Goal: Transaction & Acquisition: Purchase product/service

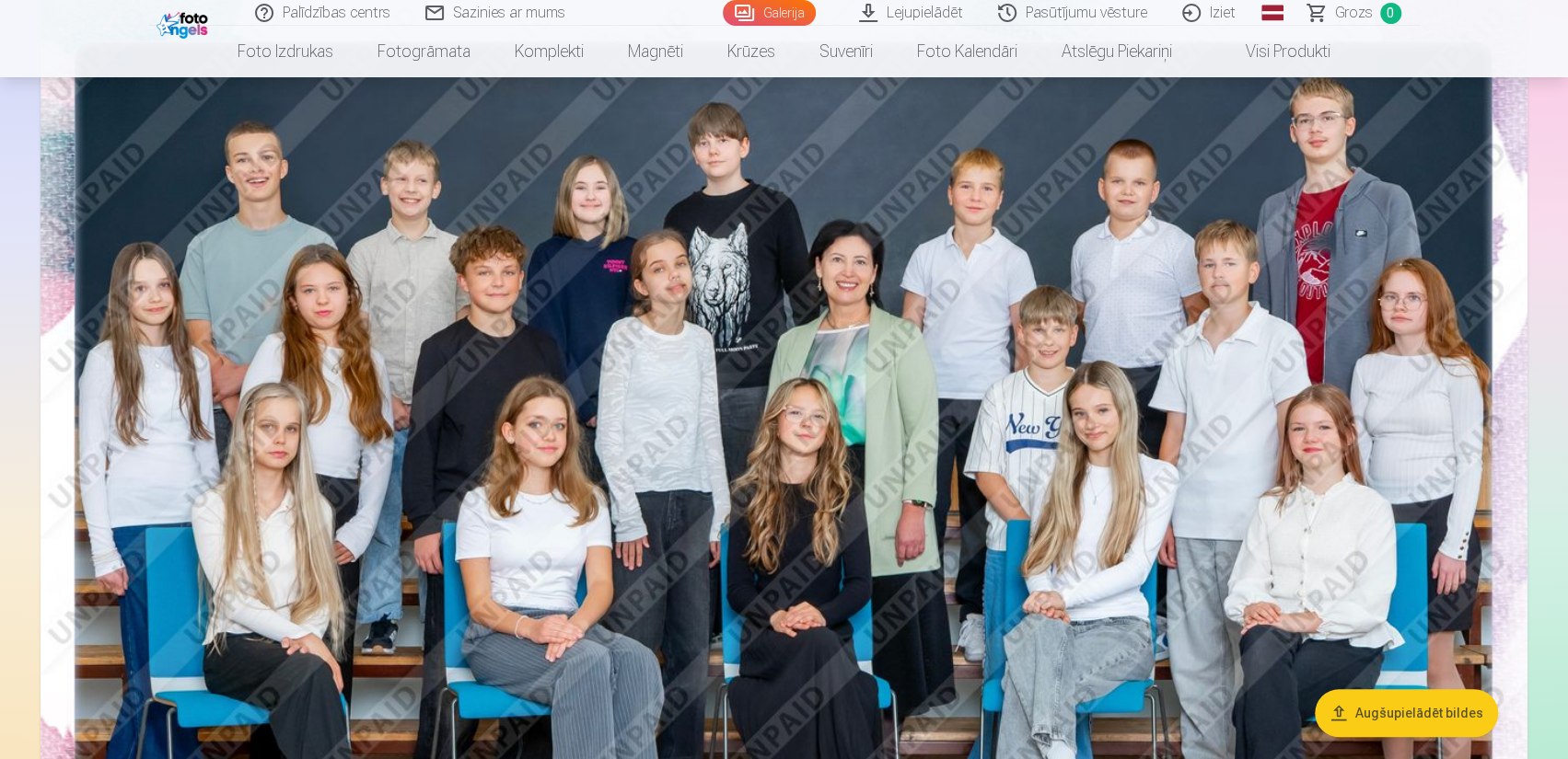
scroll to position [92, 0]
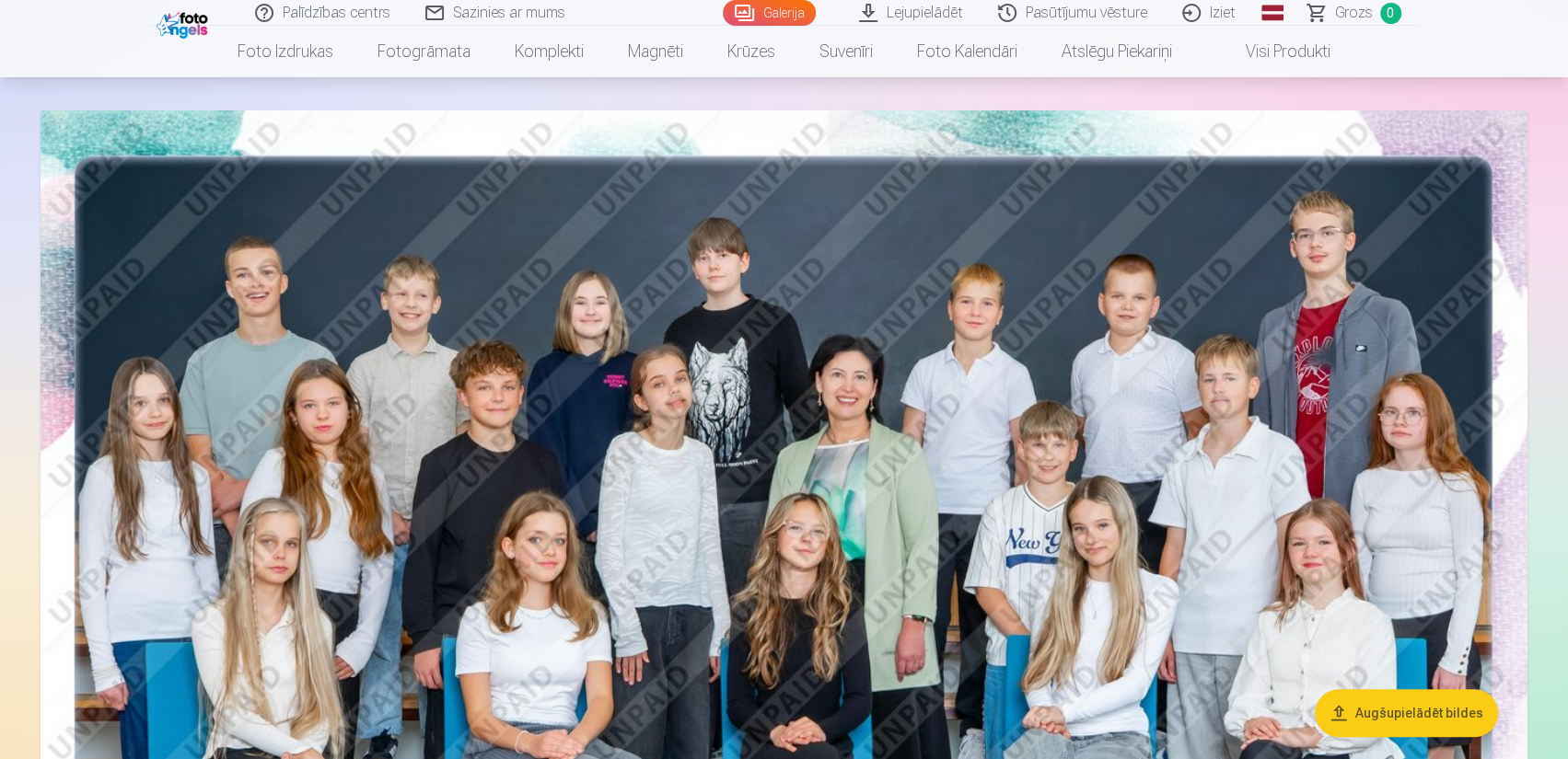
click at [805, 485] on img at bounding box center [784, 606] width 1486 height 991
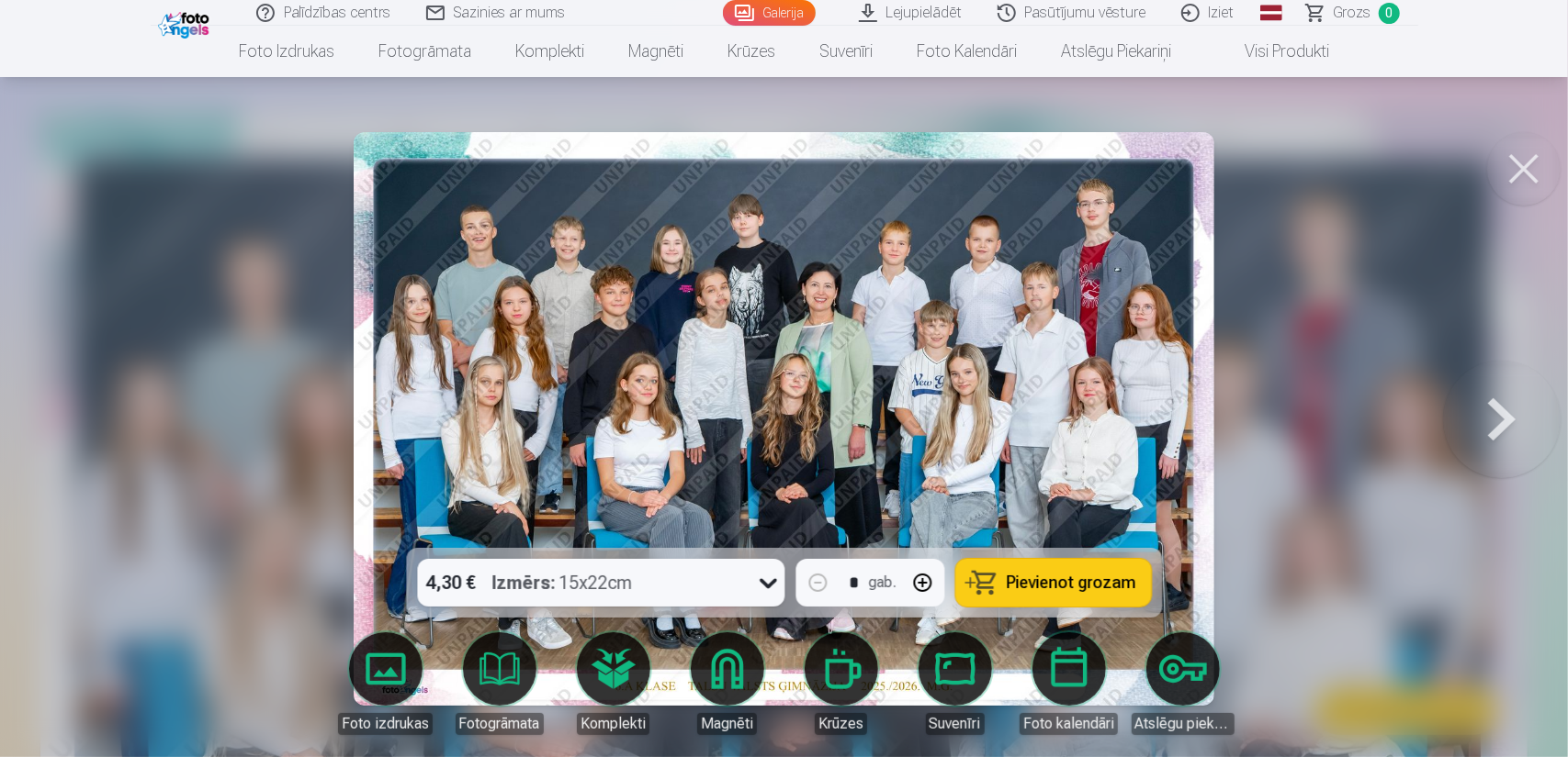
click at [1063, 586] on span "Pievienot grozam" at bounding box center [1072, 583] width 130 height 17
click at [1520, 418] on button at bounding box center [1502, 419] width 118 height 221
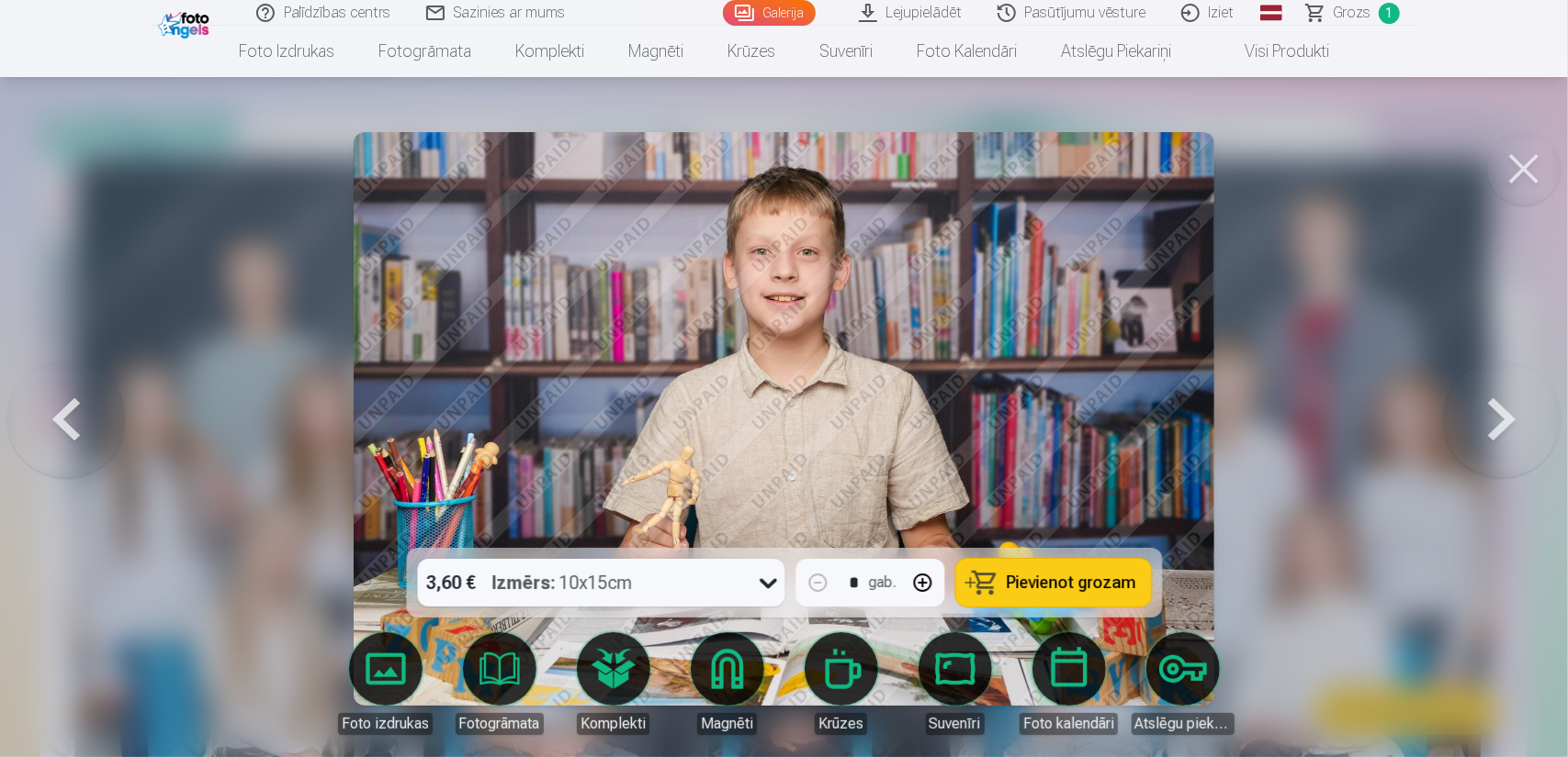
click at [1519, 418] on button at bounding box center [1502, 419] width 118 height 221
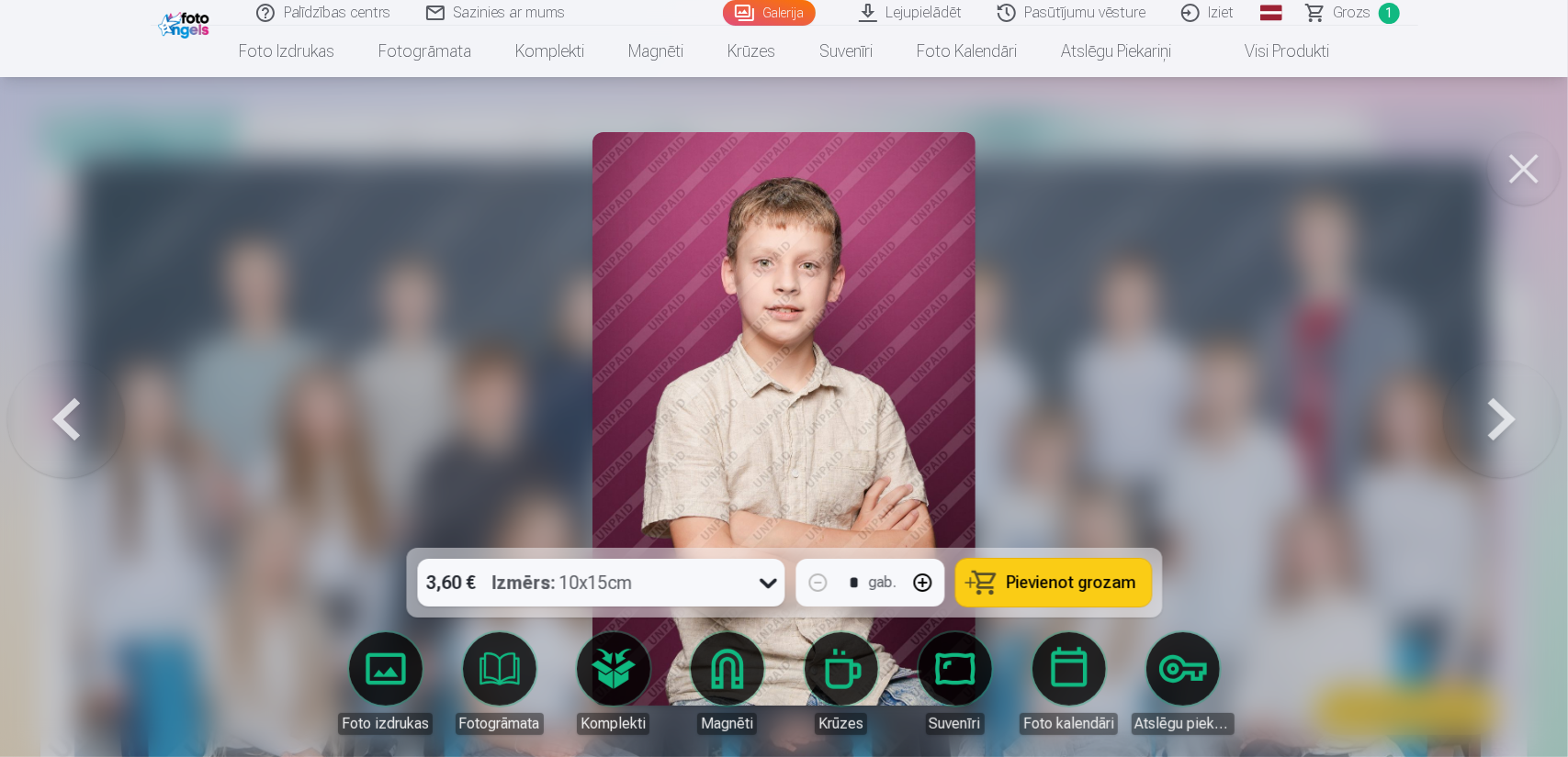
click at [1519, 418] on button at bounding box center [1502, 419] width 118 height 221
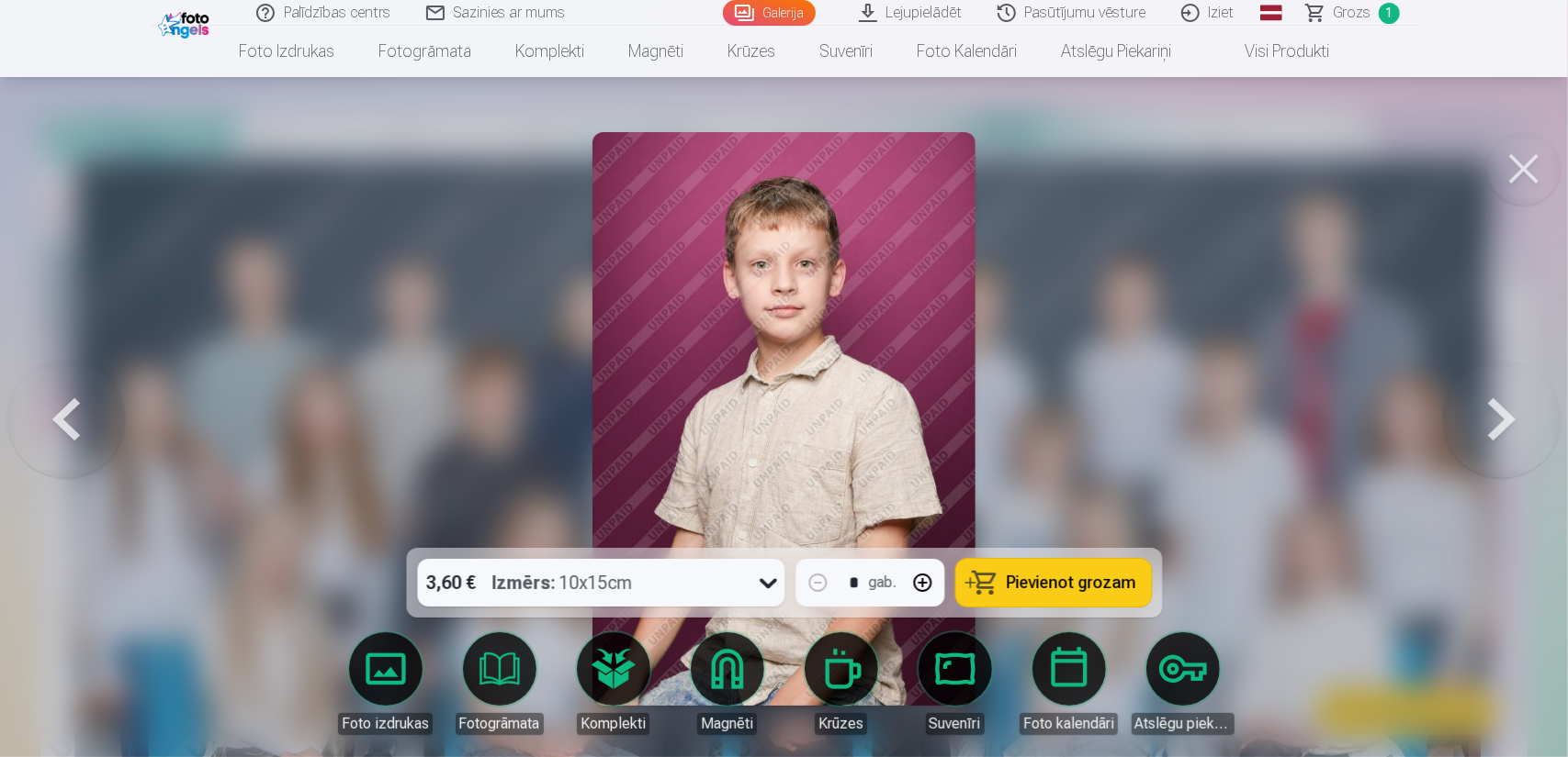
click at [1519, 417] on button at bounding box center [1502, 419] width 118 height 221
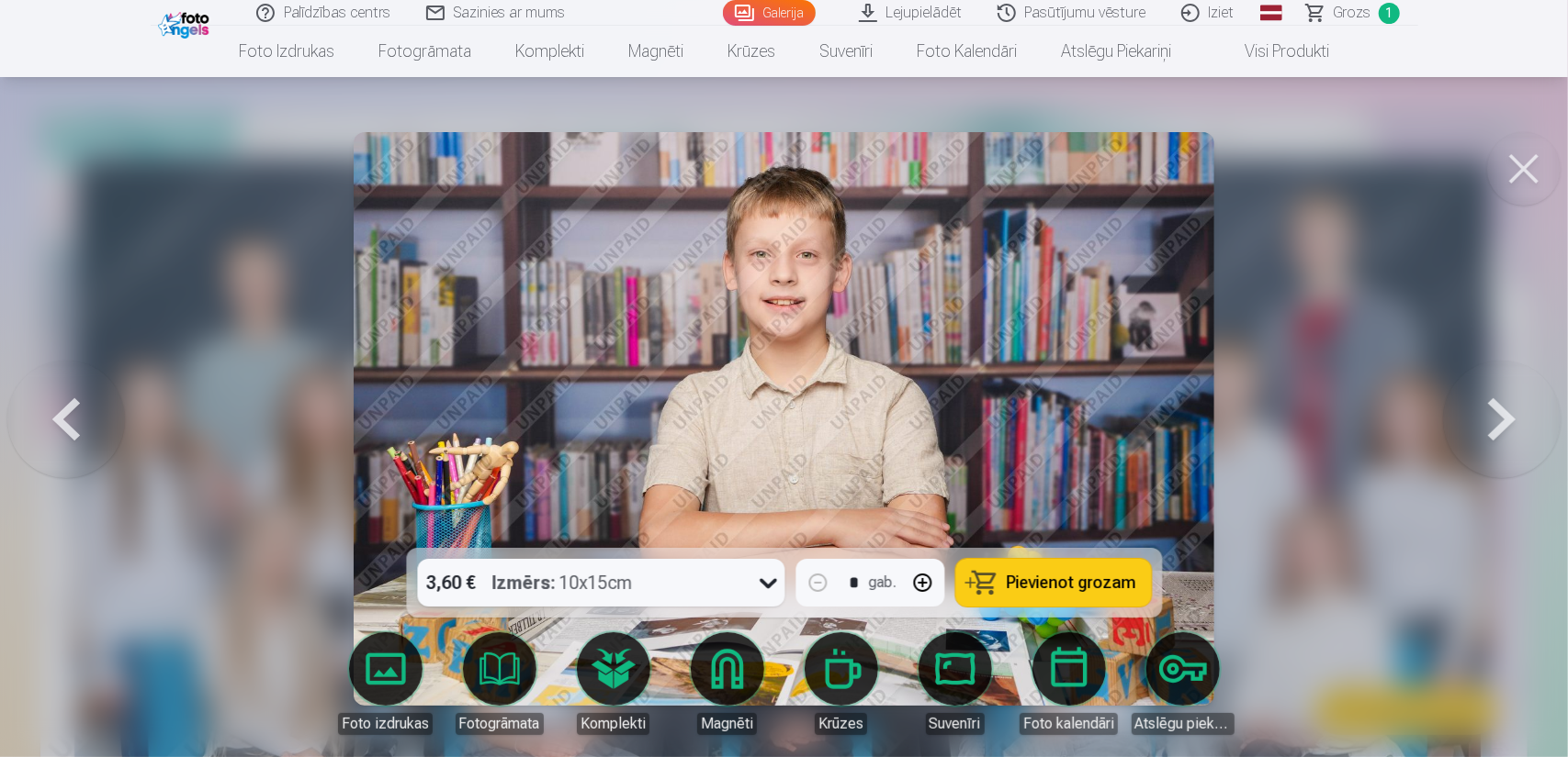
click at [74, 425] on button at bounding box center [66, 419] width 118 height 221
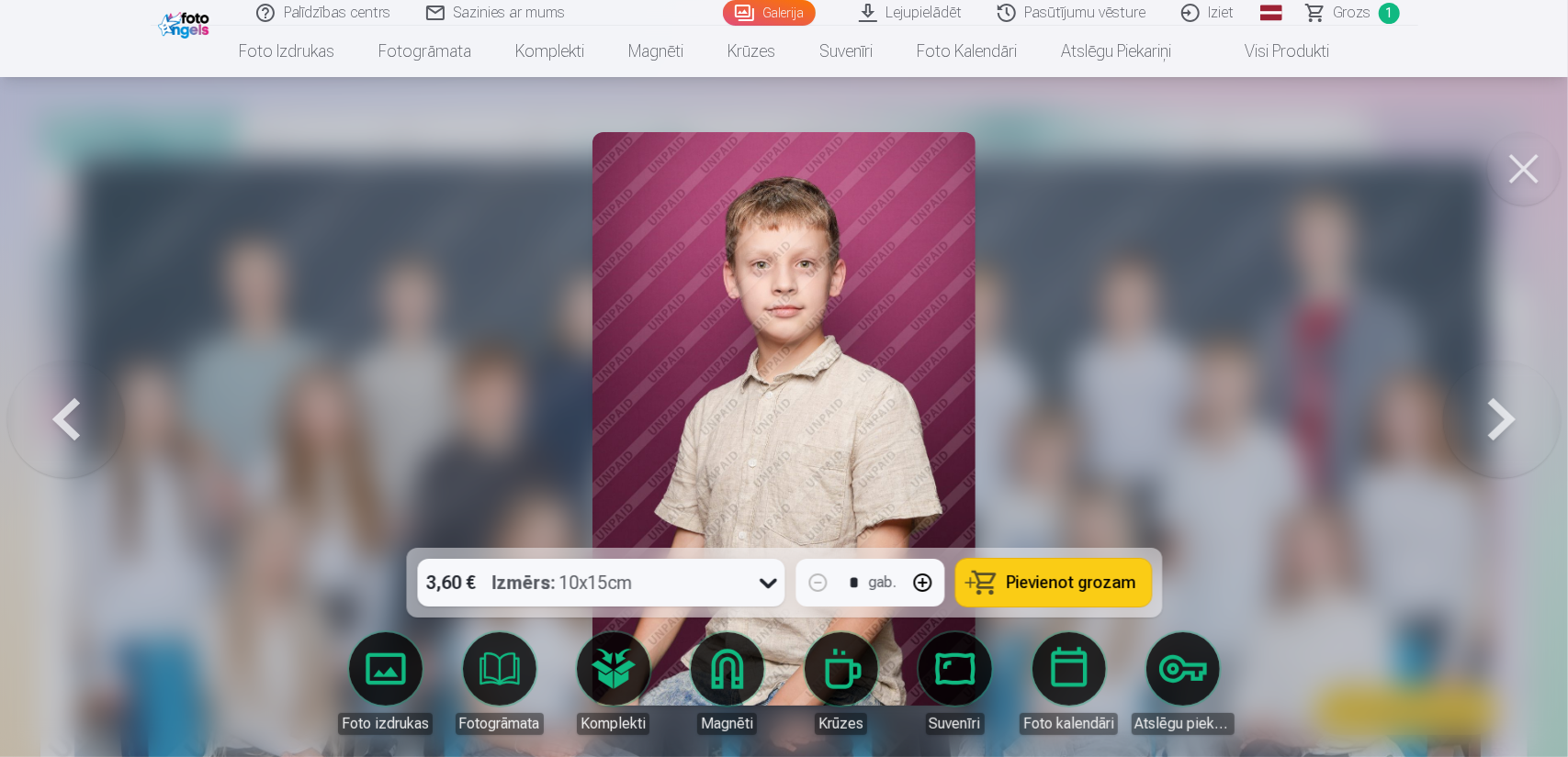
click at [72, 423] on button at bounding box center [66, 419] width 118 height 221
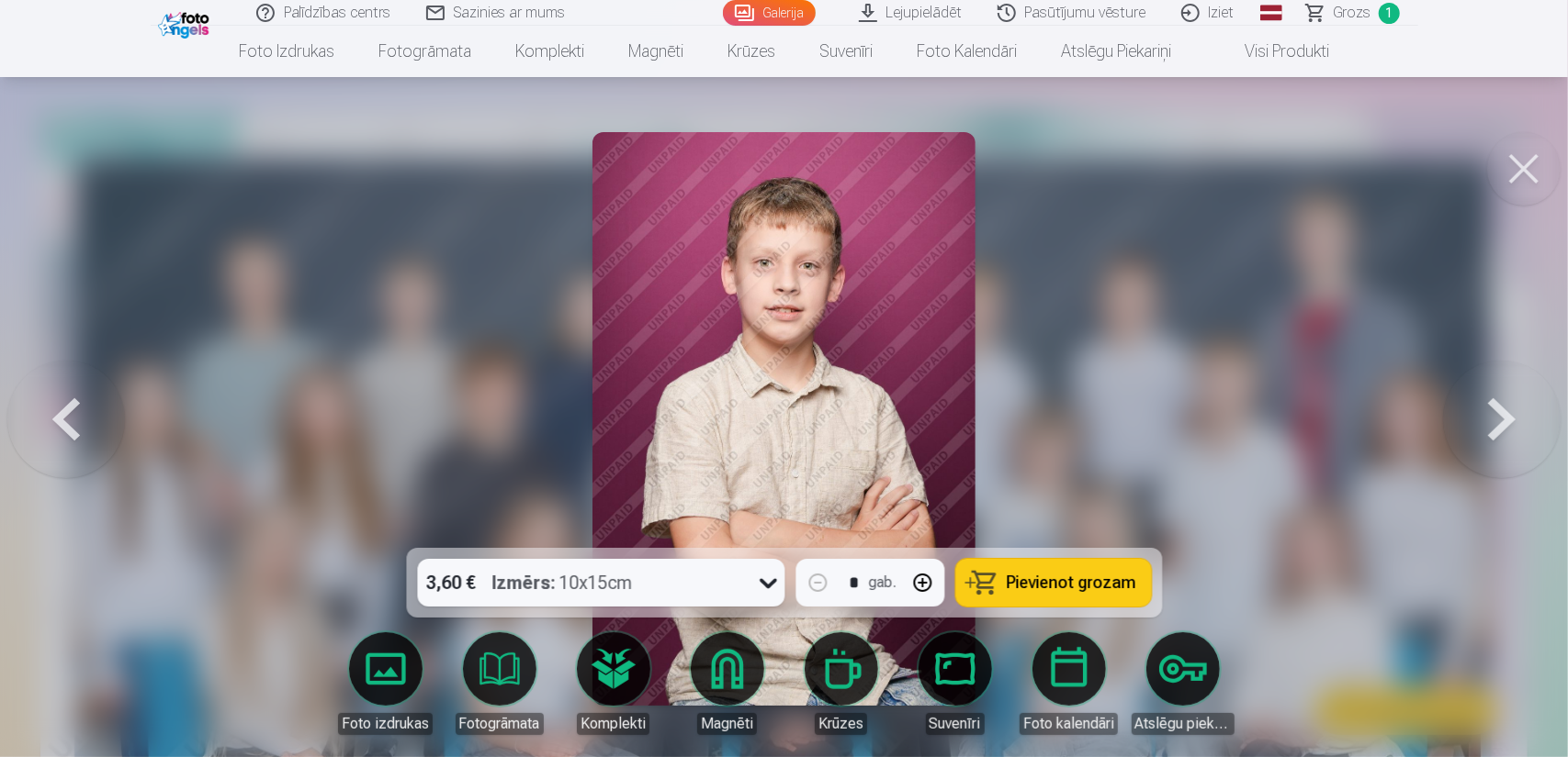
click at [72, 423] on button at bounding box center [66, 419] width 118 height 221
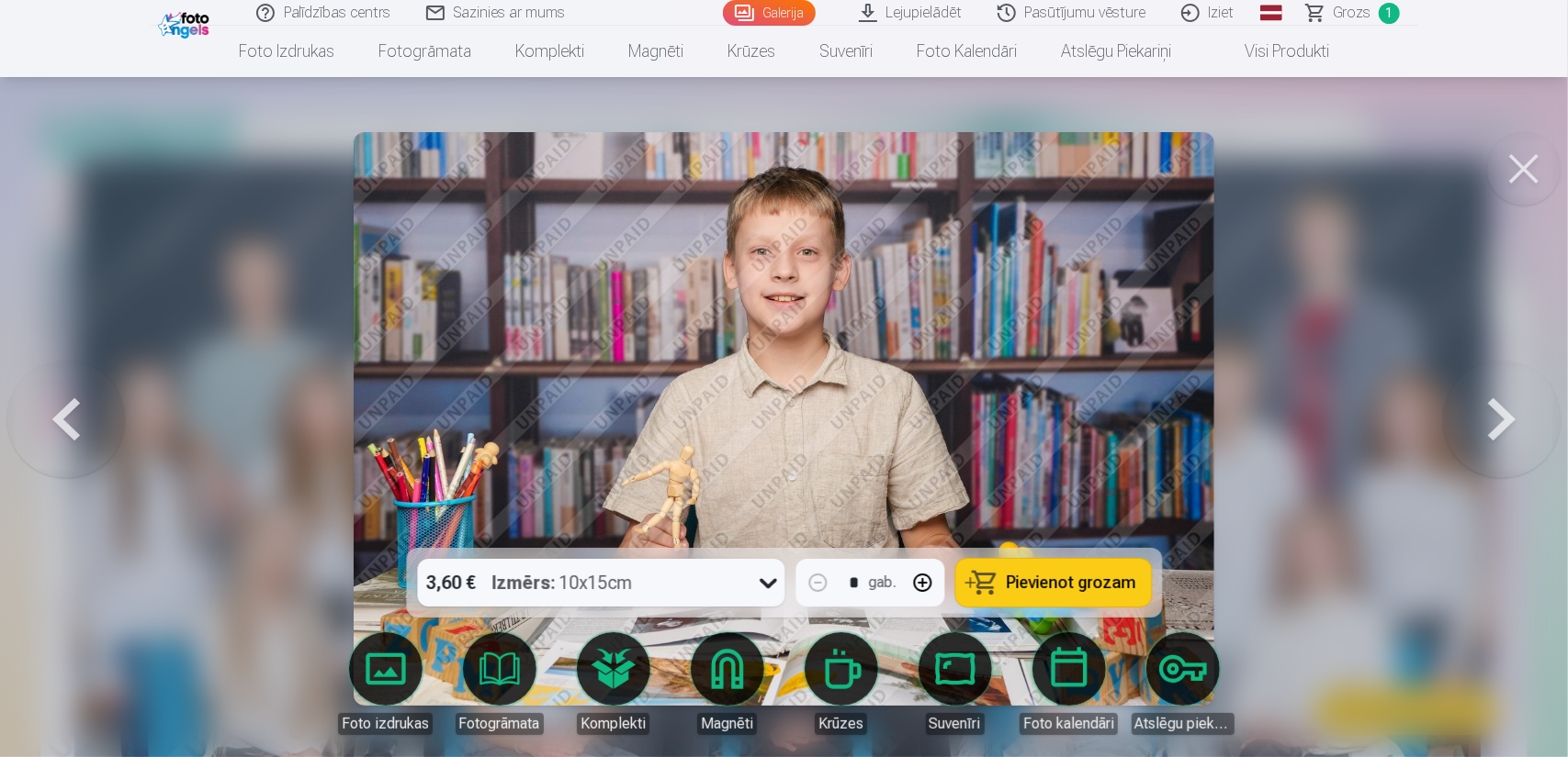
click at [1521, 420] on button at bounding box center [1502, 419] width 118 height 221
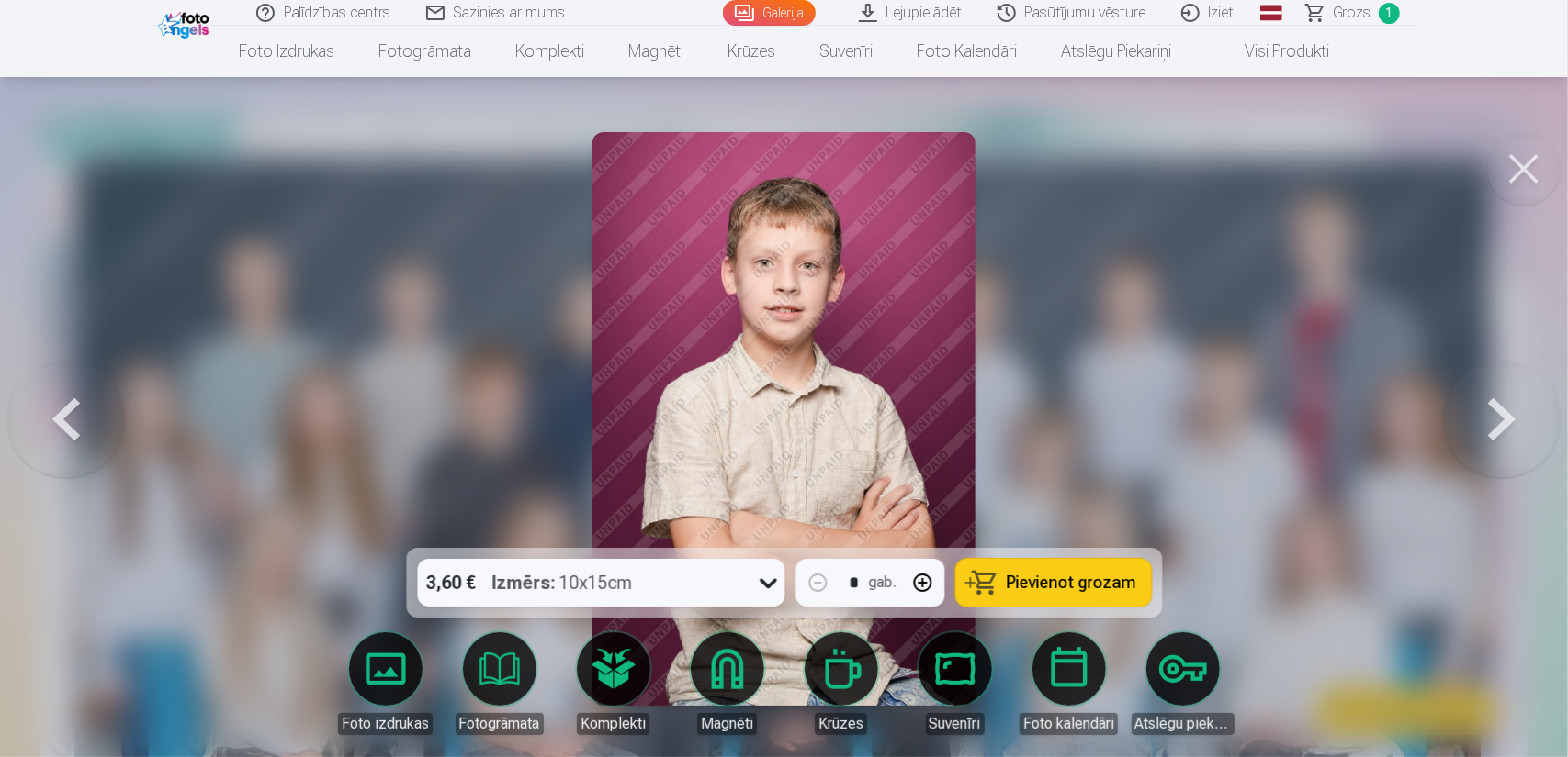
click at [1521, 420] on button at bounding box center [1502, 419] width 118 height 221
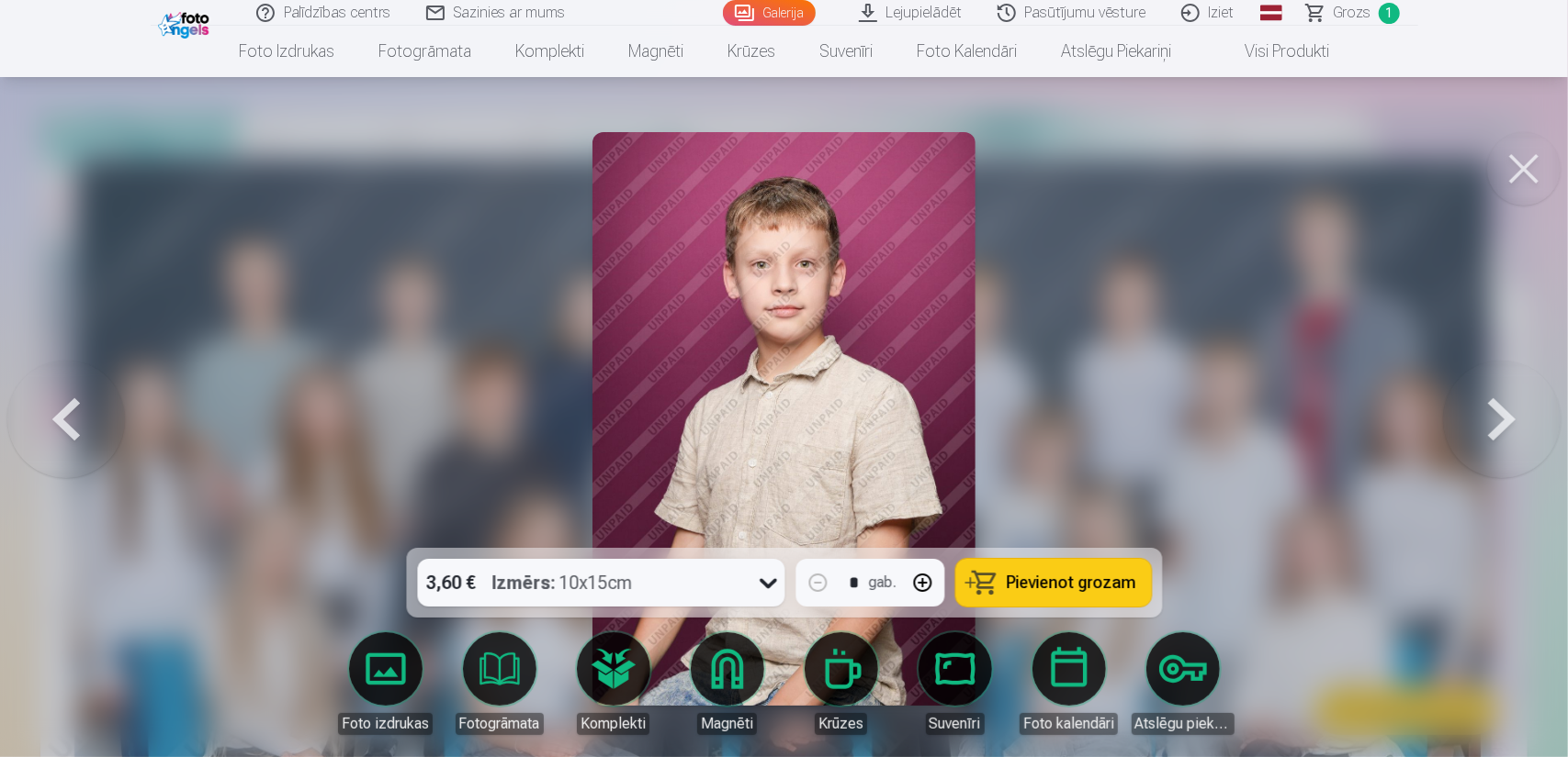
click at [1521, 420] on button at bounding box center [1502, 419] width 118 height 221
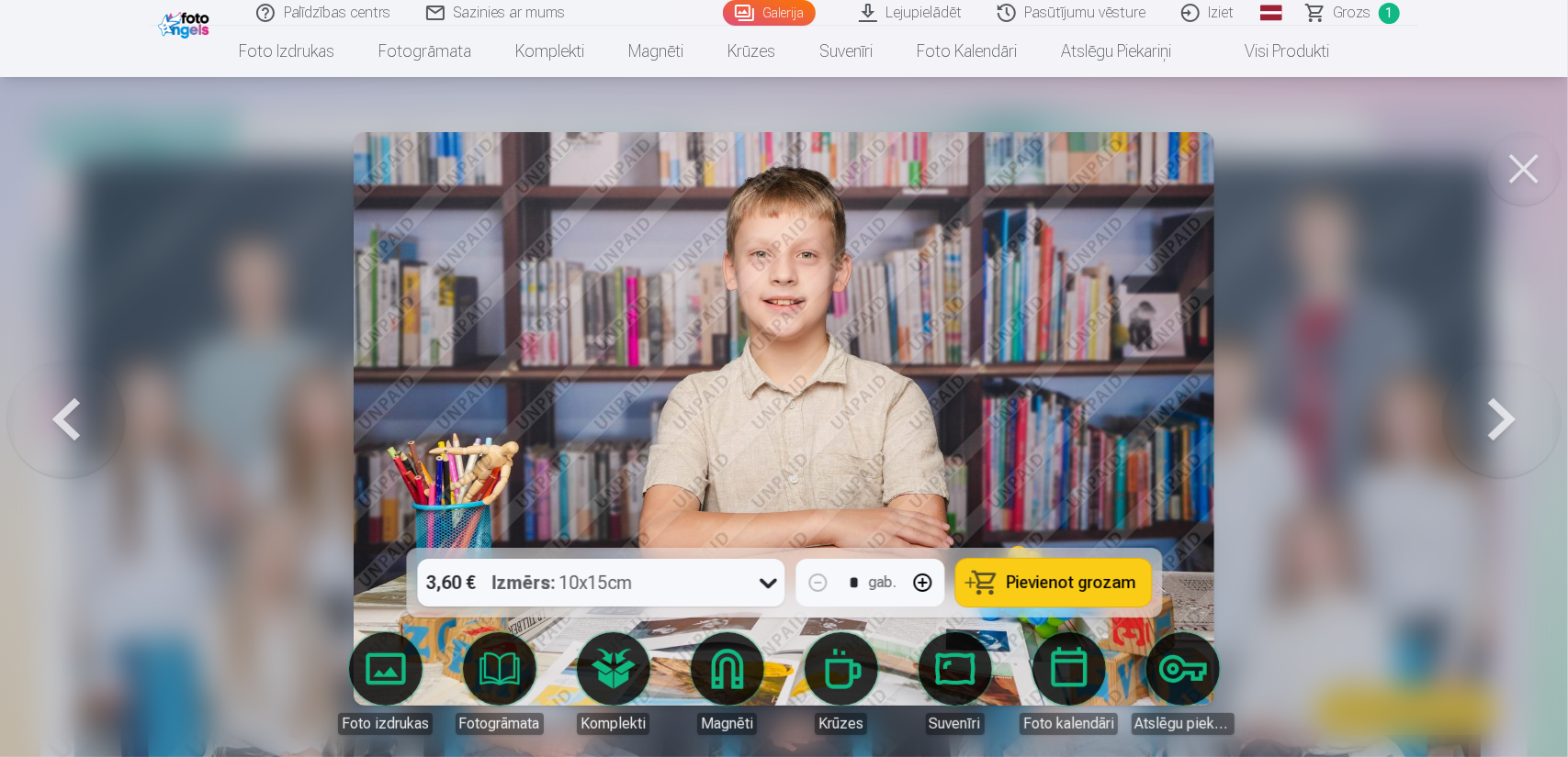
click at [63, 409] on button at bounding box center [66, 419] width 118 height 221
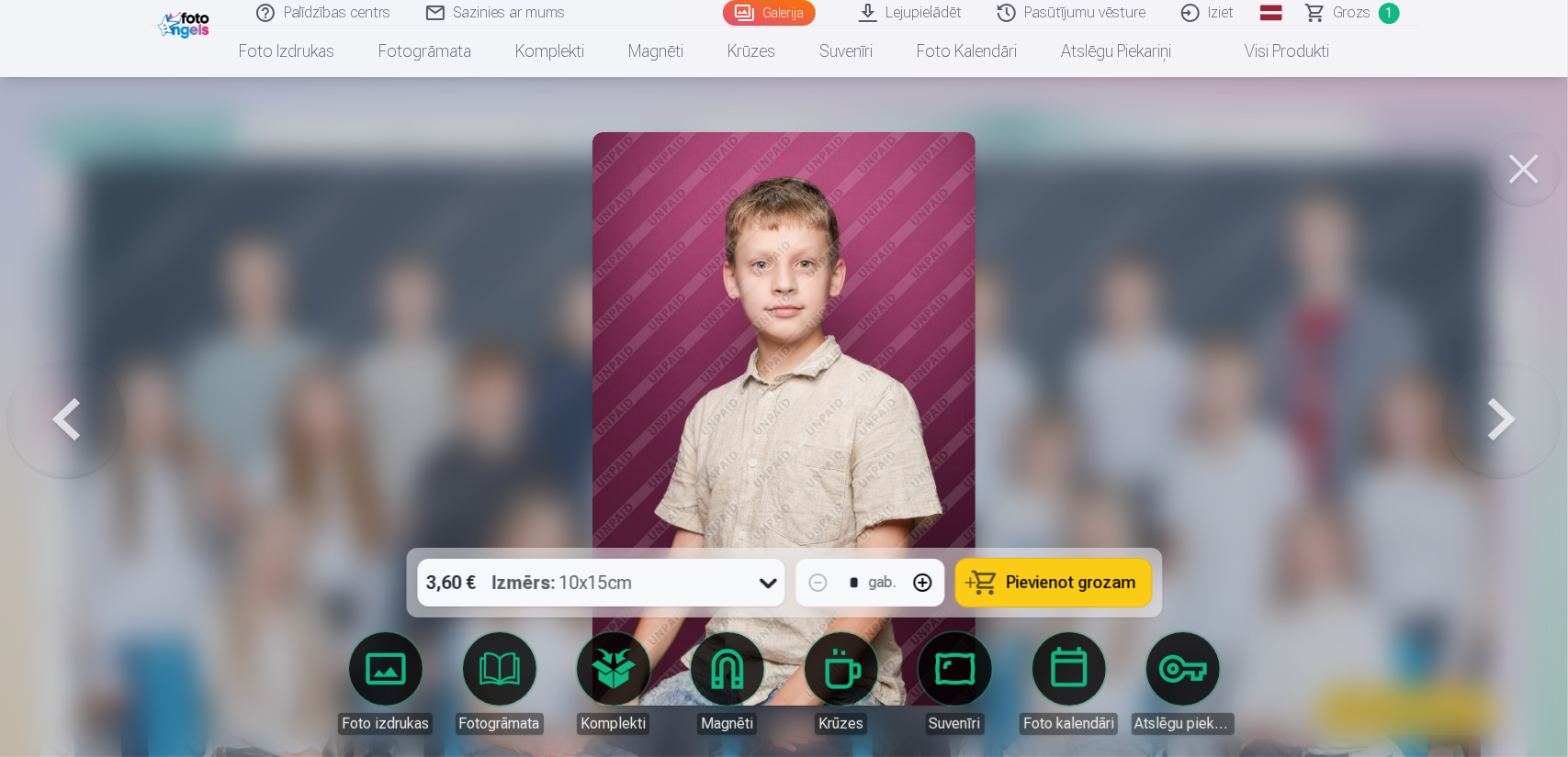
click at [63, 409] on button at bounding box center [66, 419] width 118 height 221
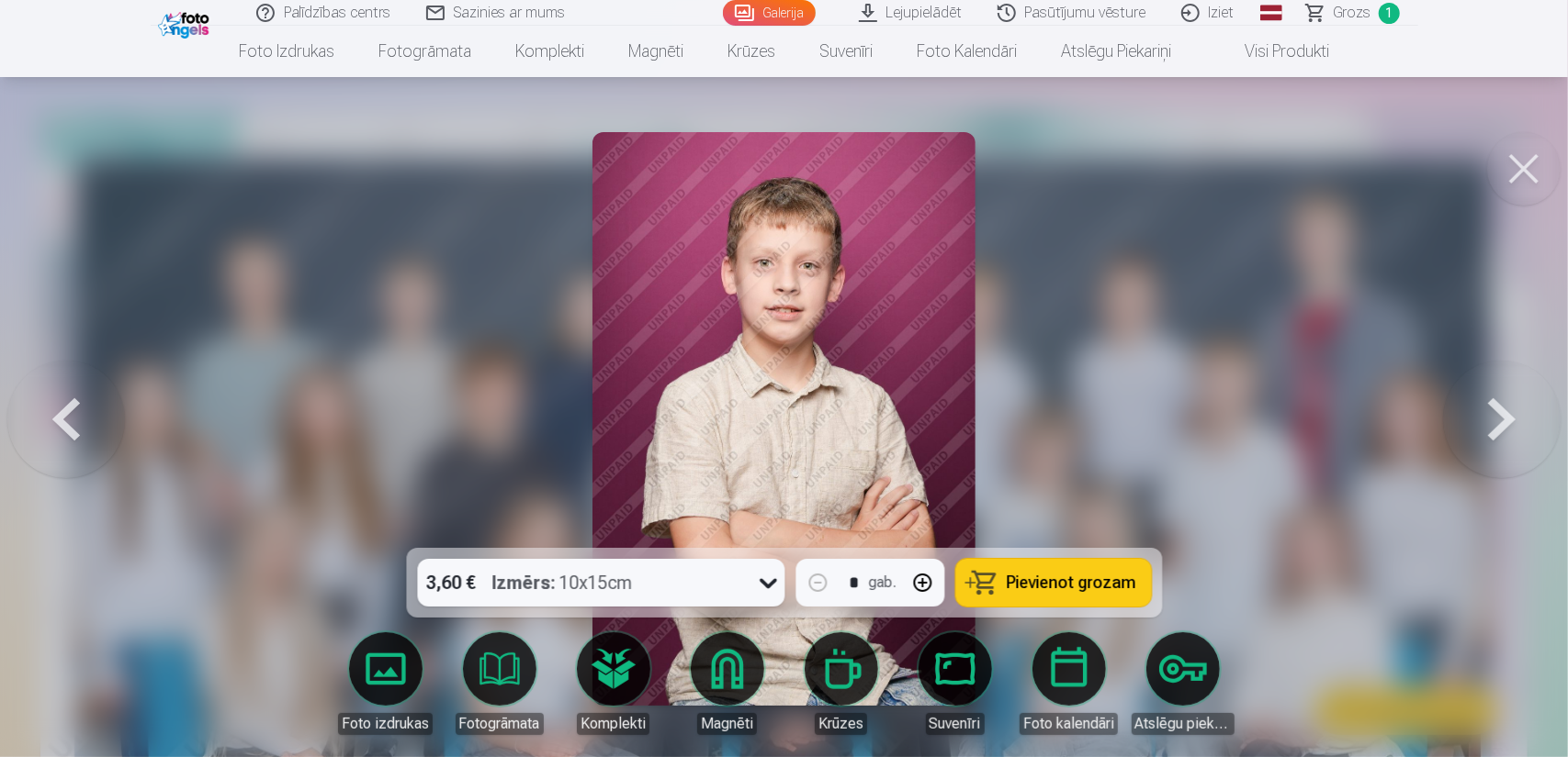
click at [63, 409] on button at bounding box center [66, 419] width 118 height 221
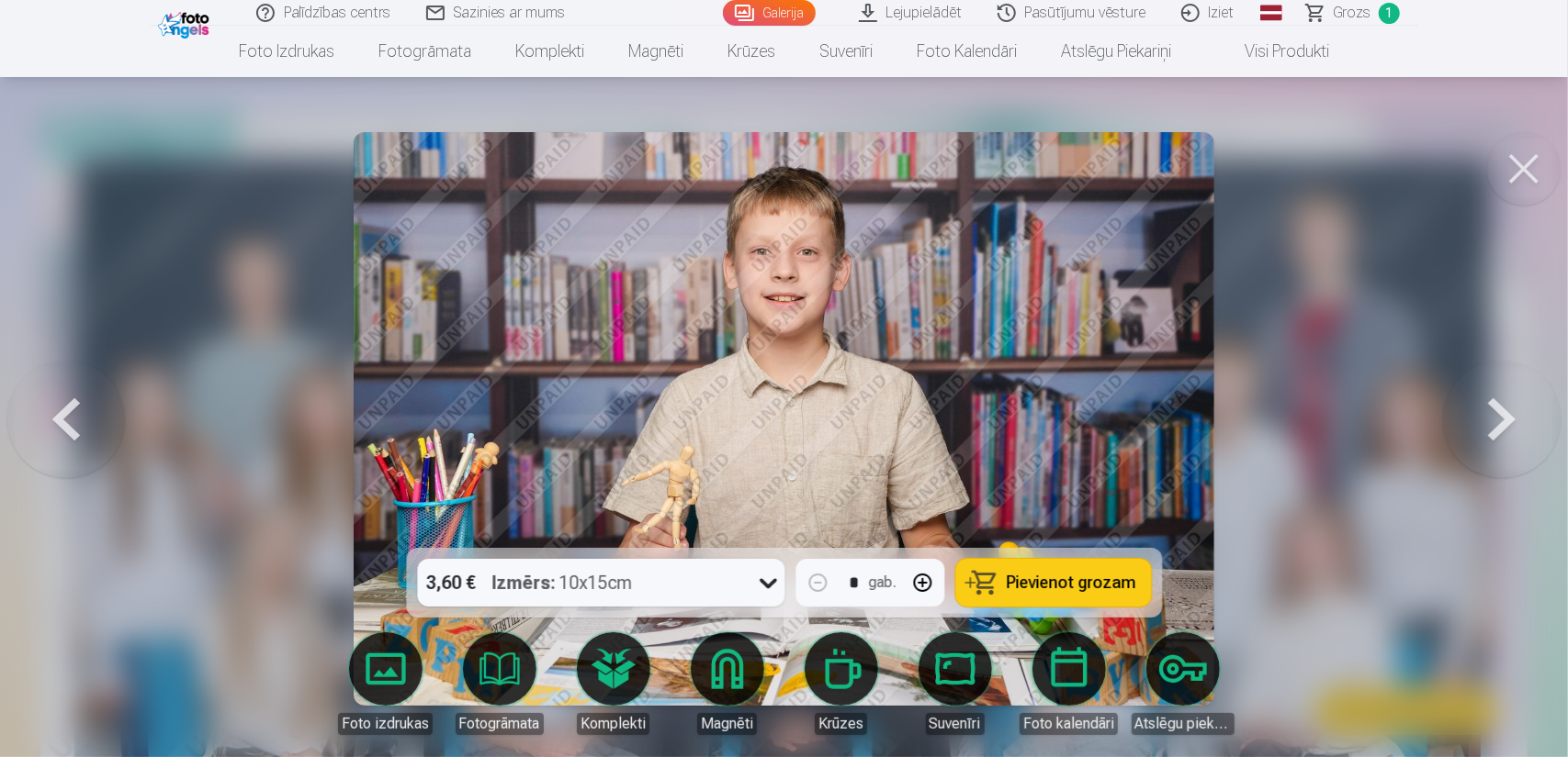
click at [1486, 407] on button at bounding box center [1502, 419] width 118 height 221
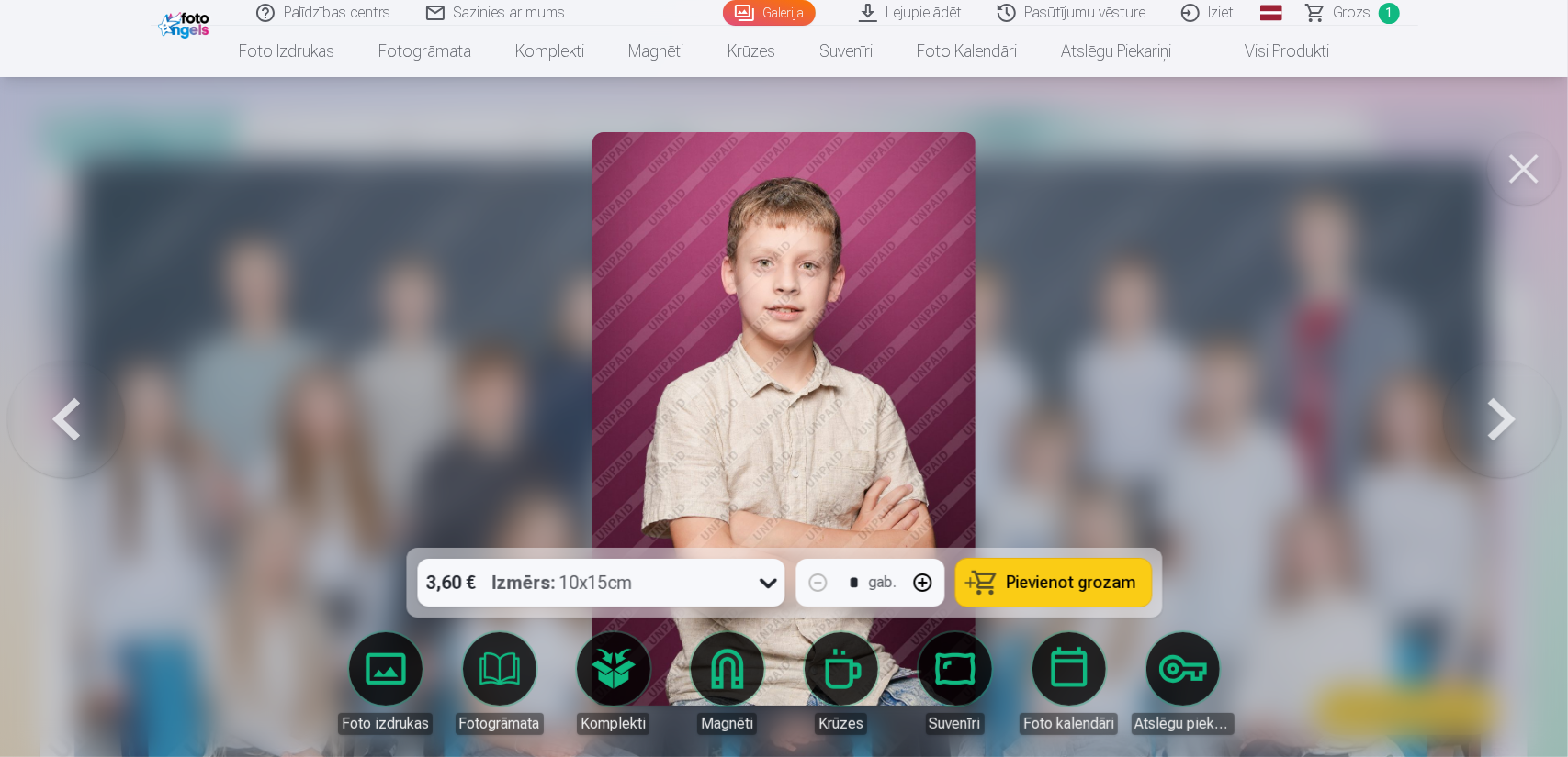
click at [1486, 407] on button at bounding box center [1502, 419] width 118 height 221
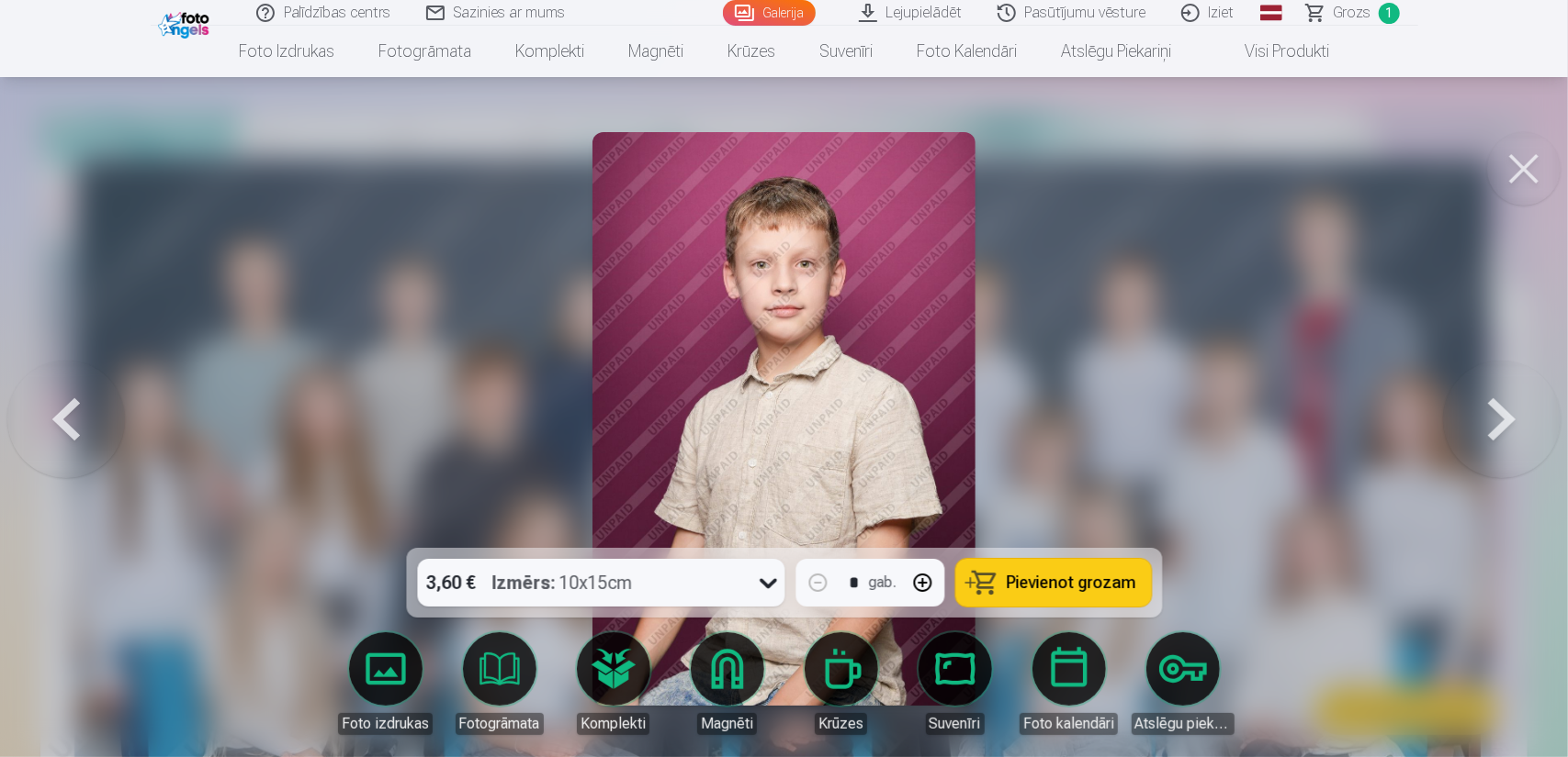
click at [1486, 407] on button at bounding box center [1502, 419] width 118 height 221
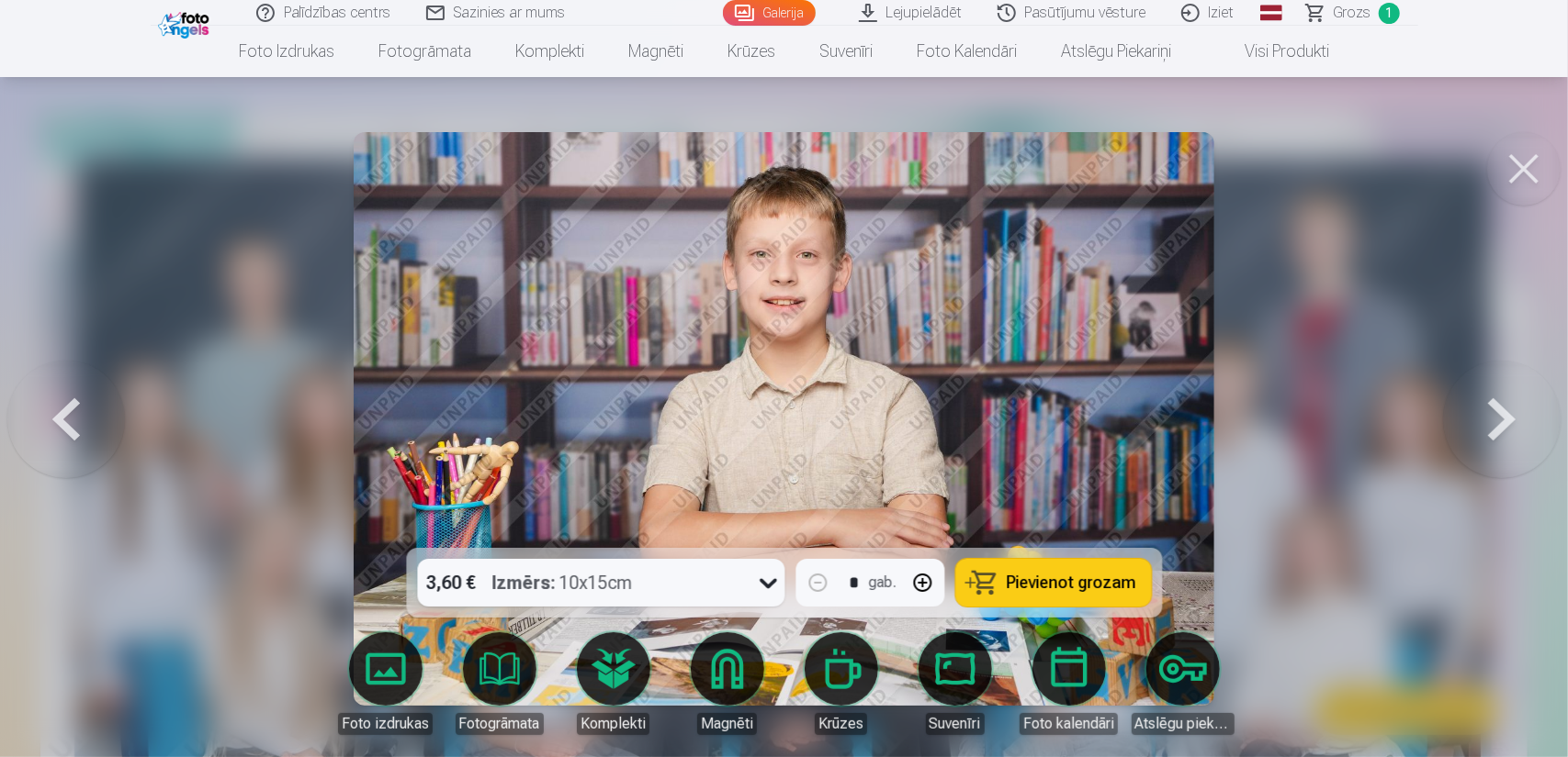
click at [1068, 578] on span "Pievienot grozam" at bounding box center [1072, 583] width 130 height 17
click at [64, 394] on button at bounding box center [66, 419] width 118 height 221
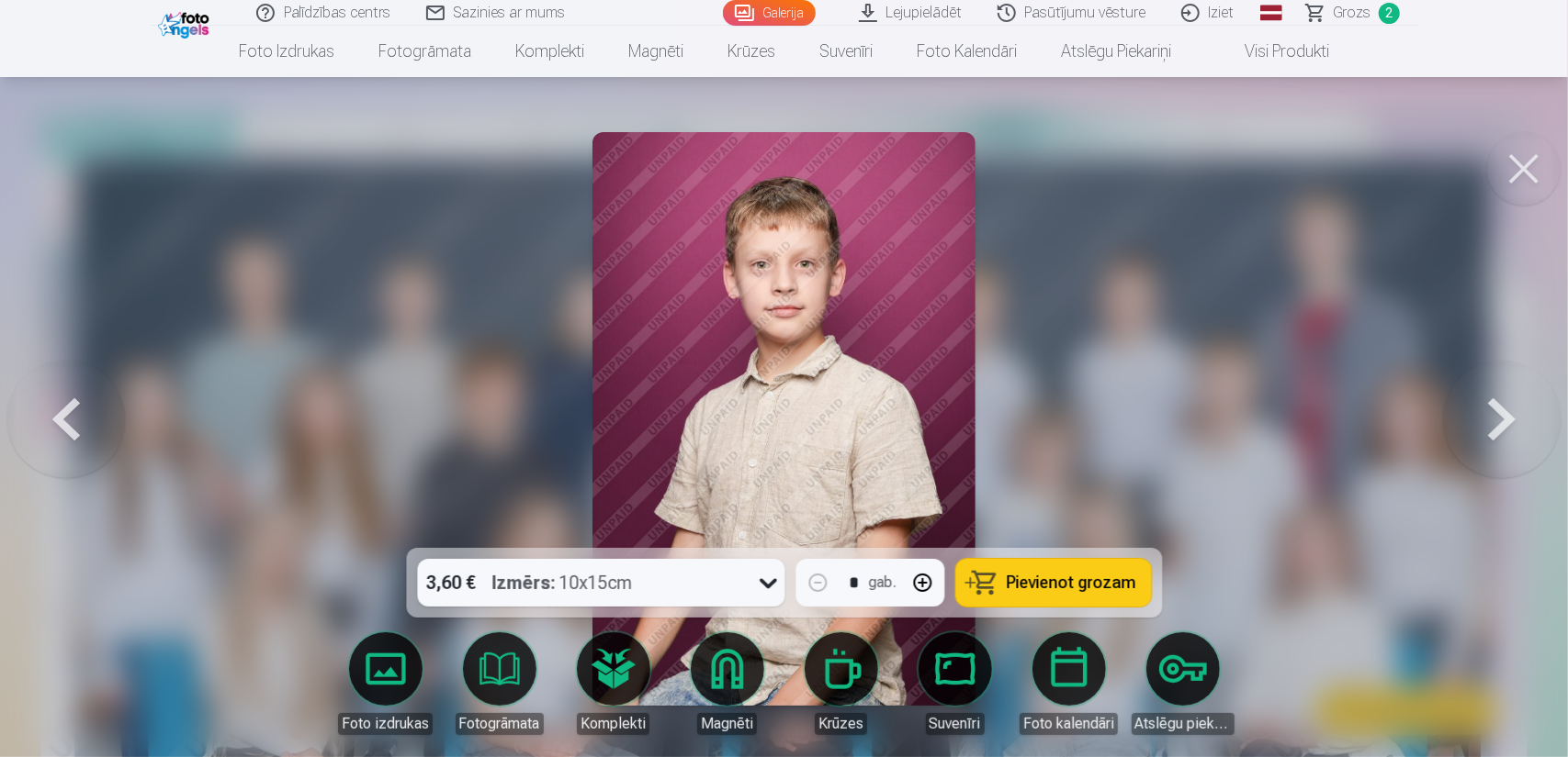
click at [68, 396] on button at bounding box center [66, 419] width 118 height 221
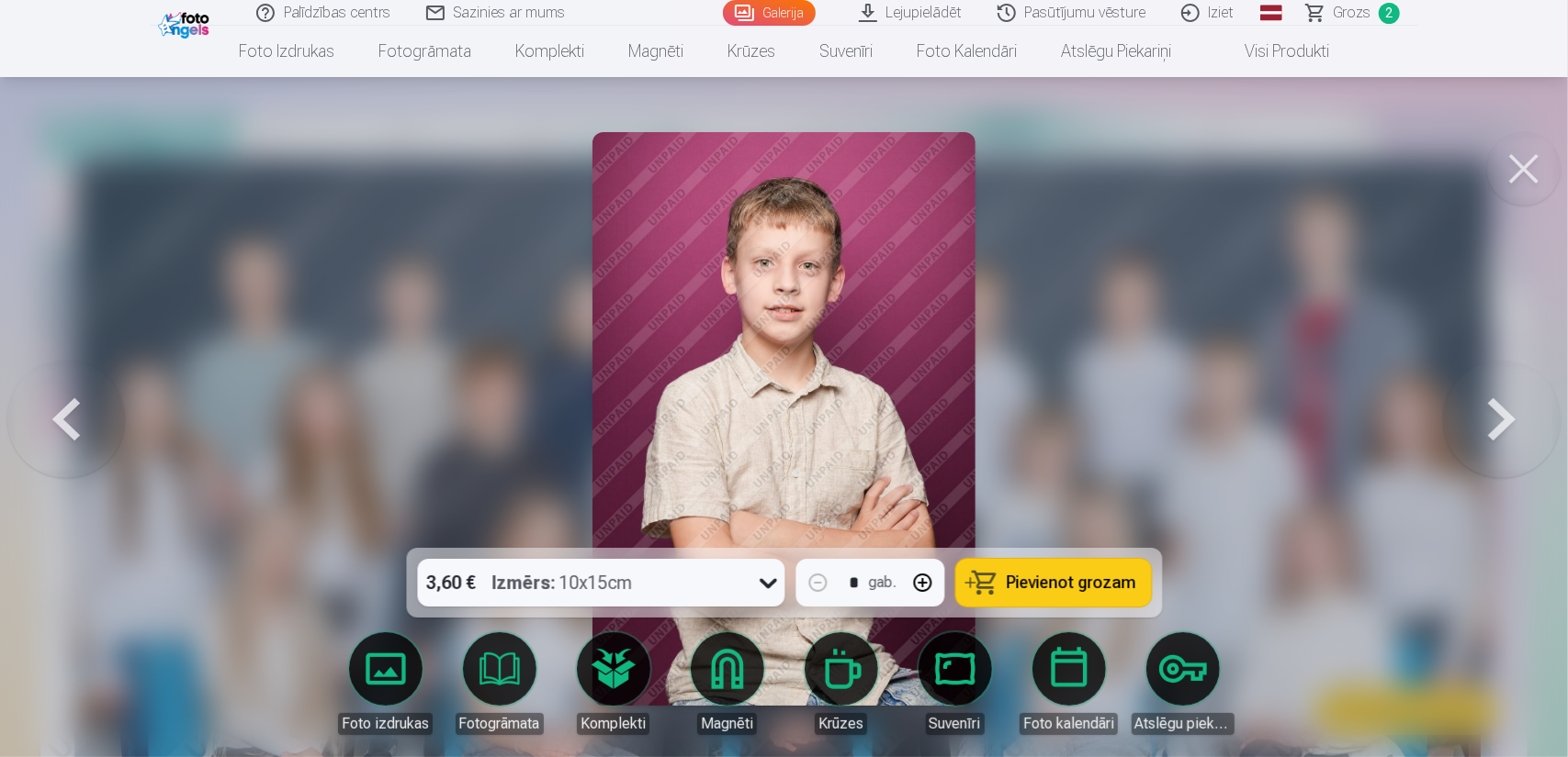
click at [920, 579] on button "button" at bounding box center [922, 582] width 44 height 44
click at [1039, 589] on span "Pievienot grozam" at bounding box center [1072, 583] width 130 height 17
type input "*"
click at [1512, 418] on button at bounding box center [1502, 419] width 118 height 221
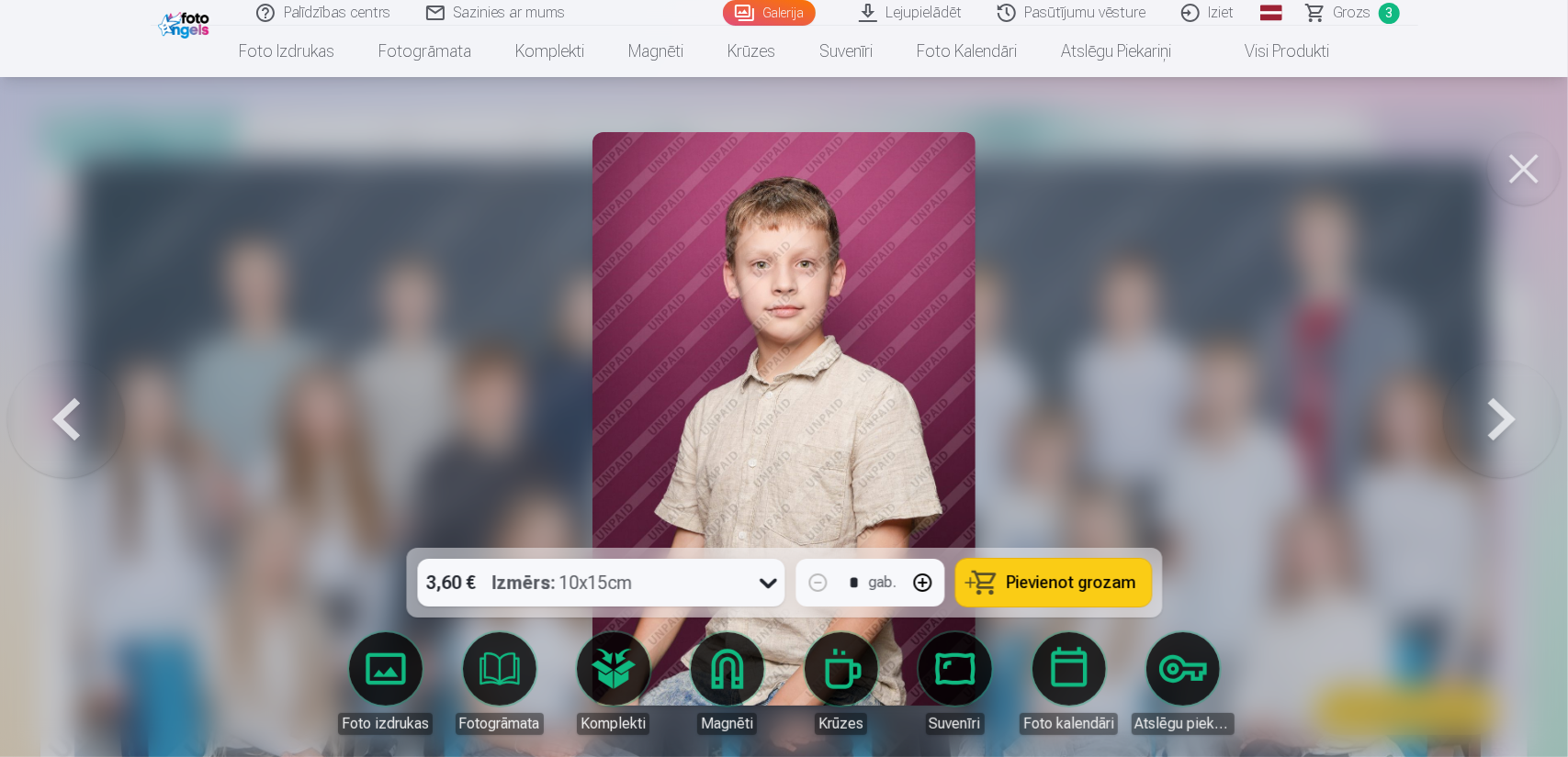
click at [1512, 418] on button at bounding box center [1502, 419] width 118 height 221
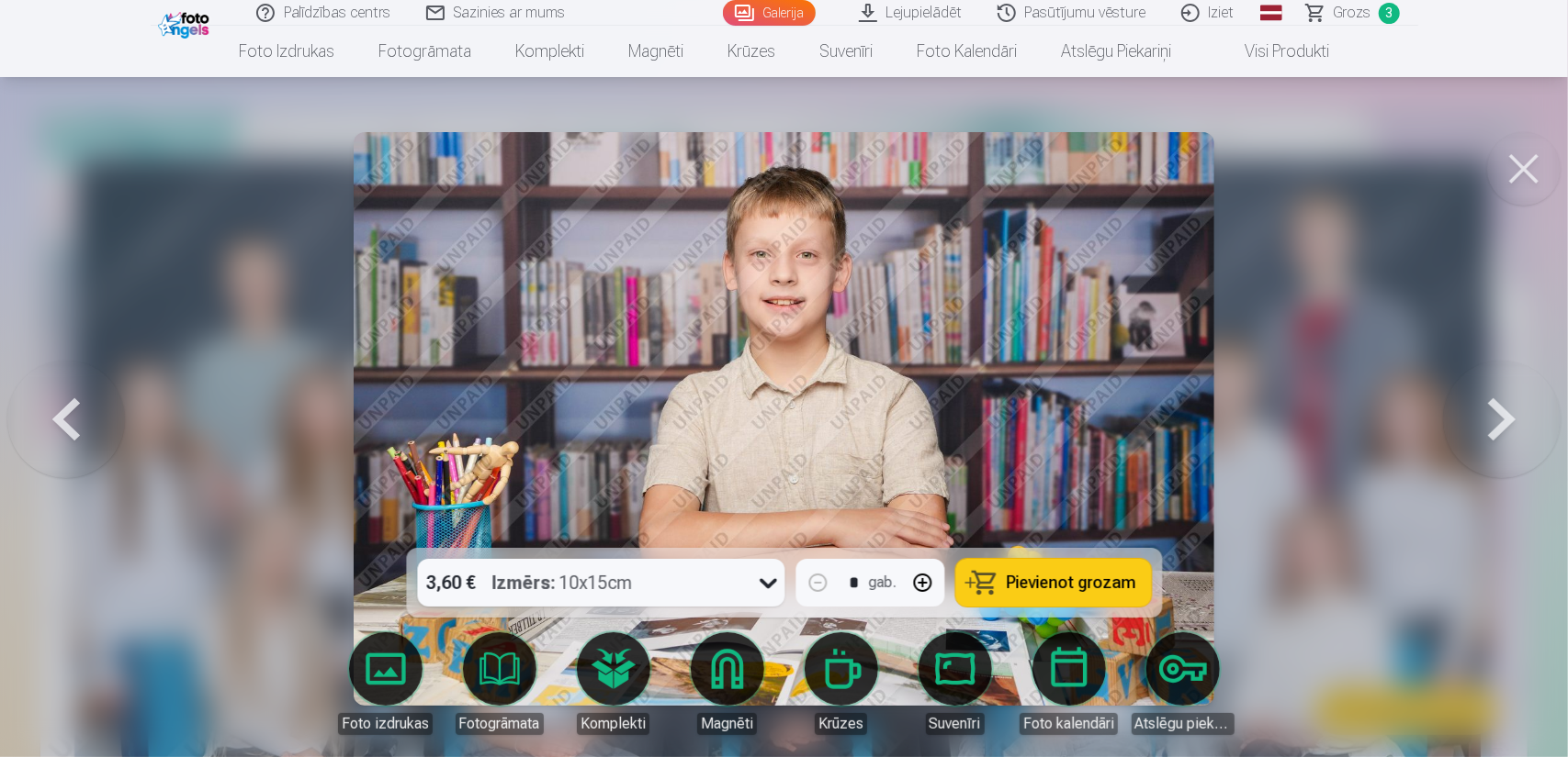
click at [1512, 418] on button at bounding box center [1502, 419] width 118 height 221
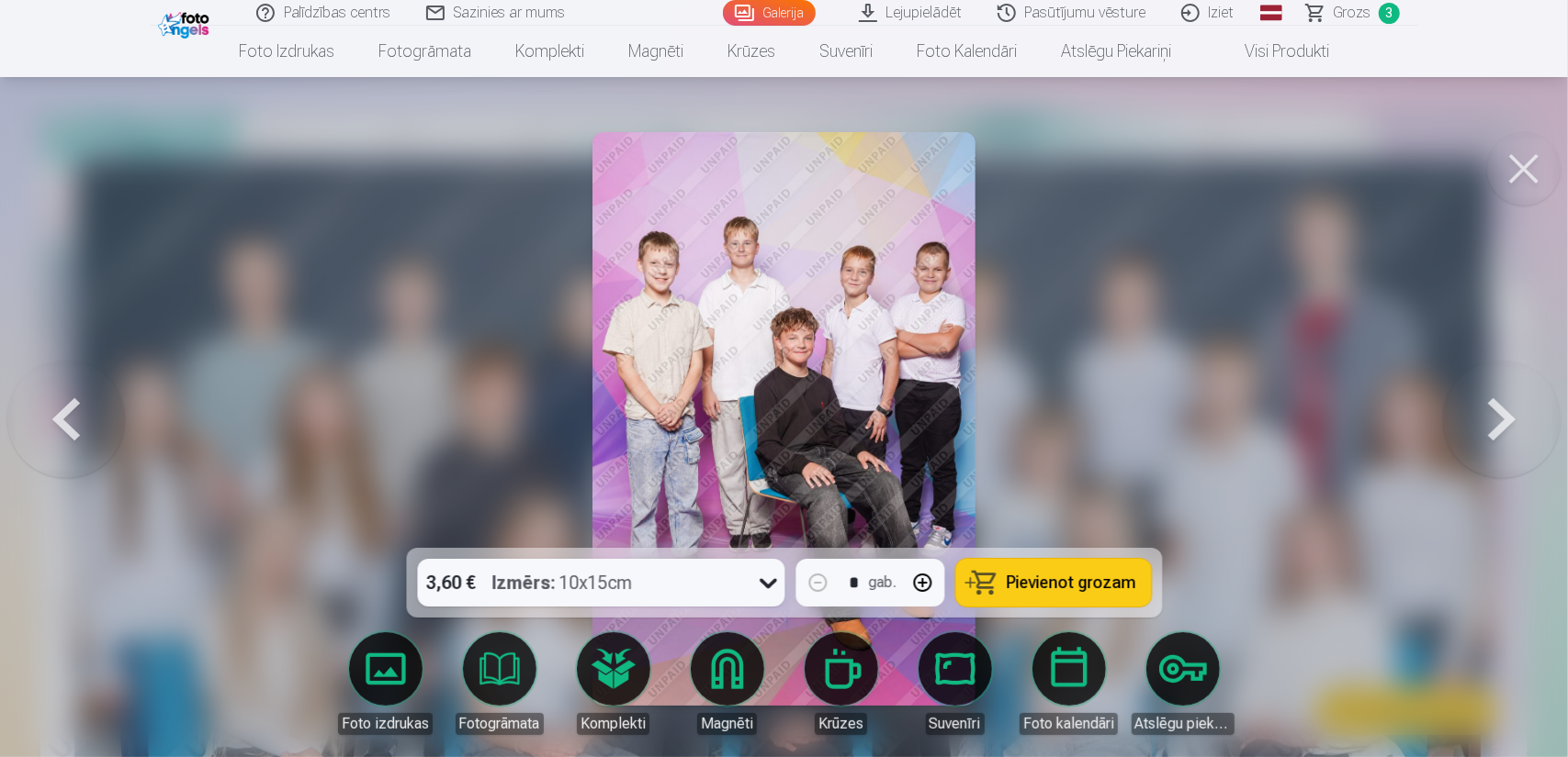
click at [1512, 417] on button at bounding box center [1502, 419] width 118 height 221
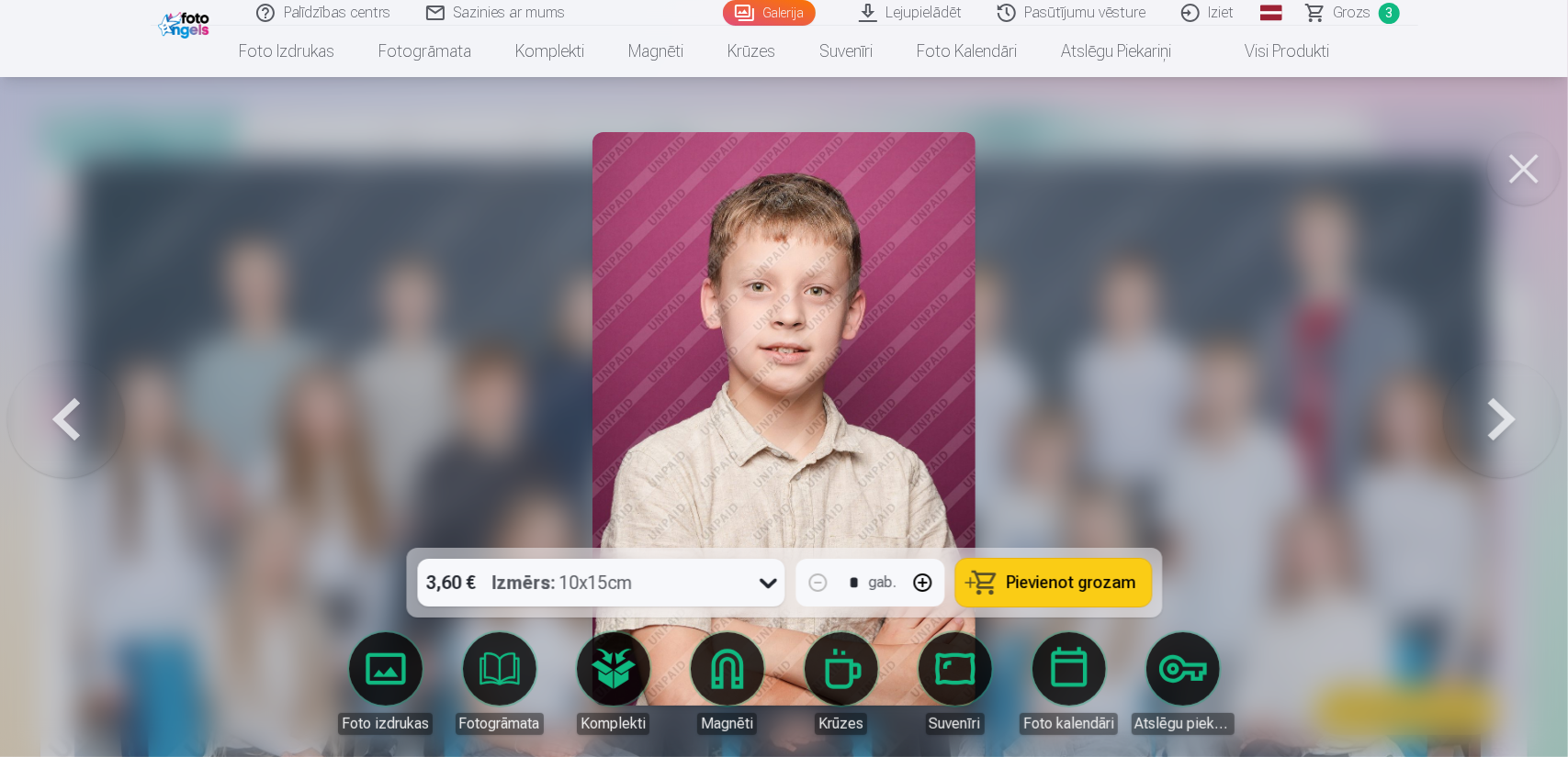
click at [79, 412] on button at bounding box center [66, 419] width 118 height 221
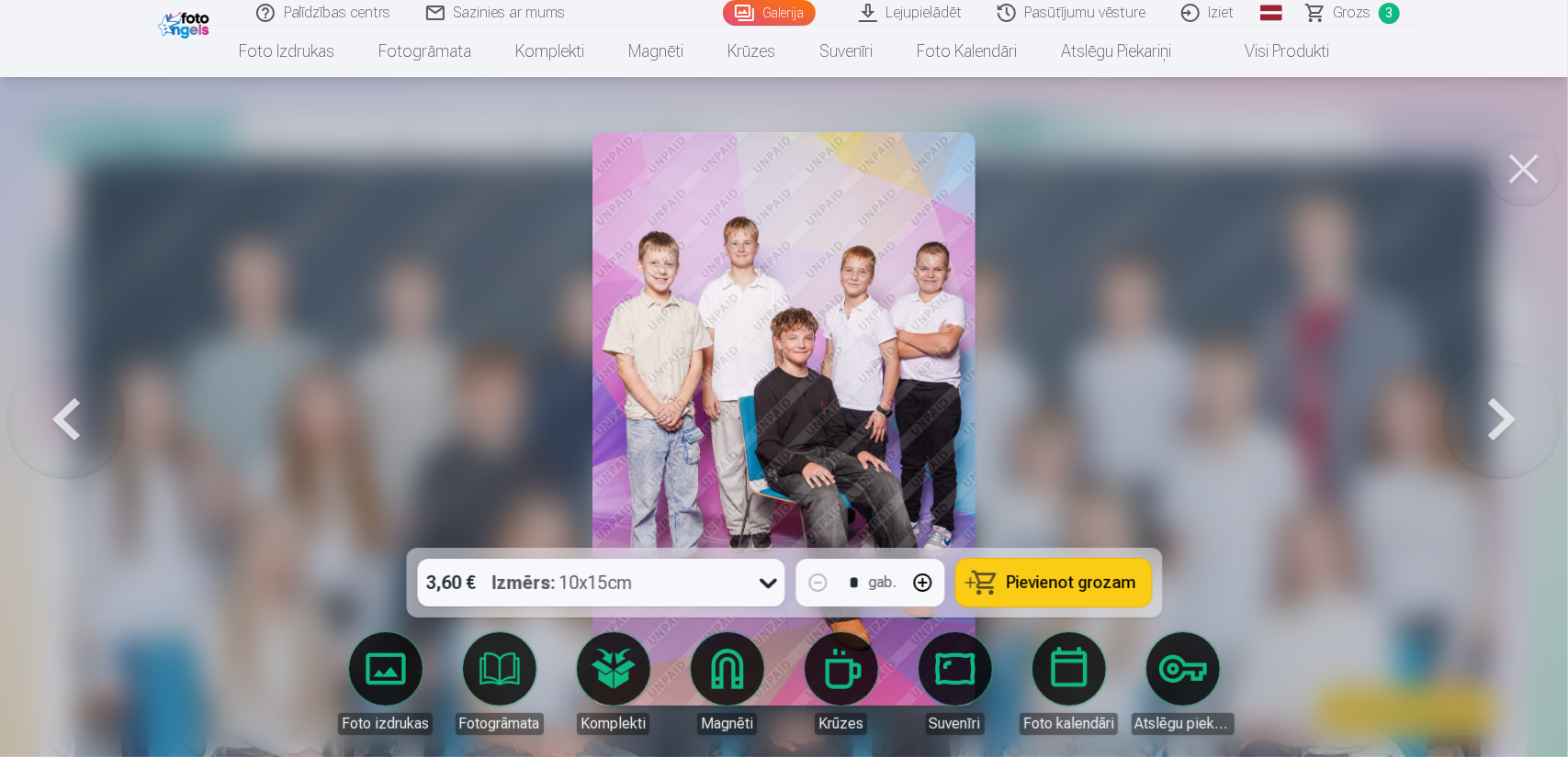
click at [1040, 580] on span "Pievienot grozam" at bounding box center [1072, 583] width 130 height 17
click at [1497, 424] on button at bounding box center [1502, 419] width 118 height 221
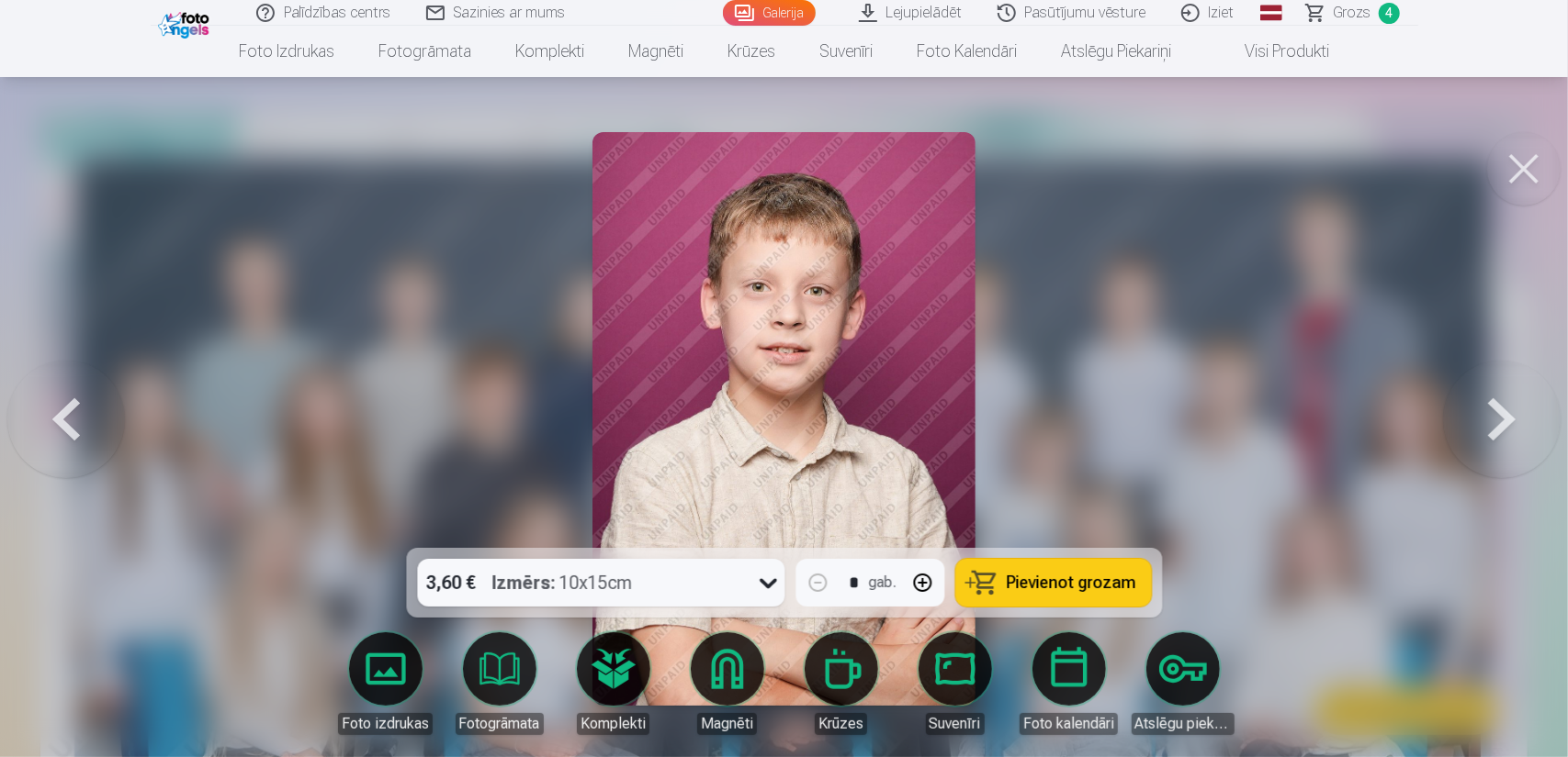
click at [1498, 424] on button at bounding box center [1502, 419] width 118 height 221
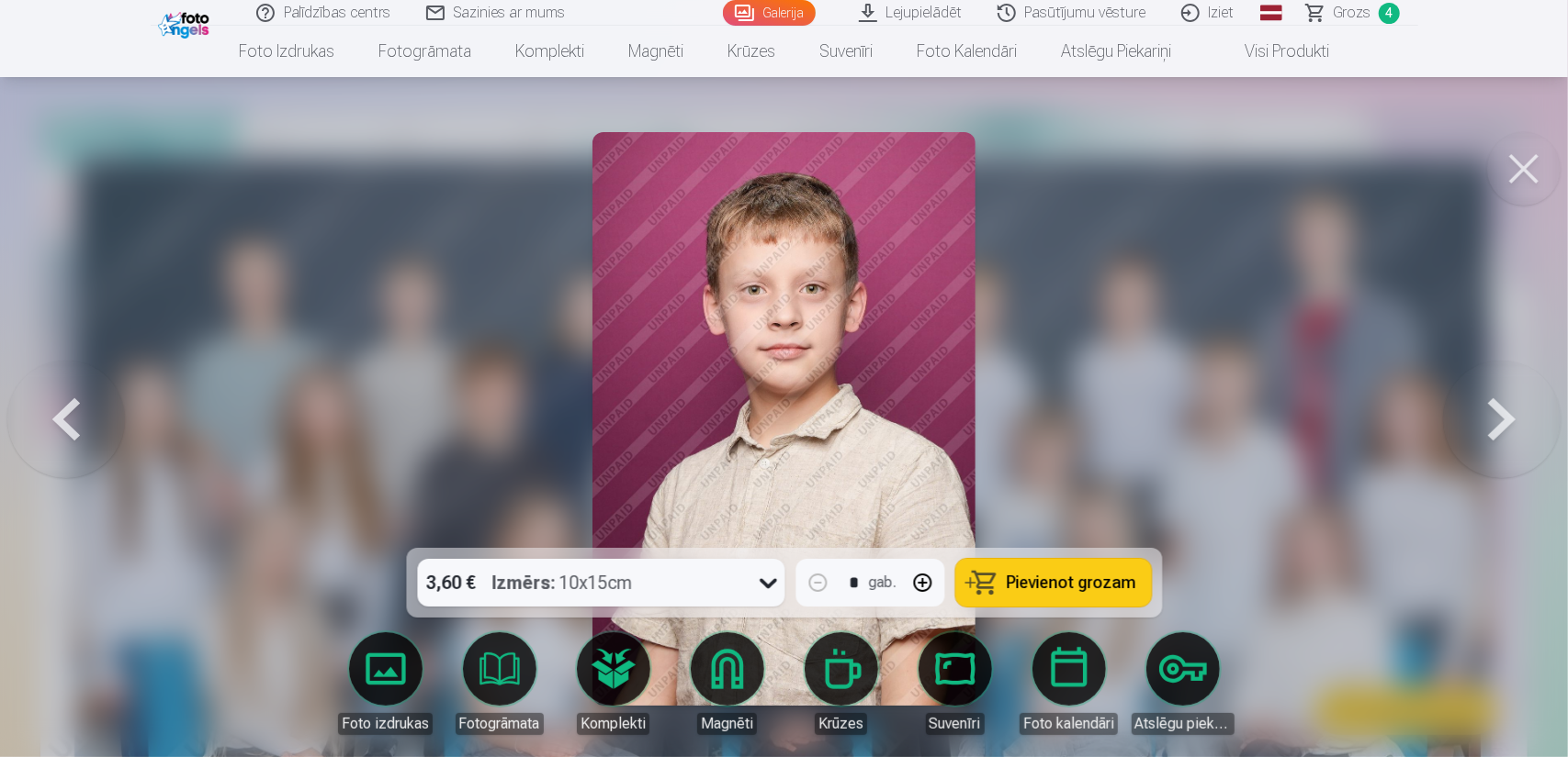
click at [1498, 424] on button at bounding box center [1502, 419] width 118 height 221
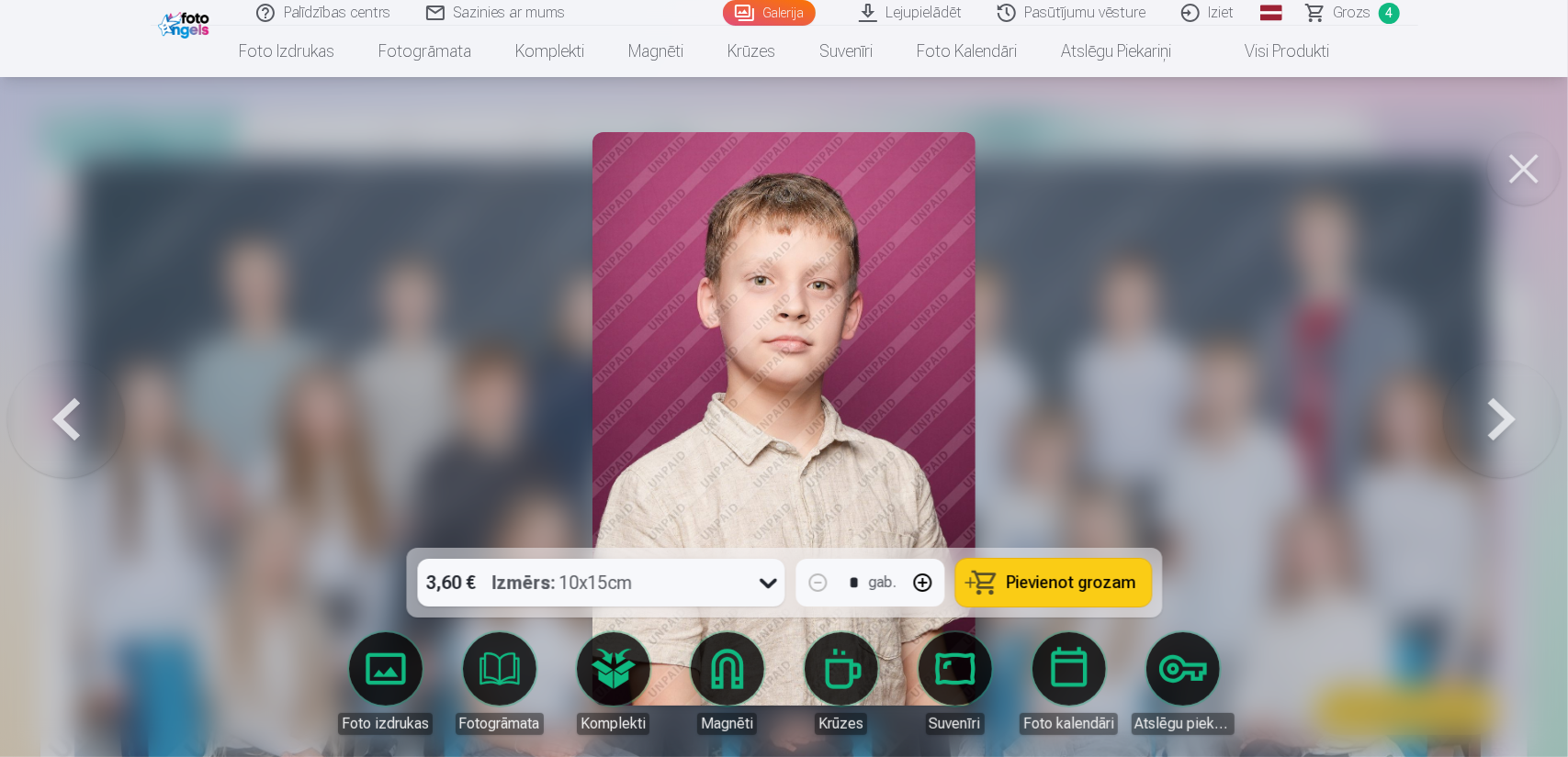
click at [1498, 424] on button at bounding box center [1502, 419] width 118 height 221
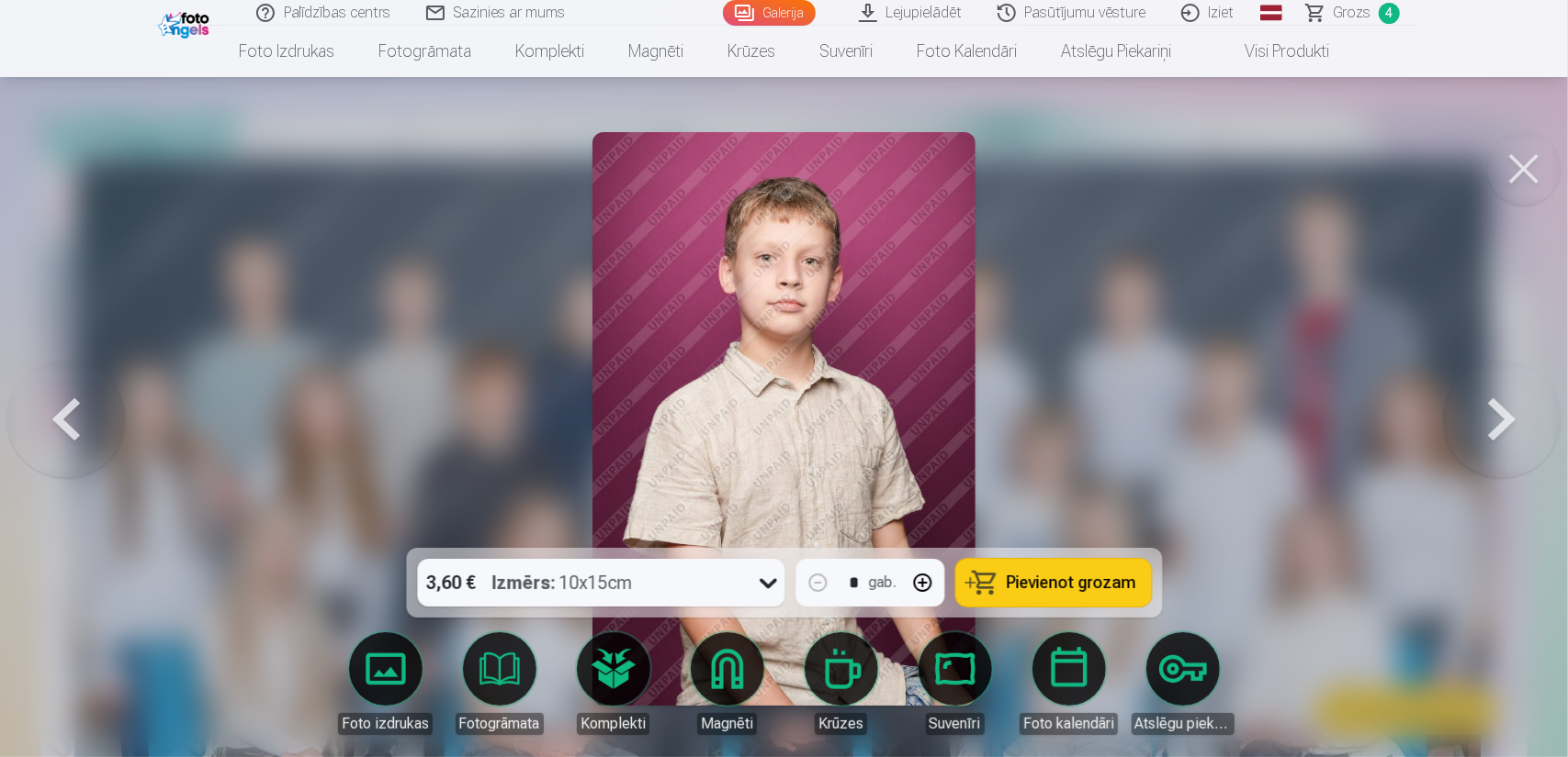
click at [1498, 424] on button at bounding box center [1502, 419] width 118 height 221
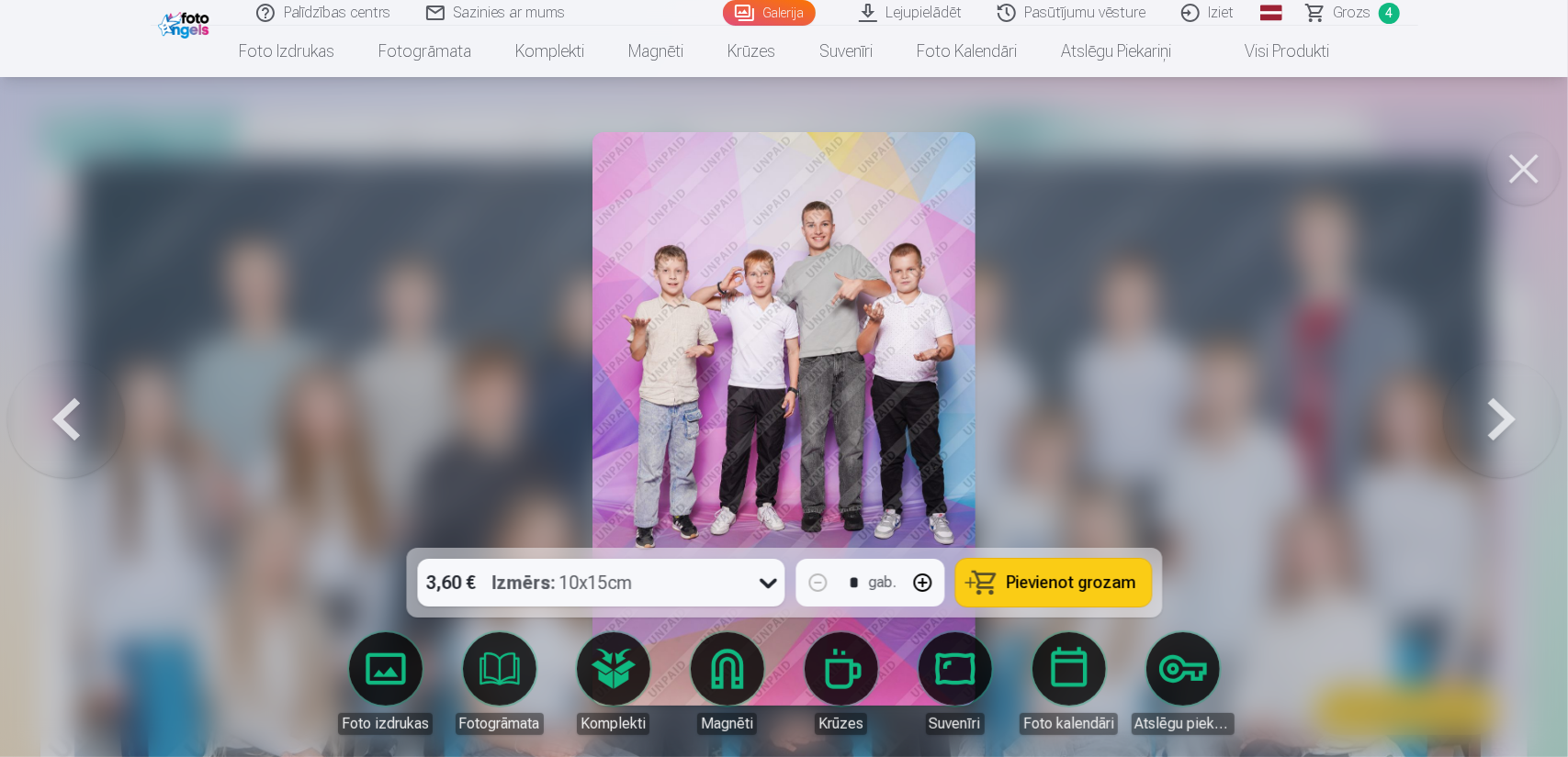
click at [1032, 582] on span "Pievienot grozam" at bounding box center [1072, 583] width 130 height 17
click at [1515, 423] on button at bounding box center [1502, 419] width 118 height 221
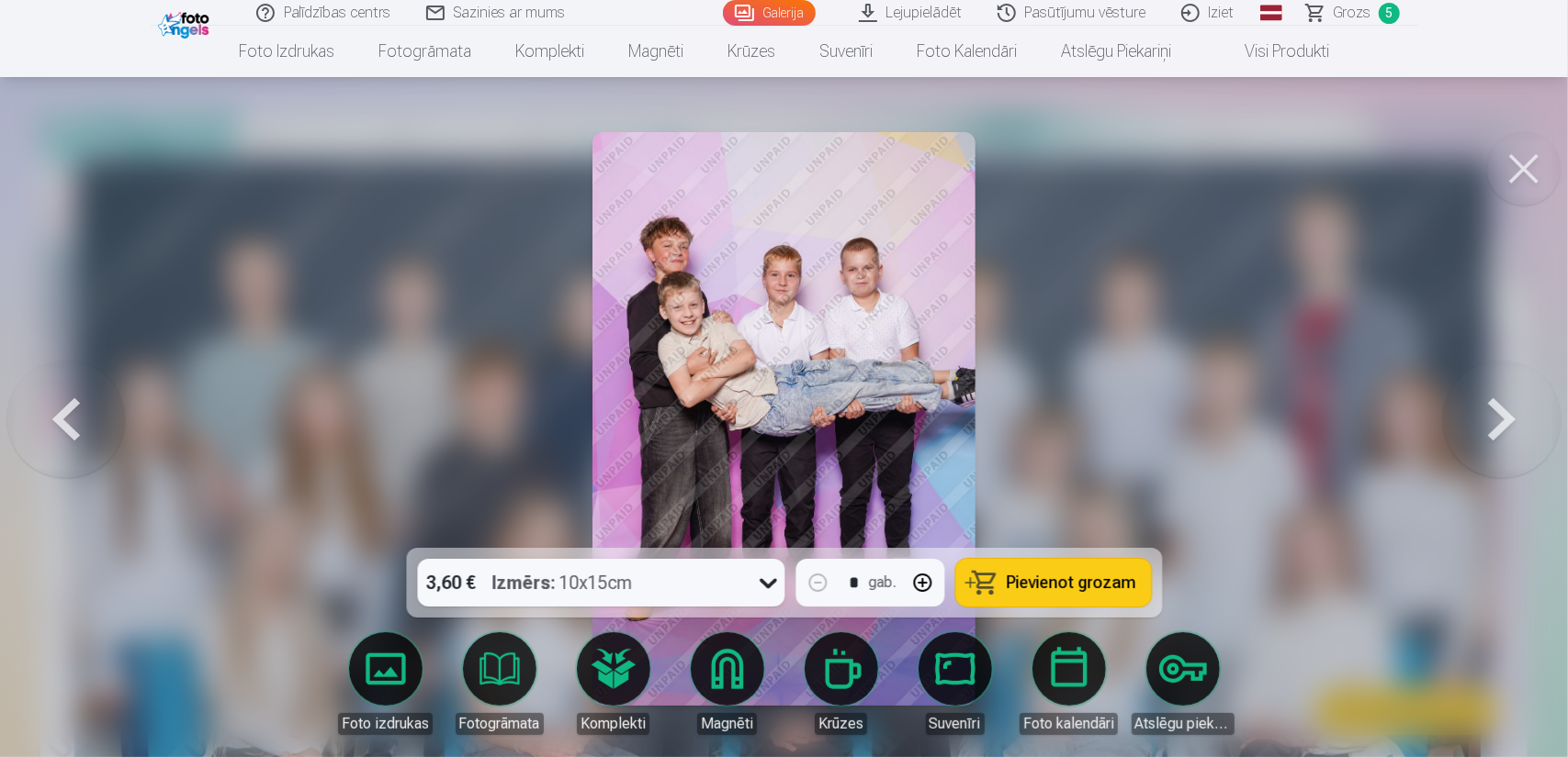
click at [1041, 591] on span "Pievienot grozam" at bounding box center [1072, 583] width 130 height 17
click at [1496, 416] on button at bounding box center [1502, 419] width 118 height 221
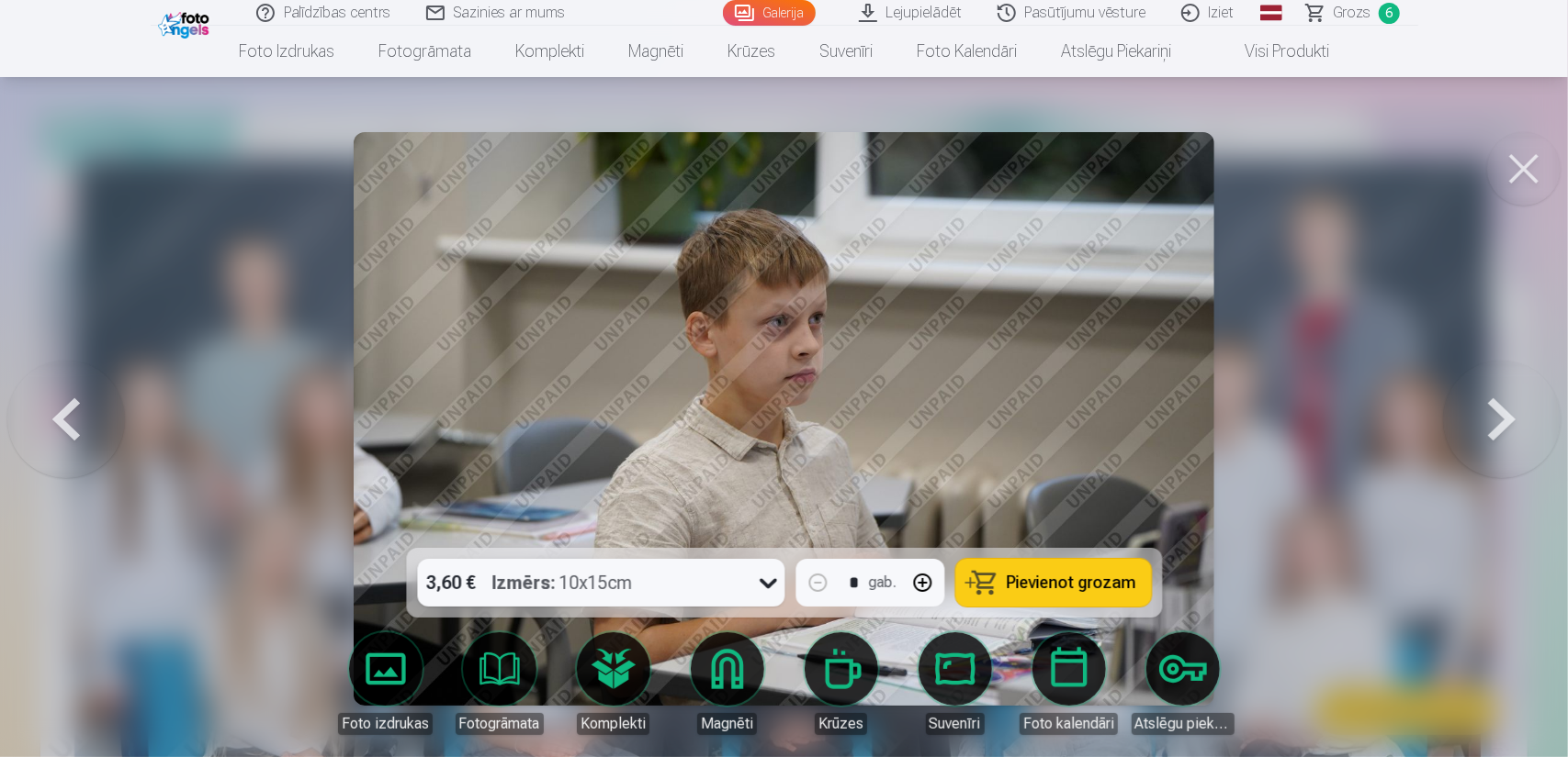
click at [1094, 581] on span "Pievienot grozam" at bounding box center [1072, 583] width 130 height 17
click at [1508, 407] on button at bounding box center [1502, 419] width 118 height 221
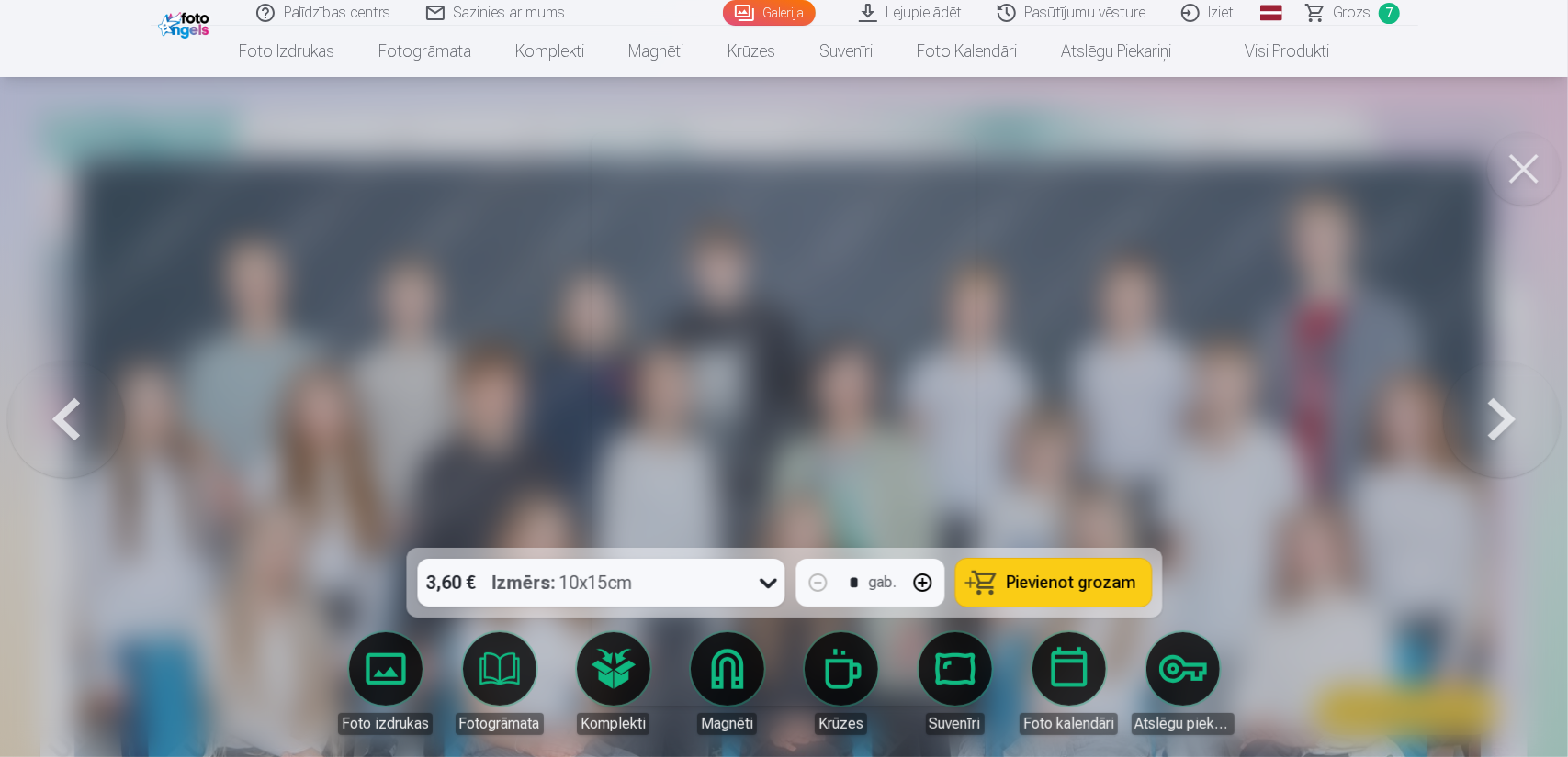
click at [1503, 408] on button at bounding box center [1502, 419] width 118 height 221
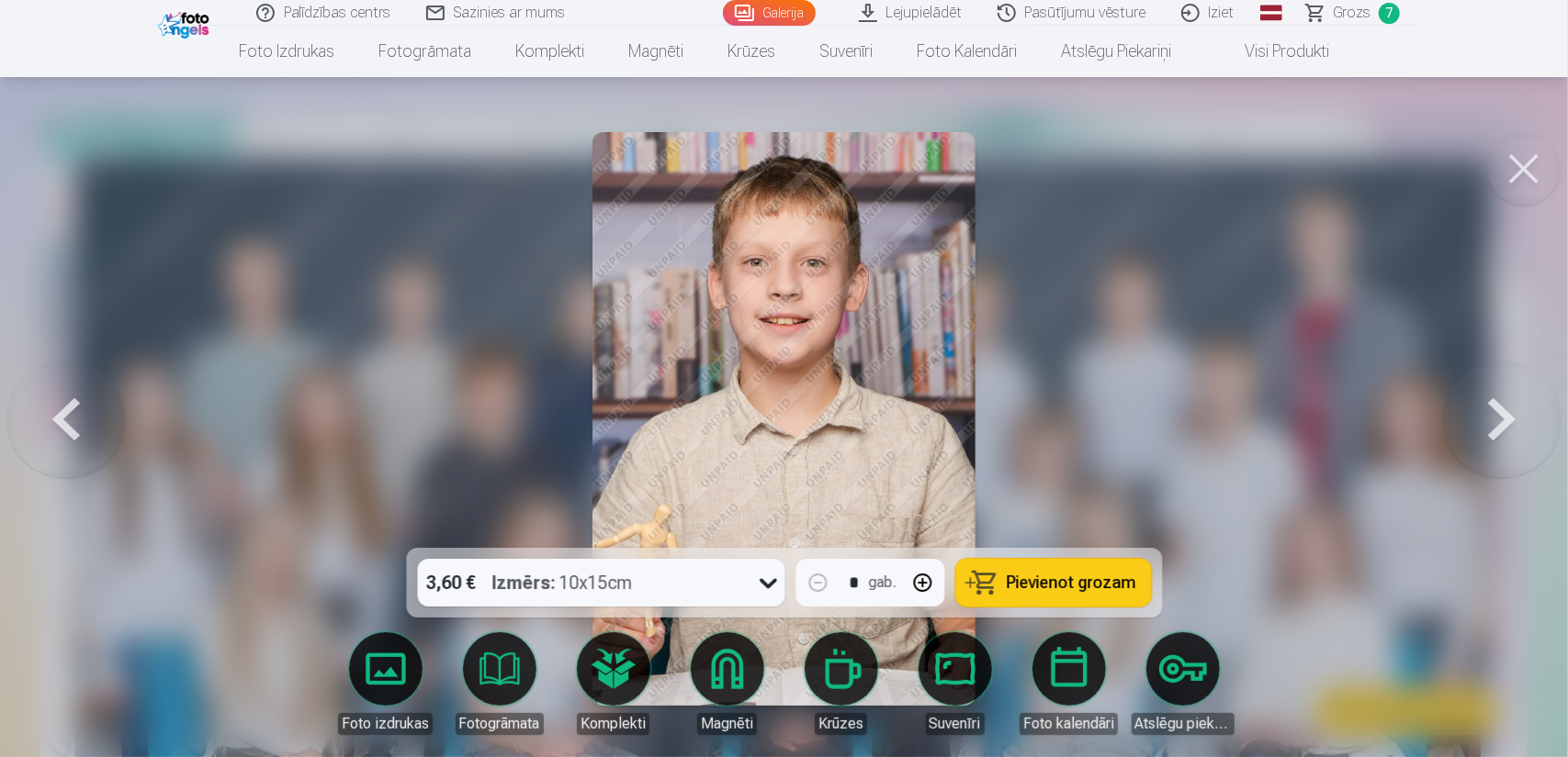
click at [1503, 408] on button at bounding box center [1502, 419] width 118 height 221
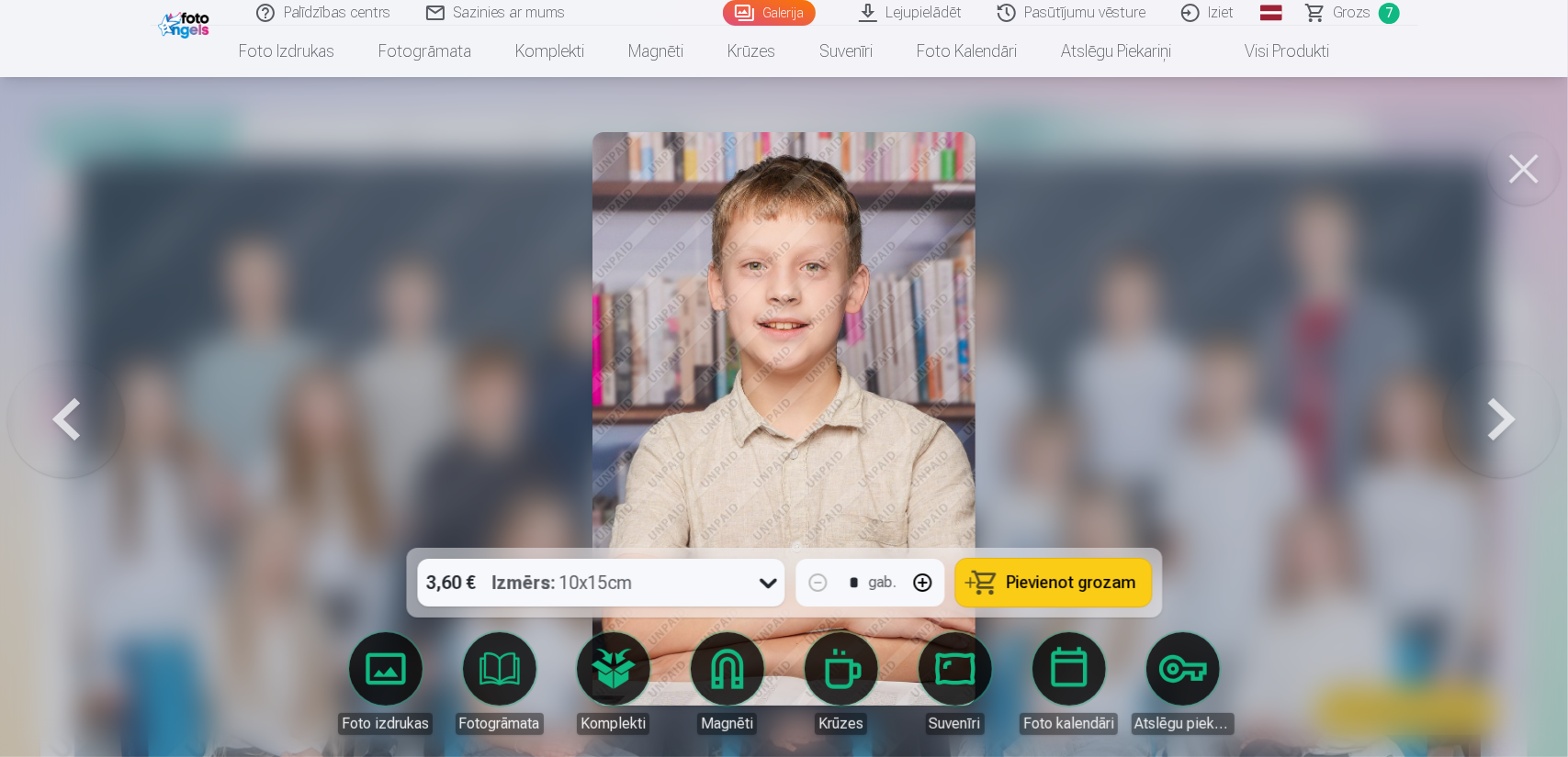
click at [1503, 408] on button at bounding box center [1502, 419] width 118 height 221
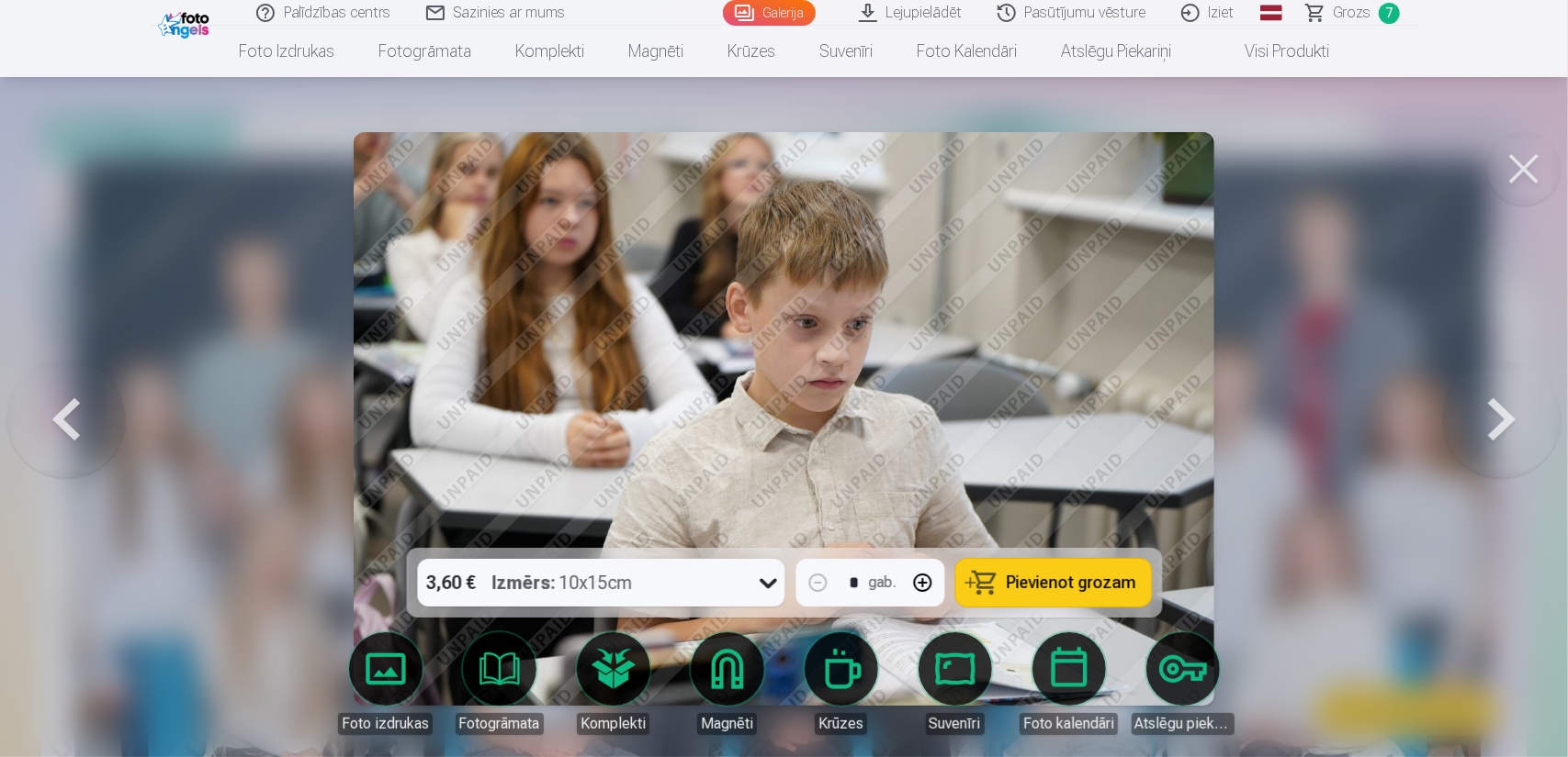
click at [1080, 582] on span "Pievienot grozam" at bounding box center [1072, 583] width 130 height 17
click at [1499, 425] on button at bounding box center [1502, 419] width 118 height 221
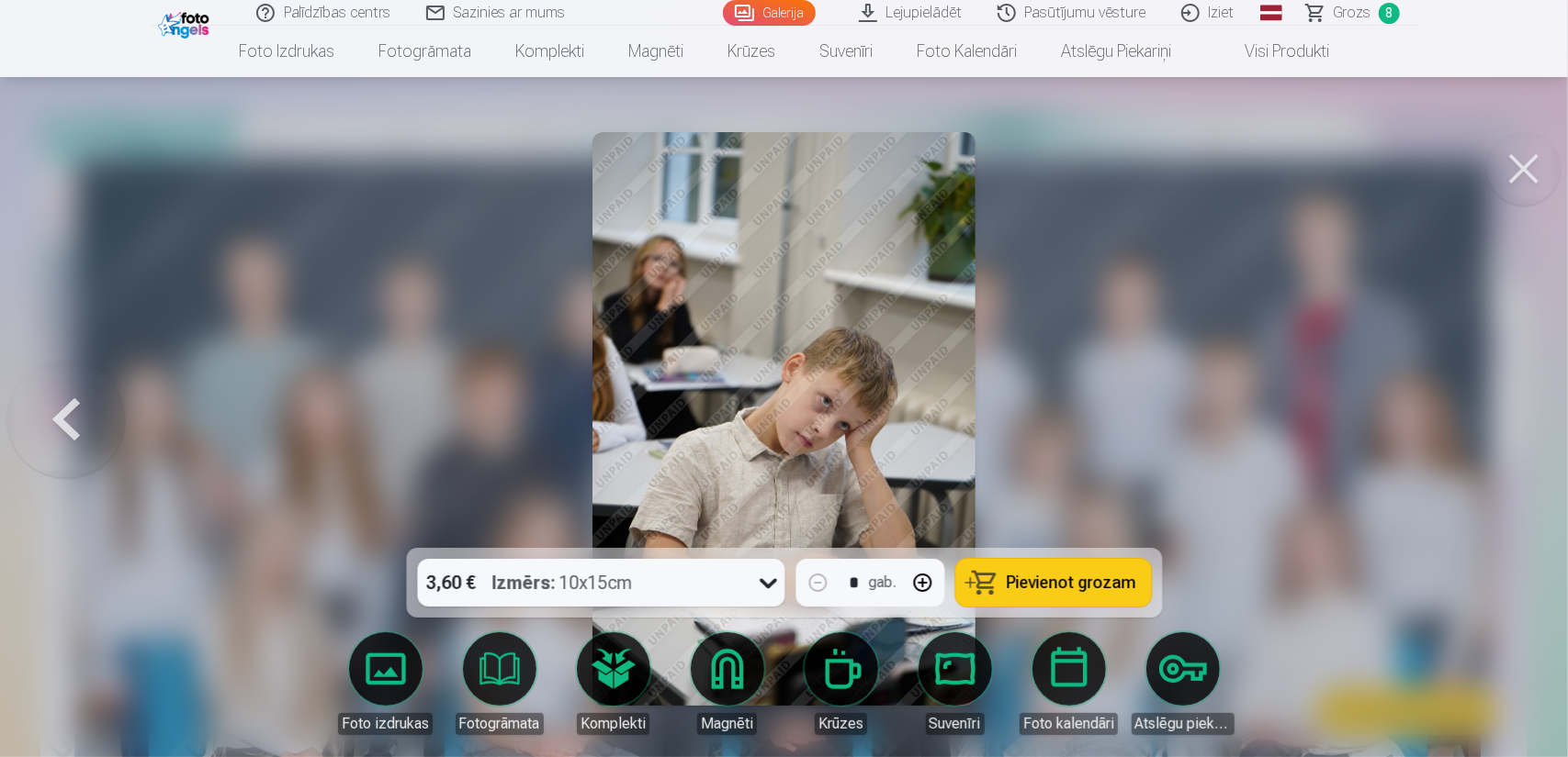
click at [1499, 425] on div at bounding box center [784, 378] width 1568 height 757
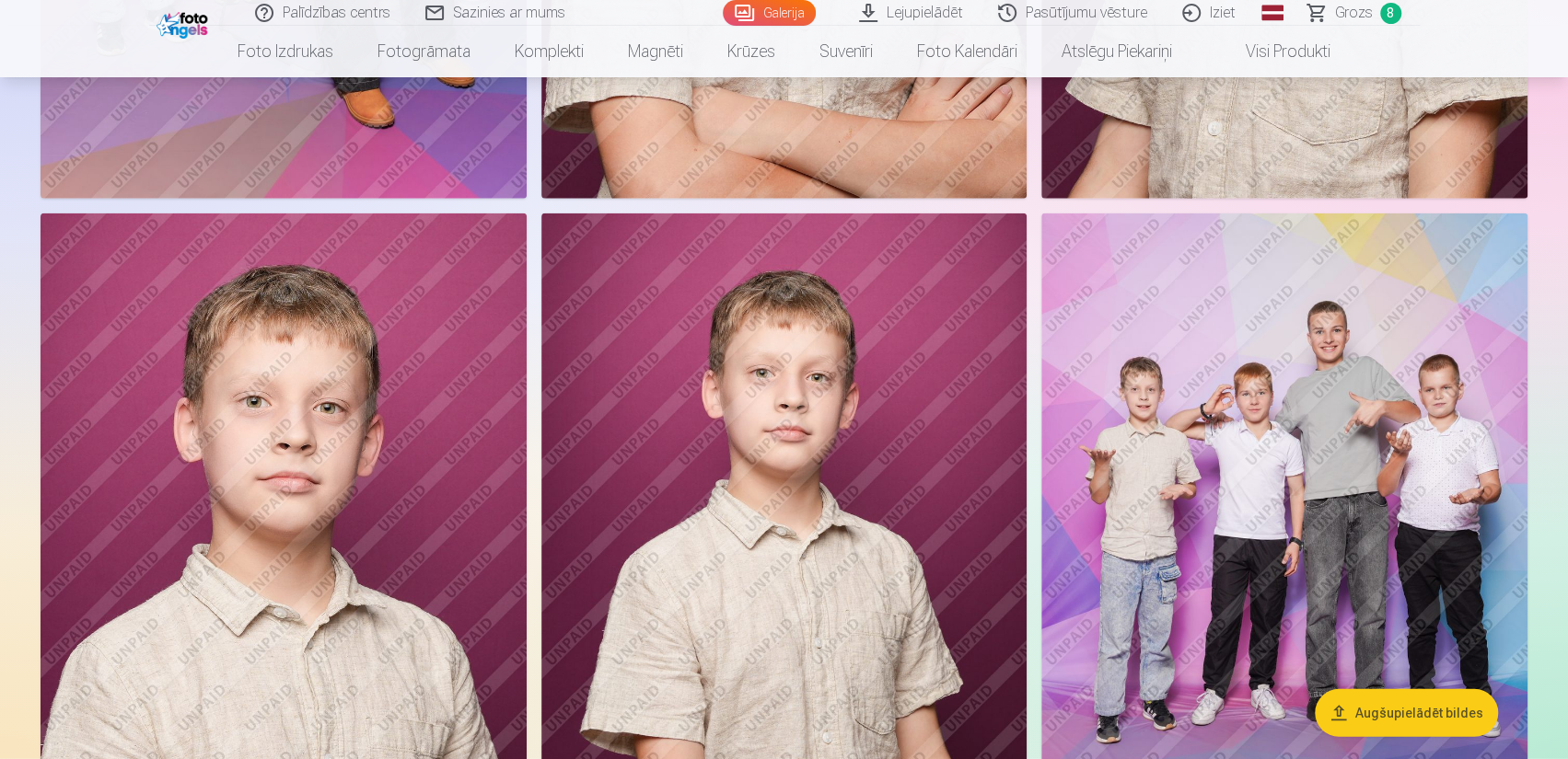
scroll to position [3130, 0]
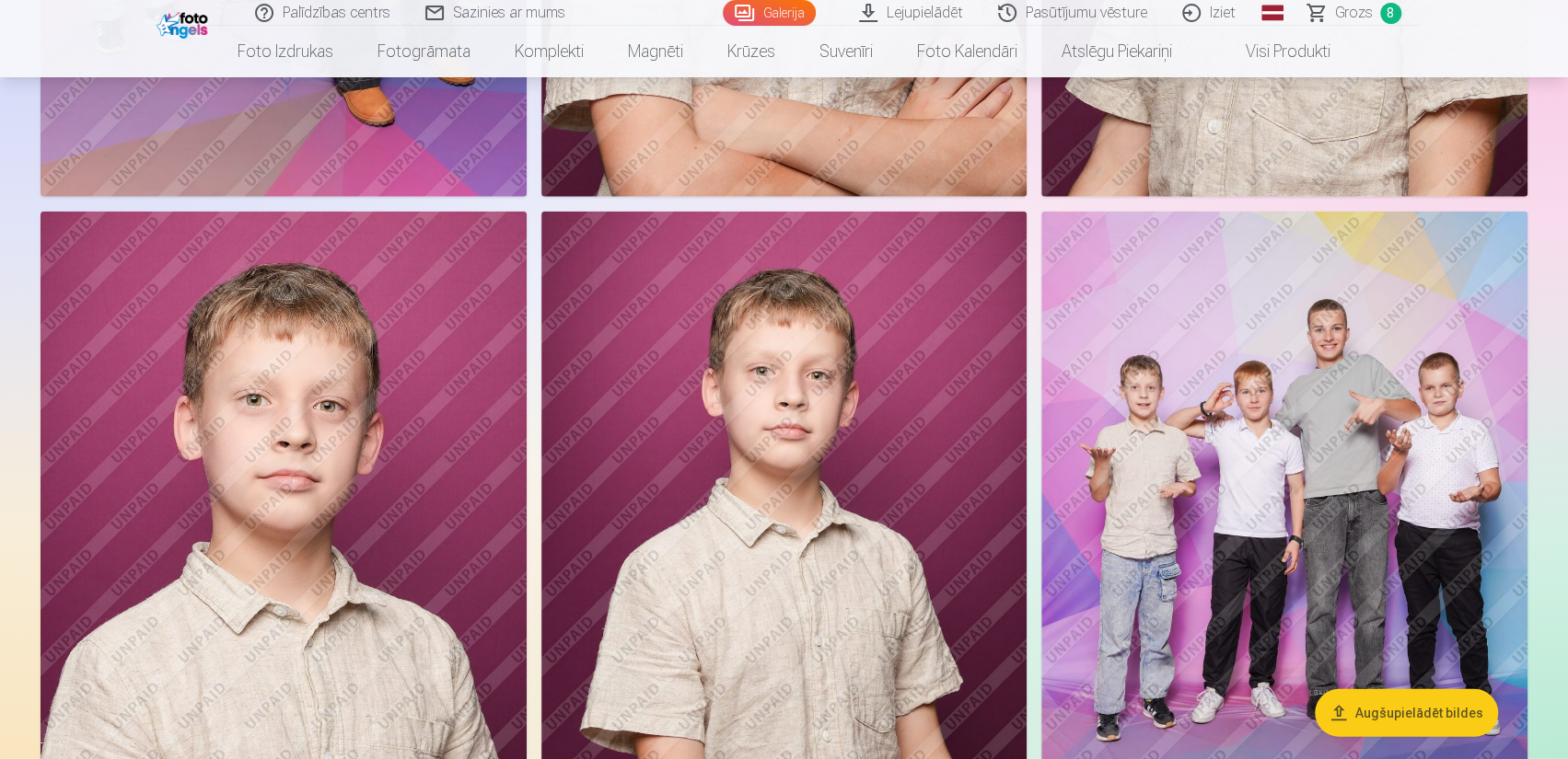
click at [322, 587] on img at bounding box center [283, 576] width 486 height 729
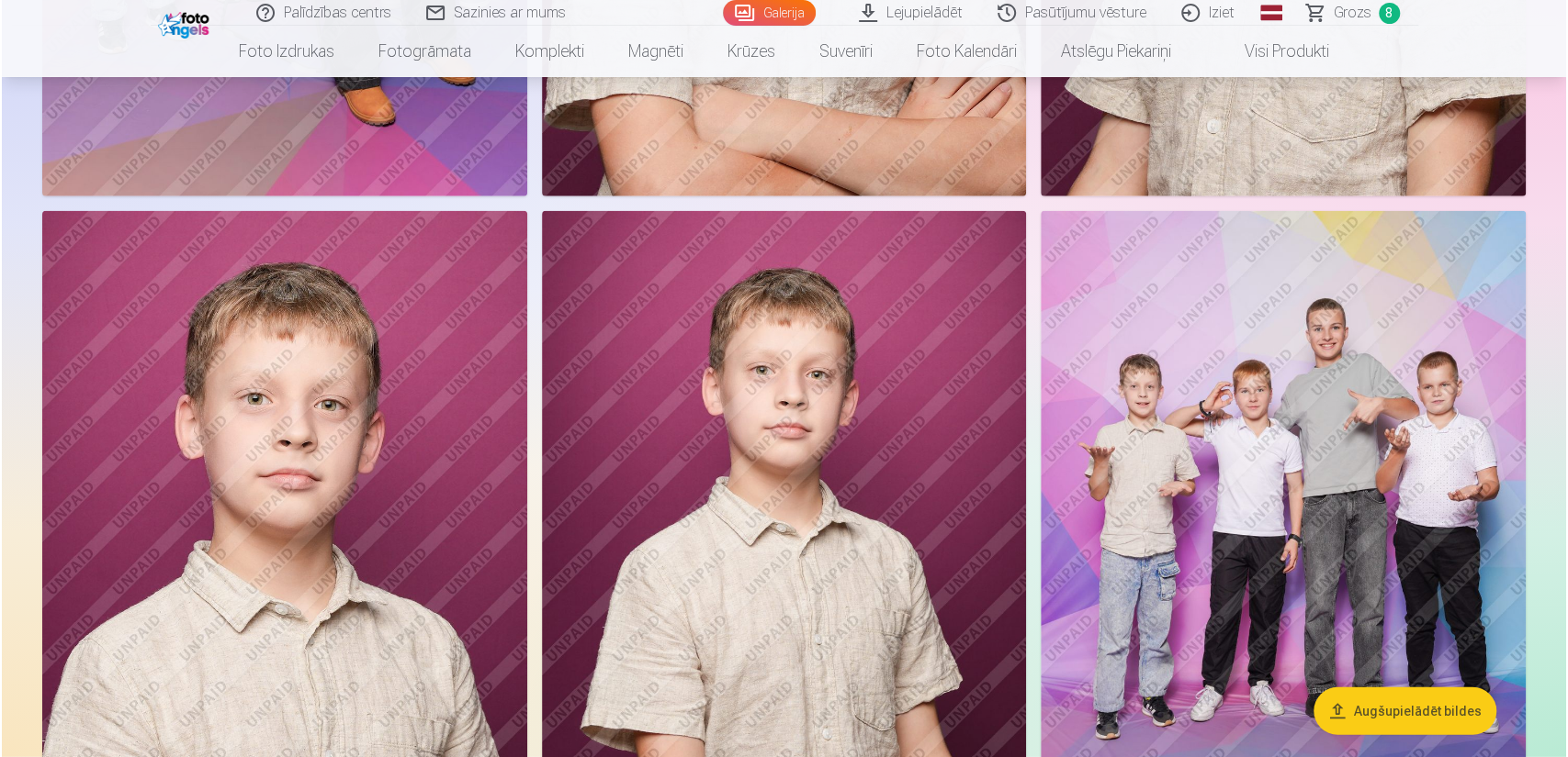
scroll to position [3128, 0]
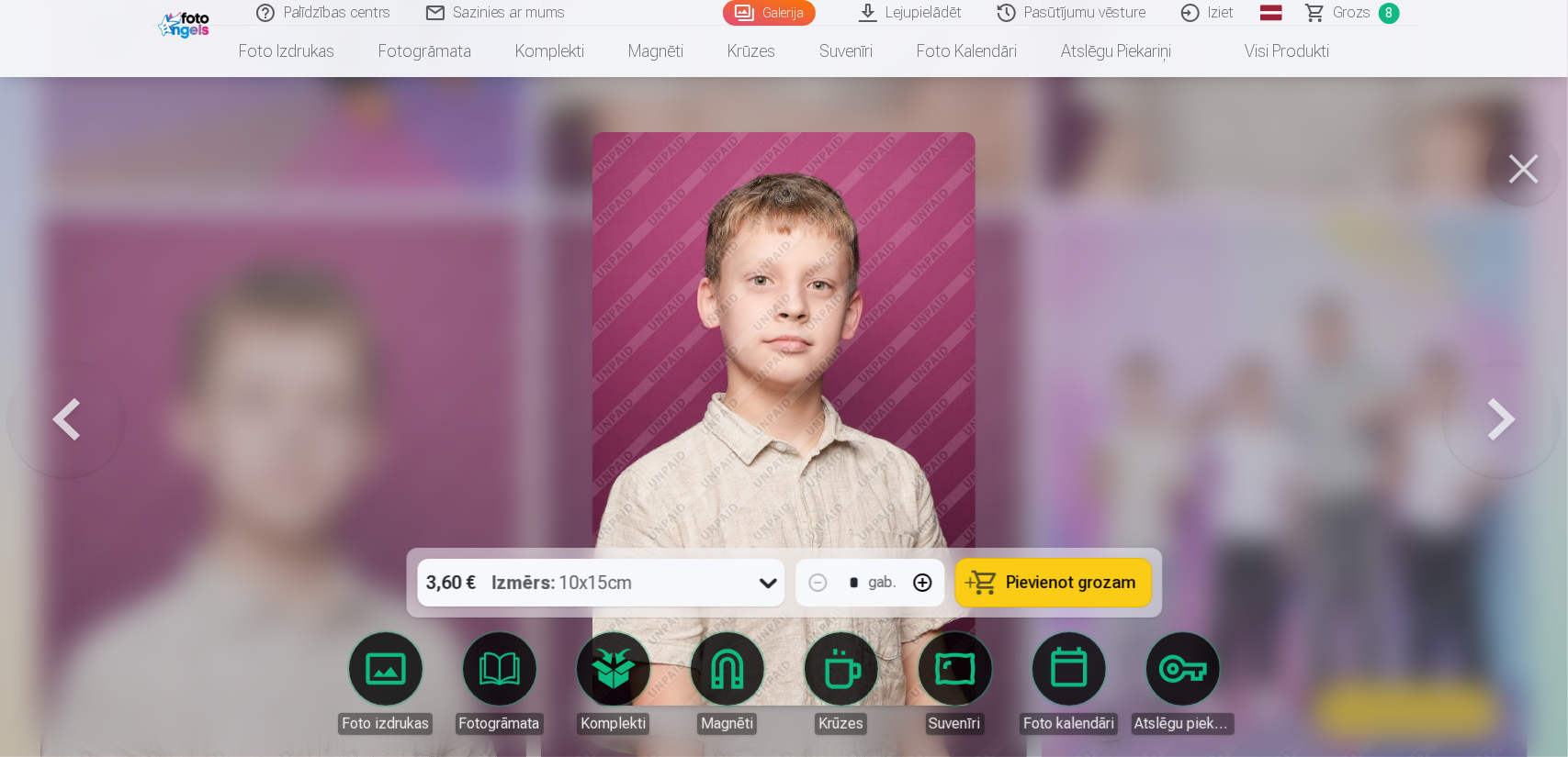
click at [924, 582] on button "button" at bounding box center [922, 582] width 44 height 44
click at [1072, 587] on span "Pievienot grozam" at bounding box center [1072, 583] width 130 height 17
type input "*"
click at [1518, 174] on button at bounding box center [1523, 168] width 74 height 74
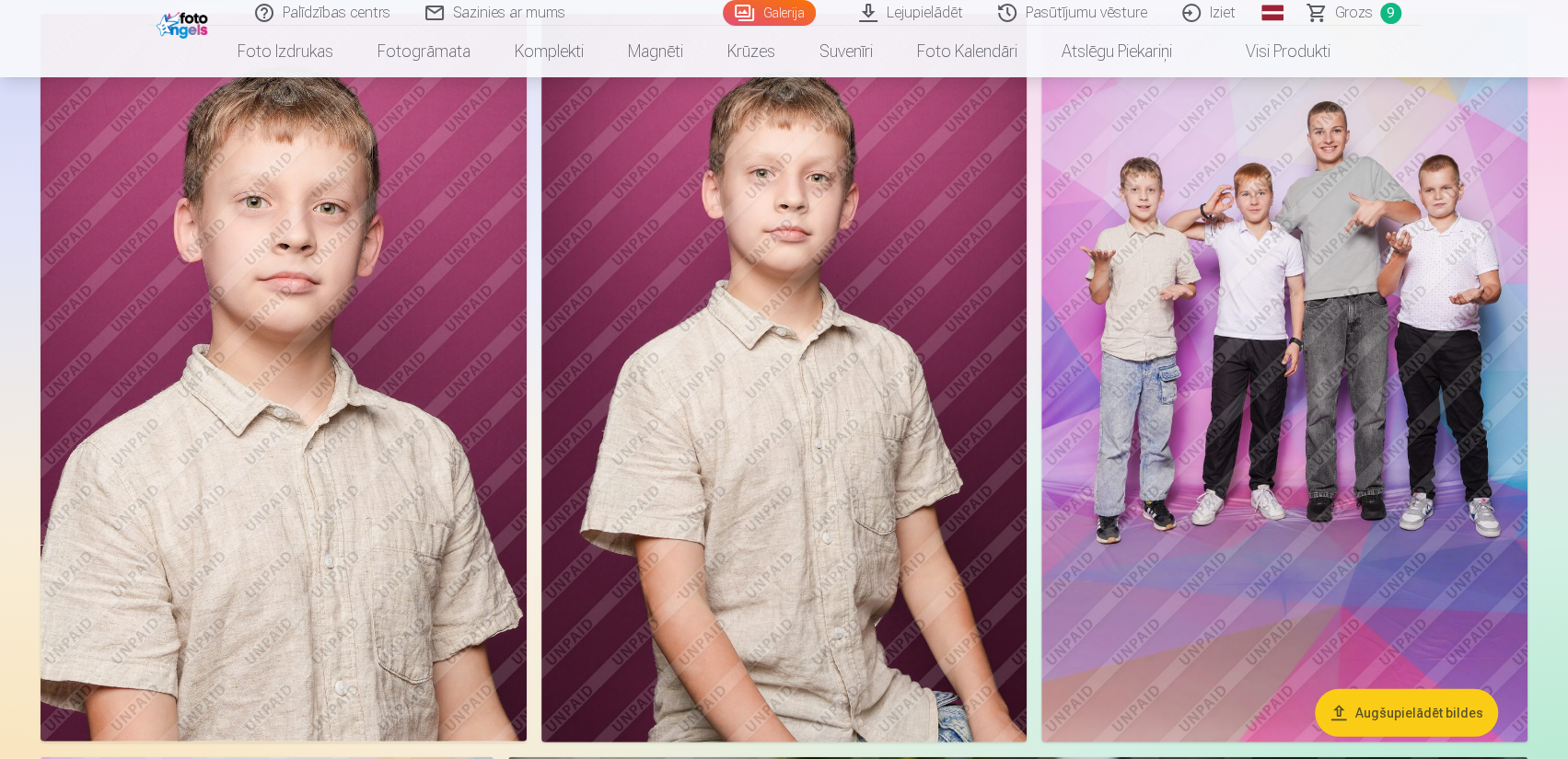
scroll to position [3313, 0]
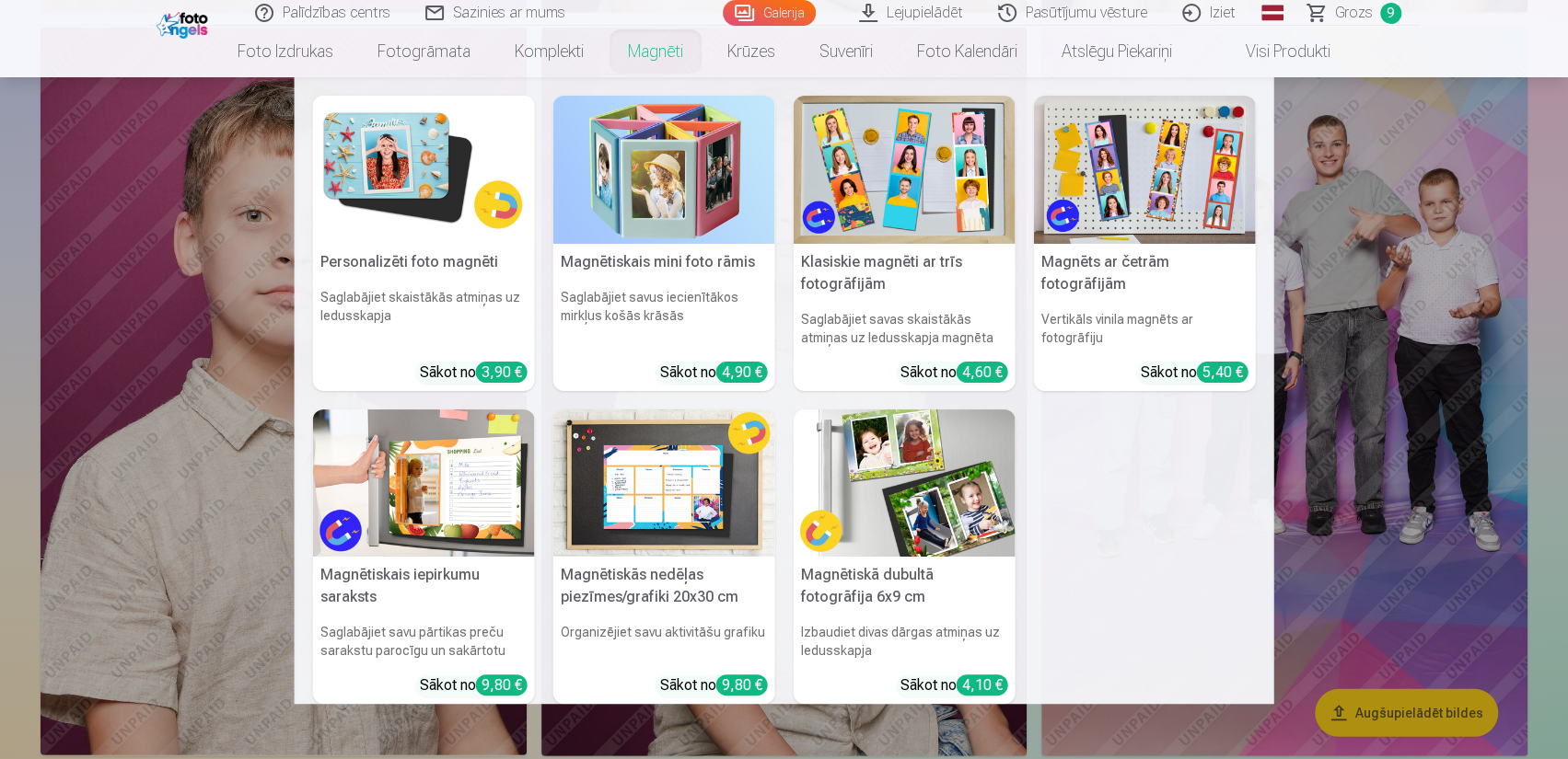
click at [657, 53] on link "Magnēti" at bounding box center [655, 52] width 99 height 52
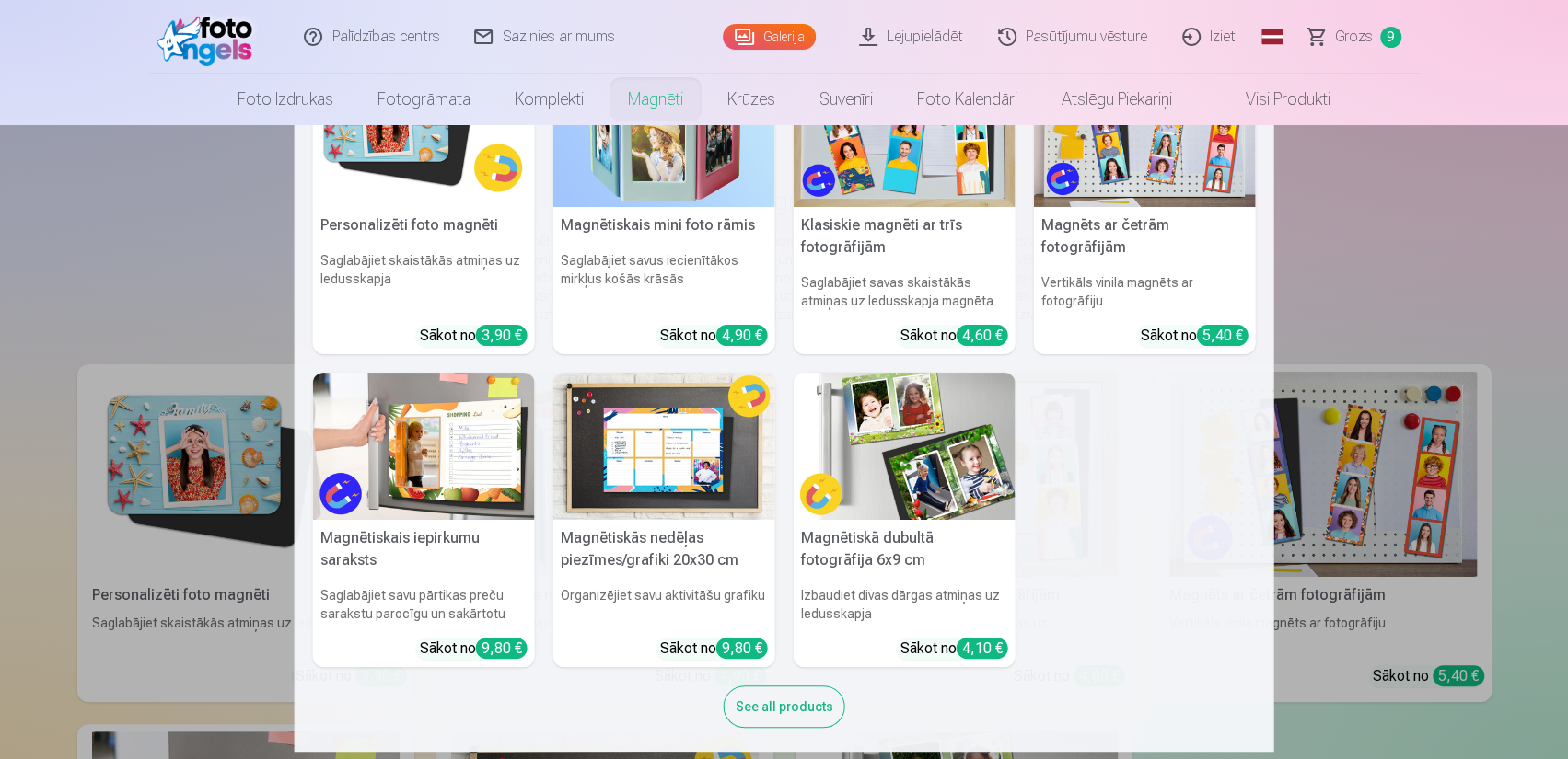
scroll to position [97, 0]
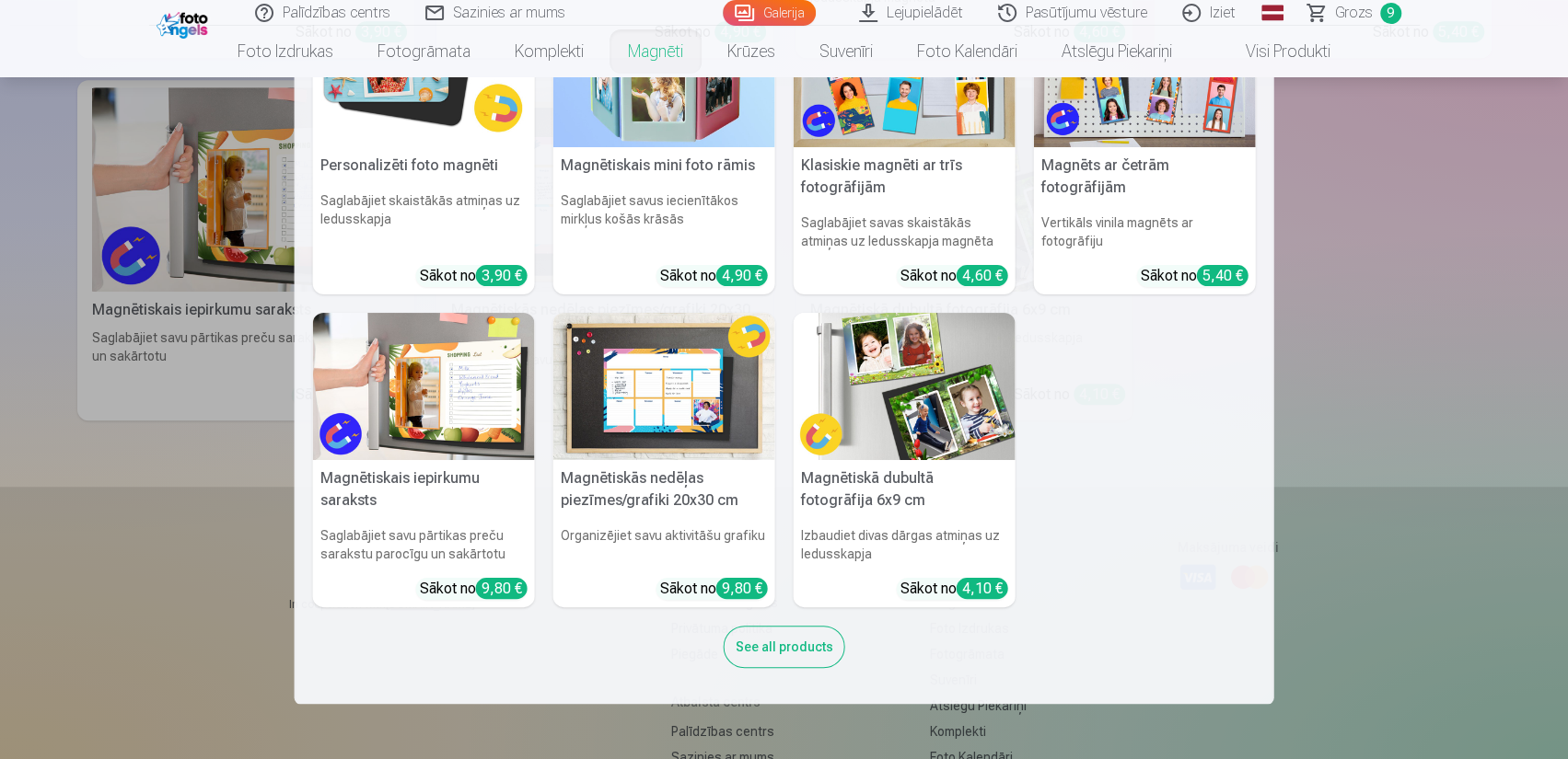
click at [1418, 536] on nav "Personalizēti foto magnēti Saglabājiet skaistākās atmiņas uz ledusskapja Sākot …" at bounding box center [784, 391] width 1568 height 627
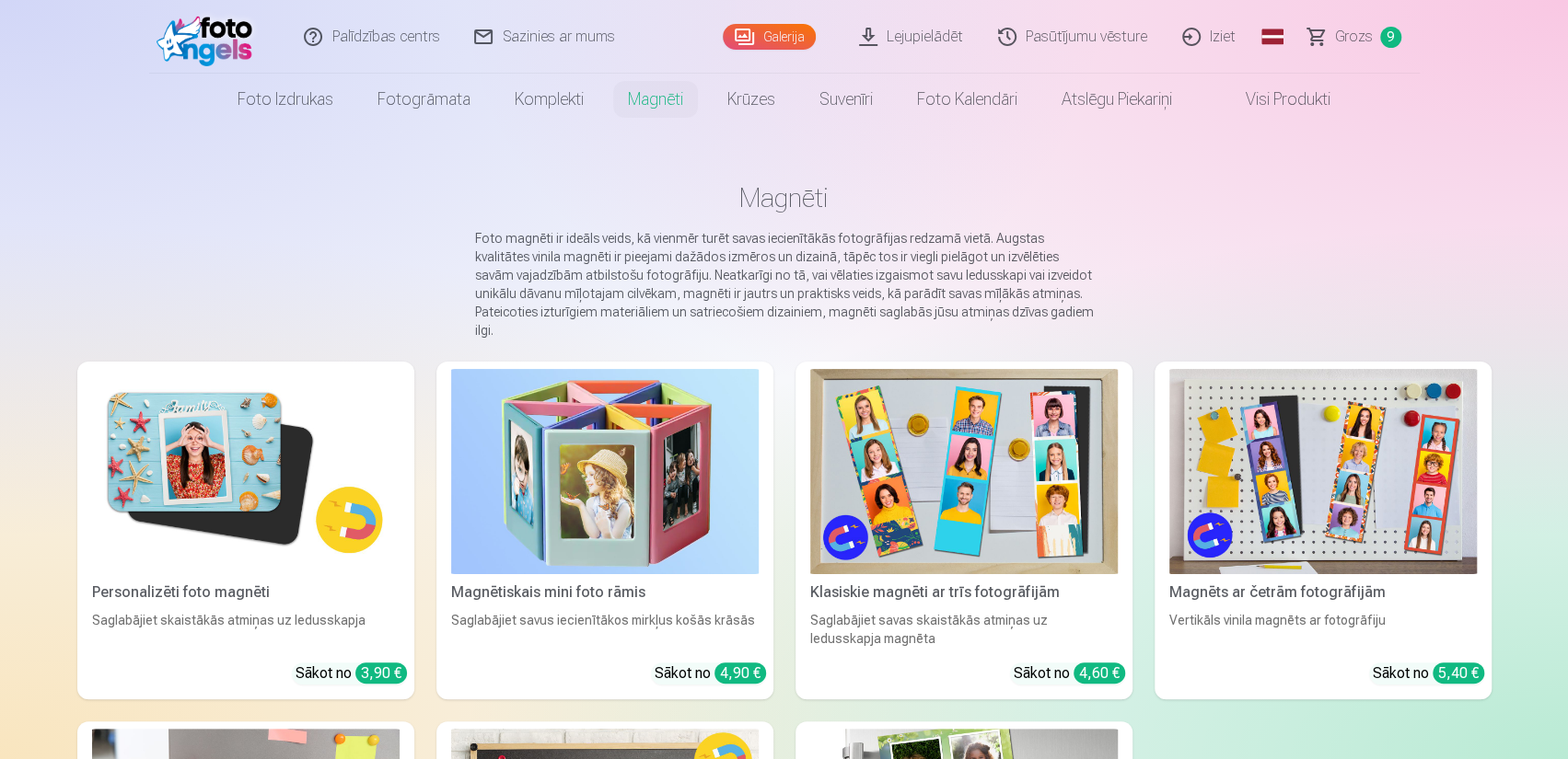
scroll to position [0, 0]
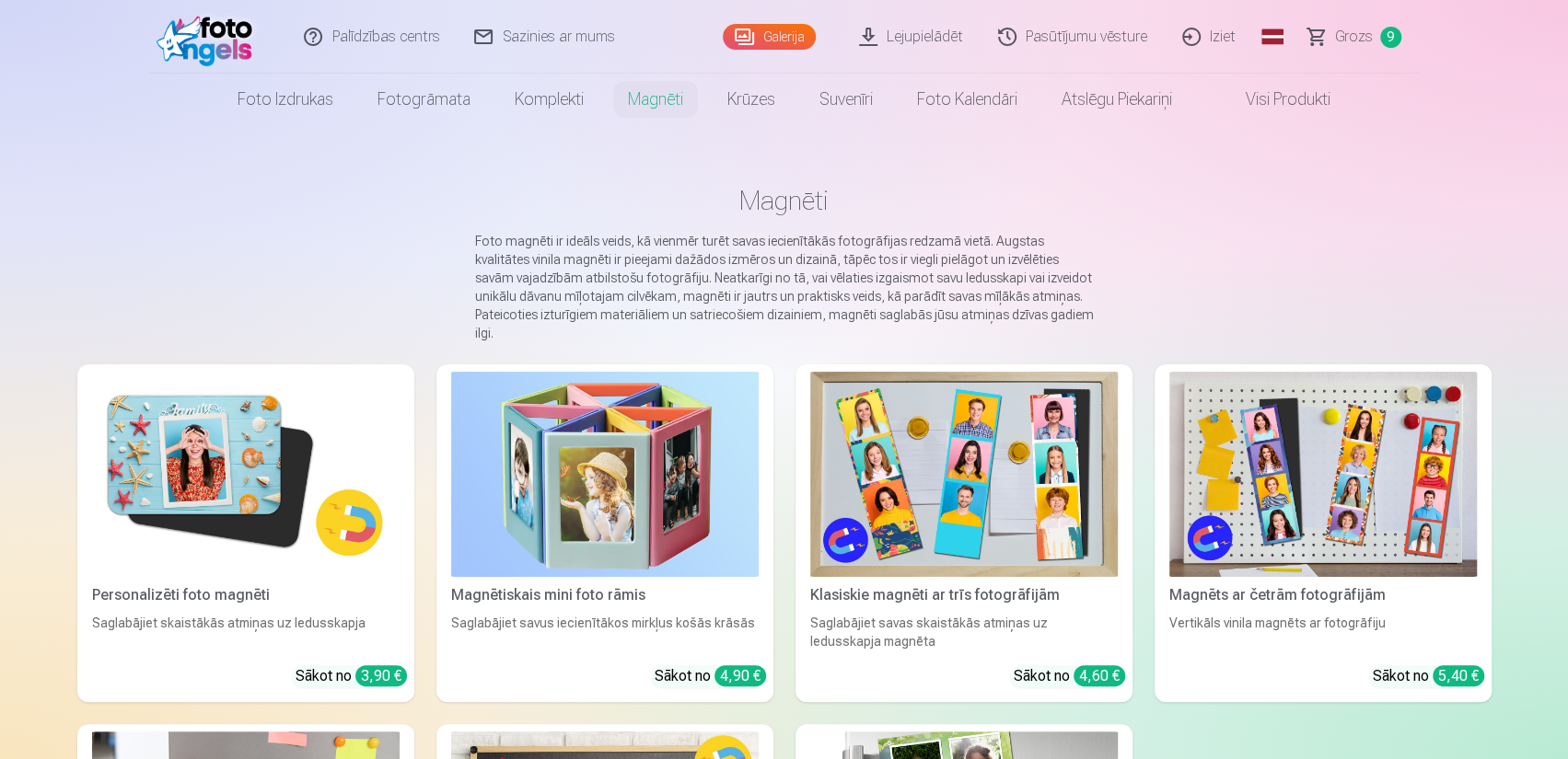
click at [237, 442] on img at bounding box center [246, 474] width 307 height 205
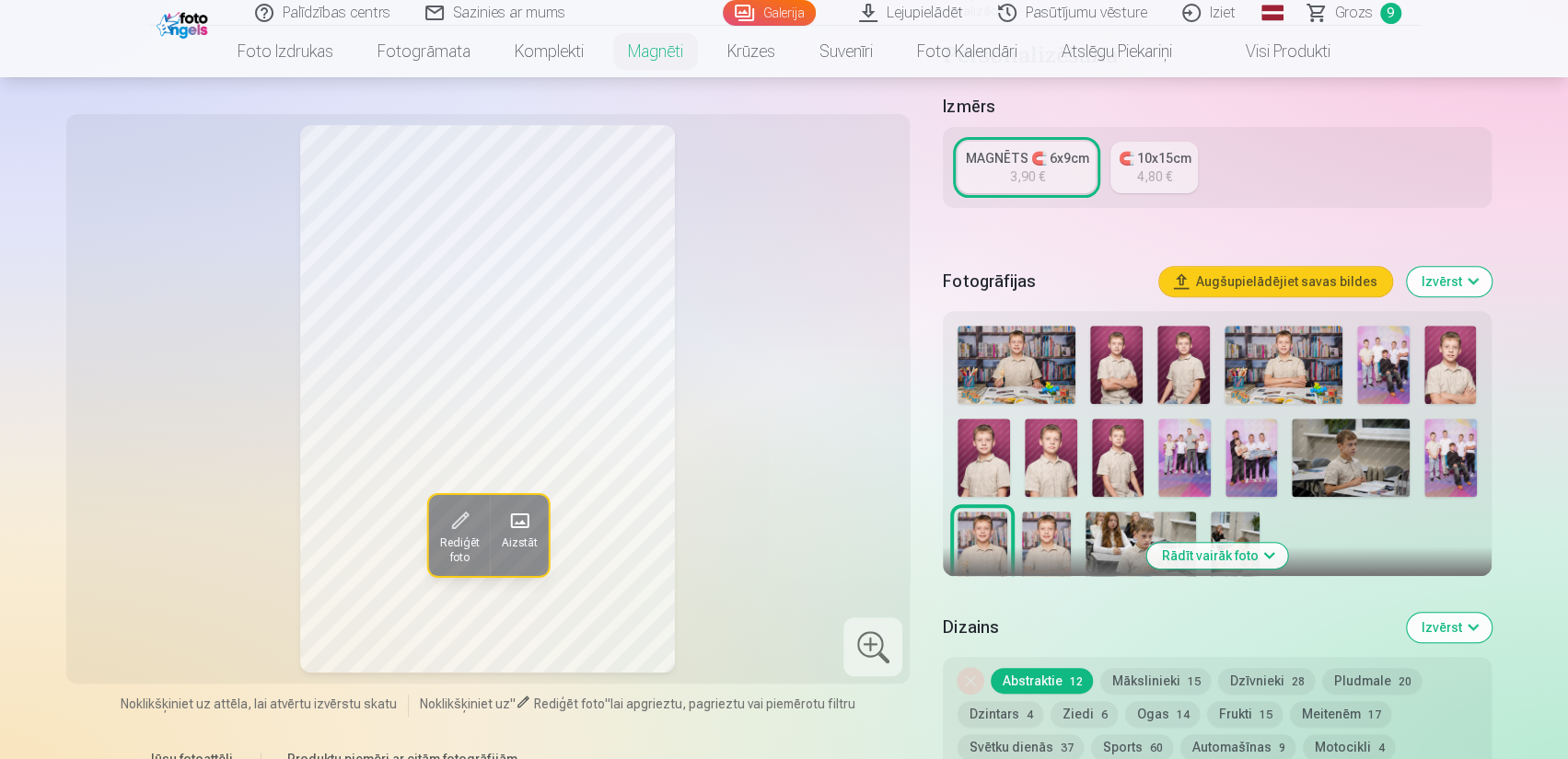
scroll to position [368, 0]
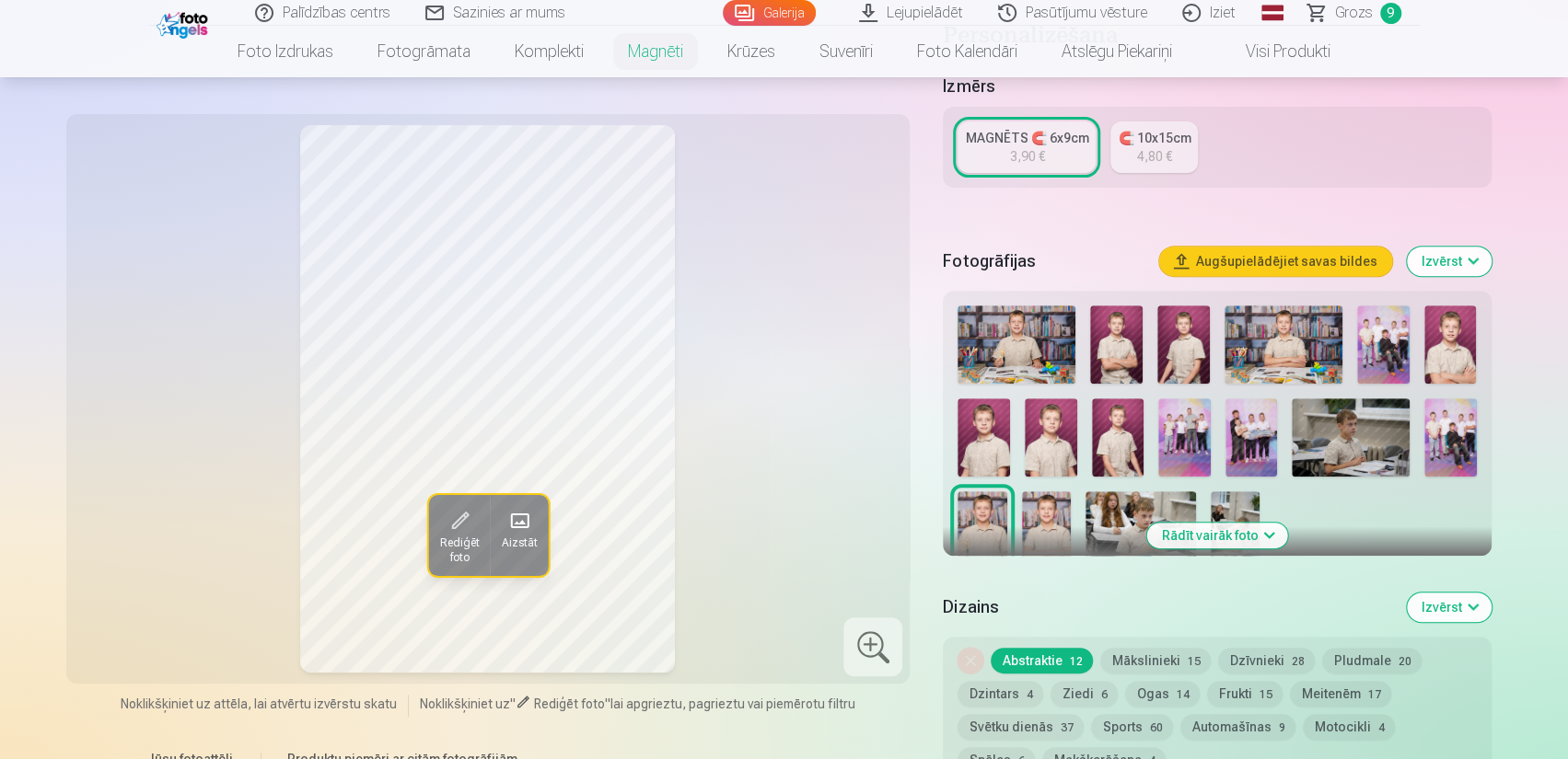
click at [1113, 343] on img at bounding box center [1116, 344] width 52 height 78
click at [1172, 329] on img at bounding box center [1184, 344] width 52 height 78
click at [1460, 340] on img at bounding box center [1451, 344] width 52 height 78
click at [993, 420] on img at bounding box center [984, 437] width 52 height 78
click at [1044, 419] on img at bounding box center [1051, 437] width 52 height 78
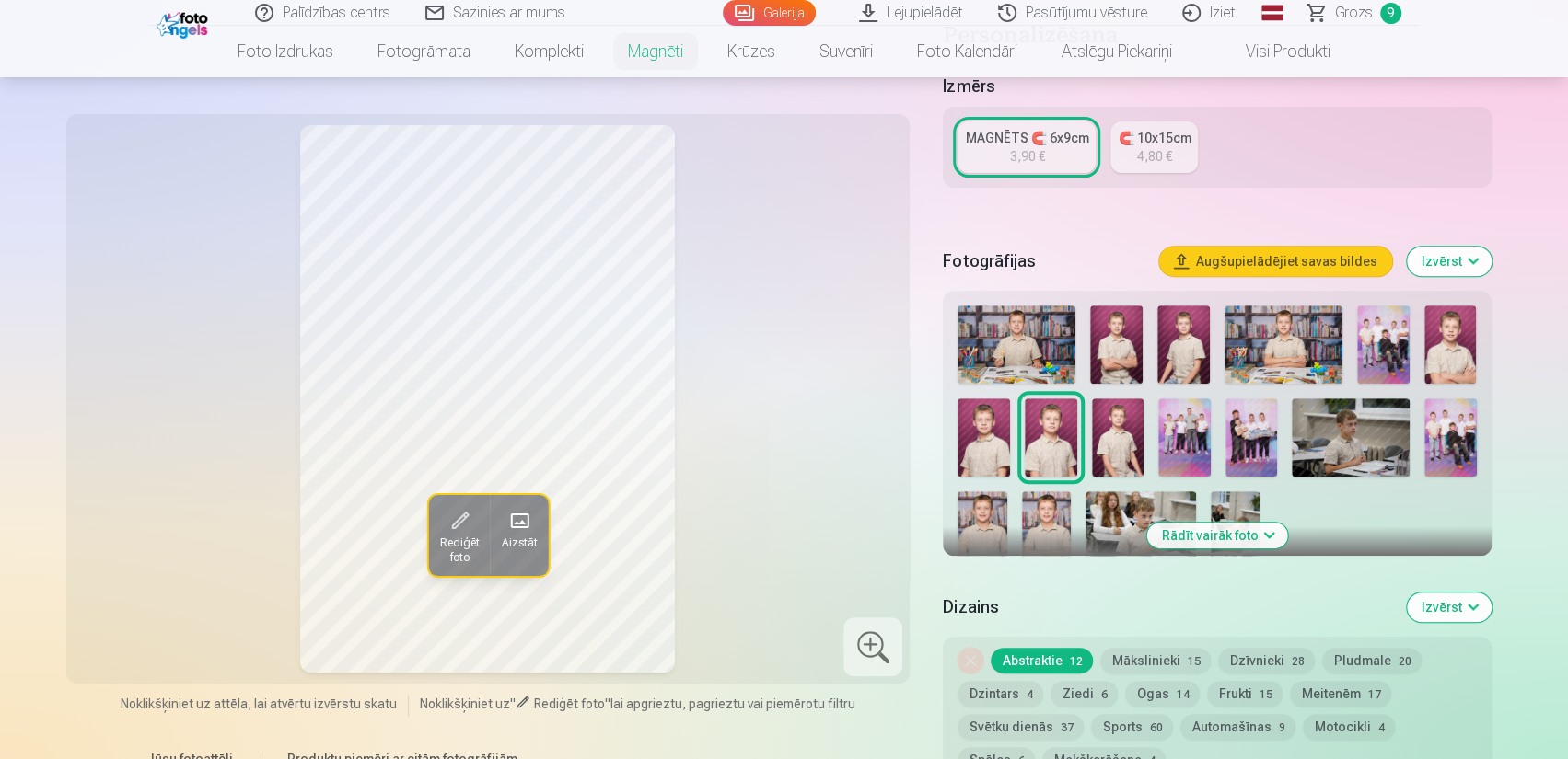
click at [1118, 419] on img at bounding box center [1118, 437] width 52 height 78
click at [1447, 323] on img at bounding box center [1451, 344] width 52 height 78
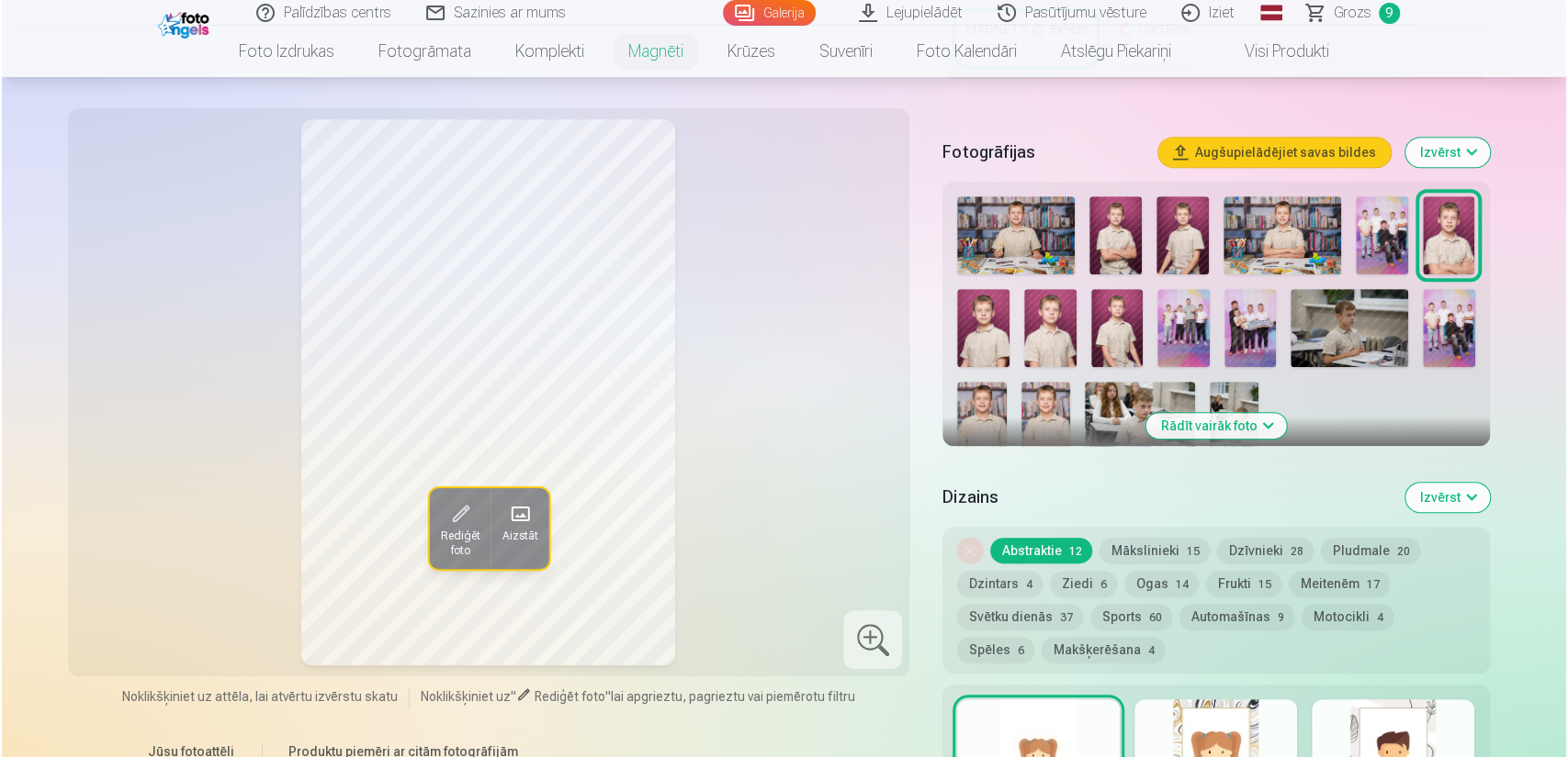
scroll to position [826, 0]
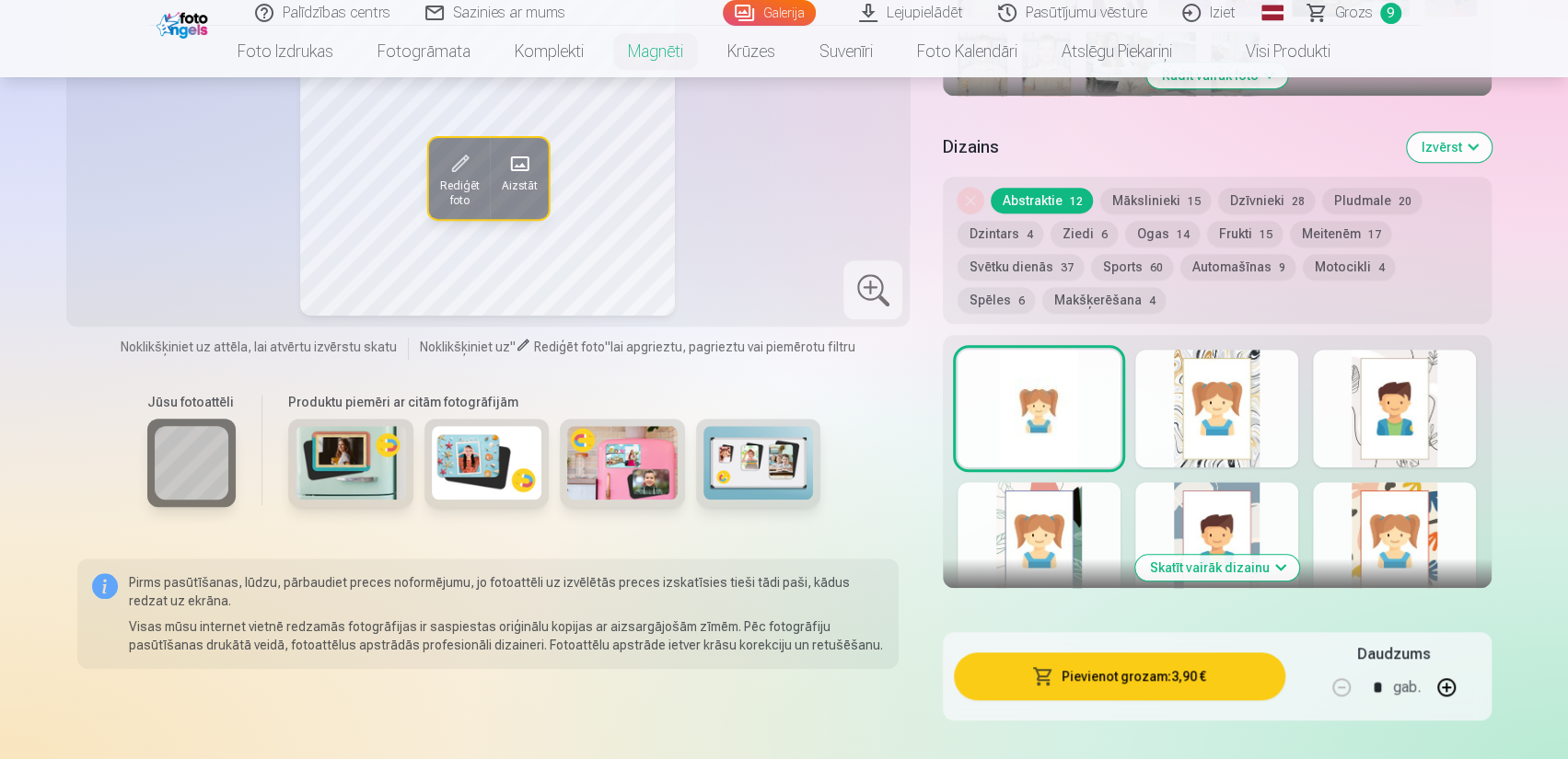
click at [1442, 671] on button "button" at bounding box center [1446, 687] width 44 height 44
type input "*"
click at [1187, 656] on button "Pievienot grozam : 7,80 €" at bounding box center [1119, 676] width 331 height 48
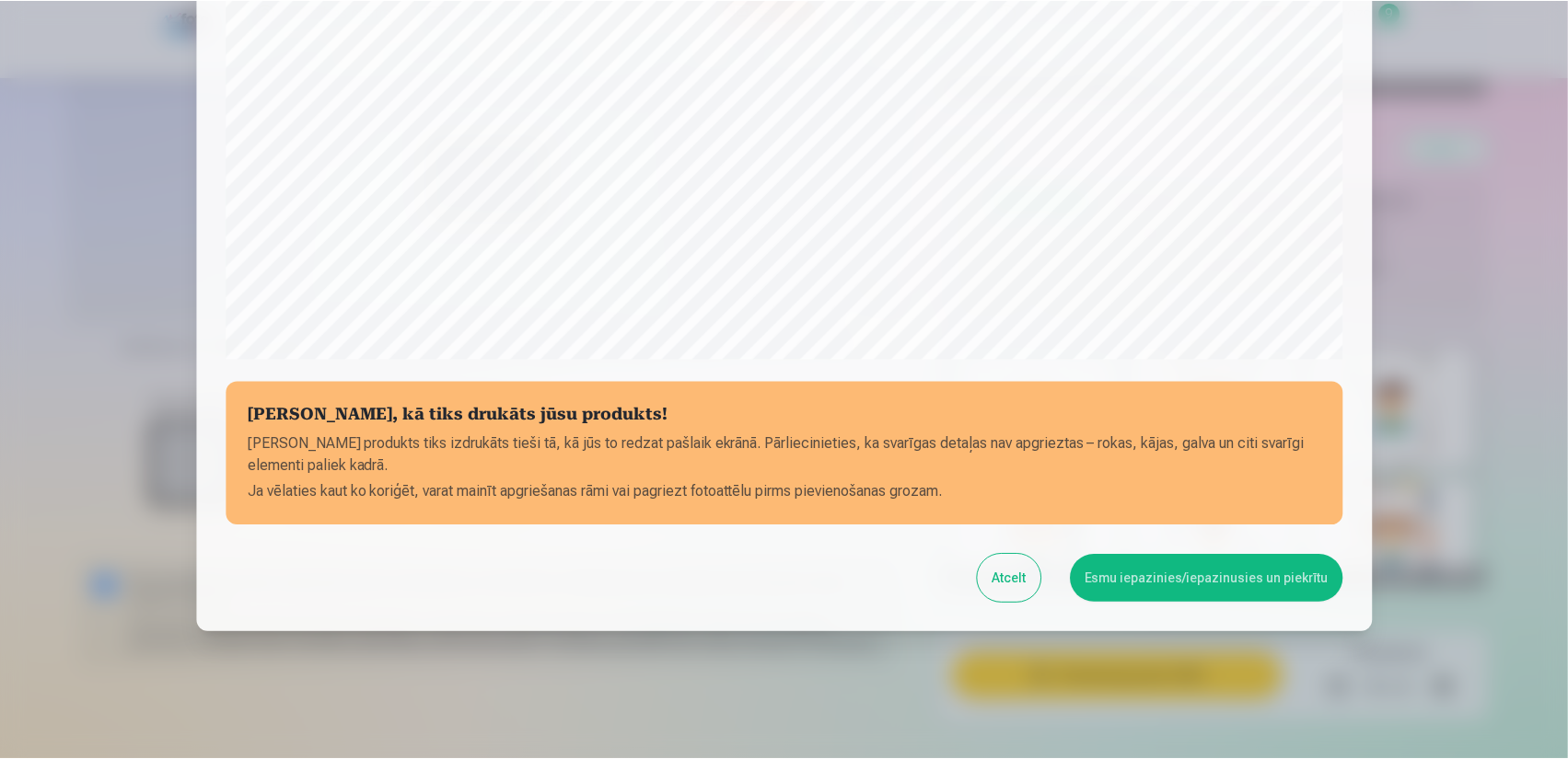
scroll to position [565, 0]
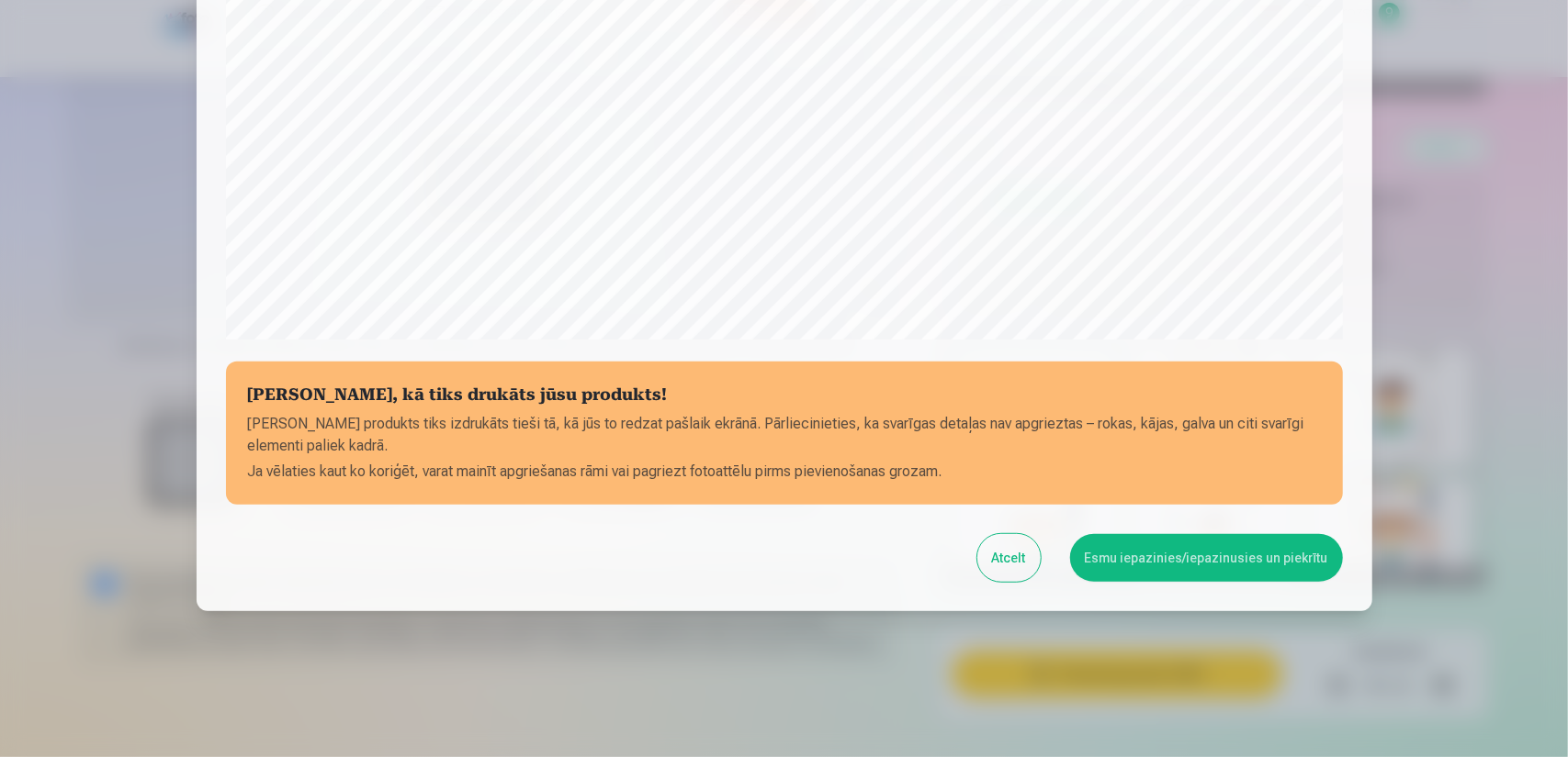
click at [1167, 568] on button "Esmu iepazinies/iepazinusies un piekrītu" at bounding box center [1206, 558] width 273 height 48
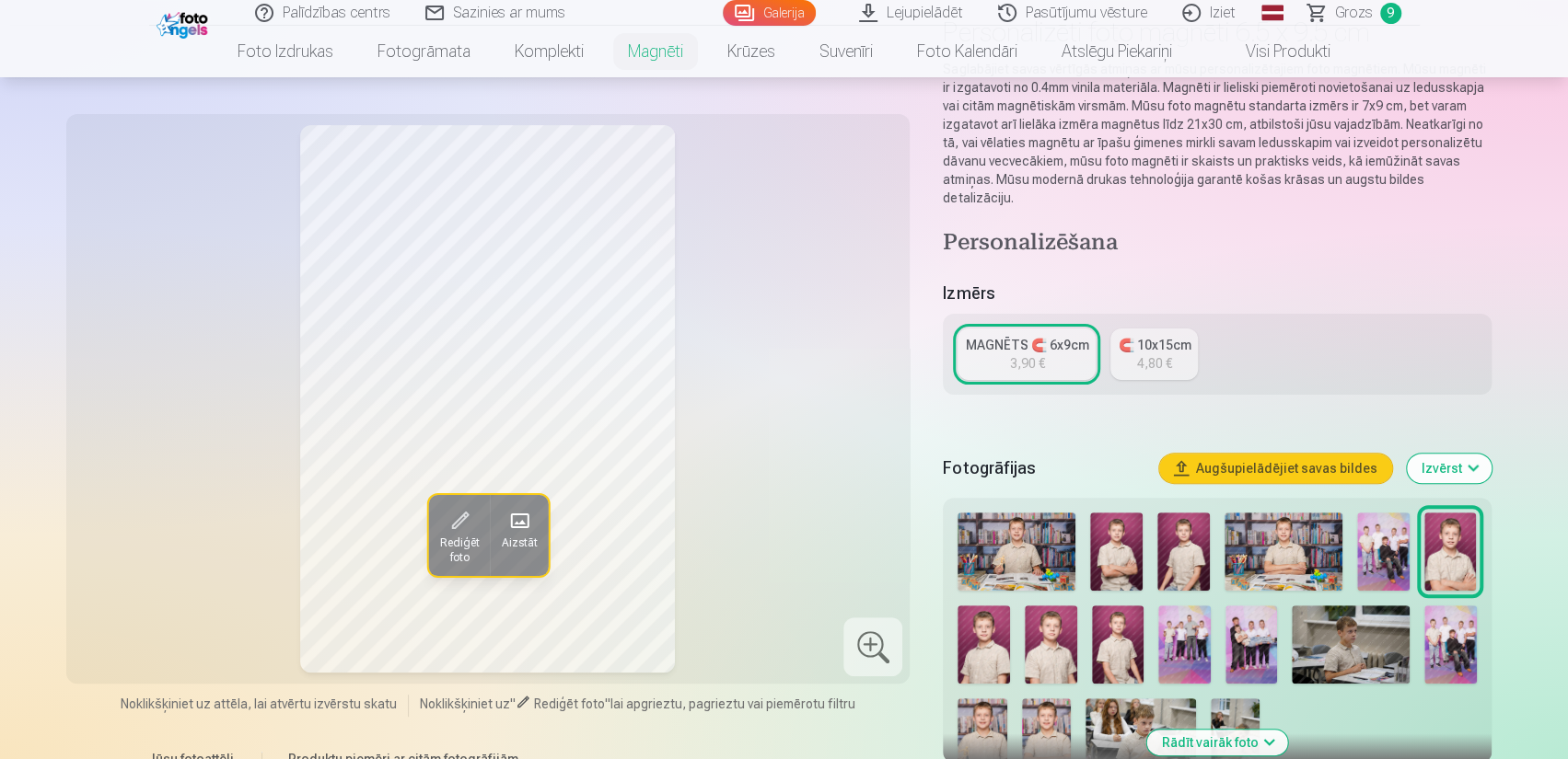
scroll to position [0, 0]
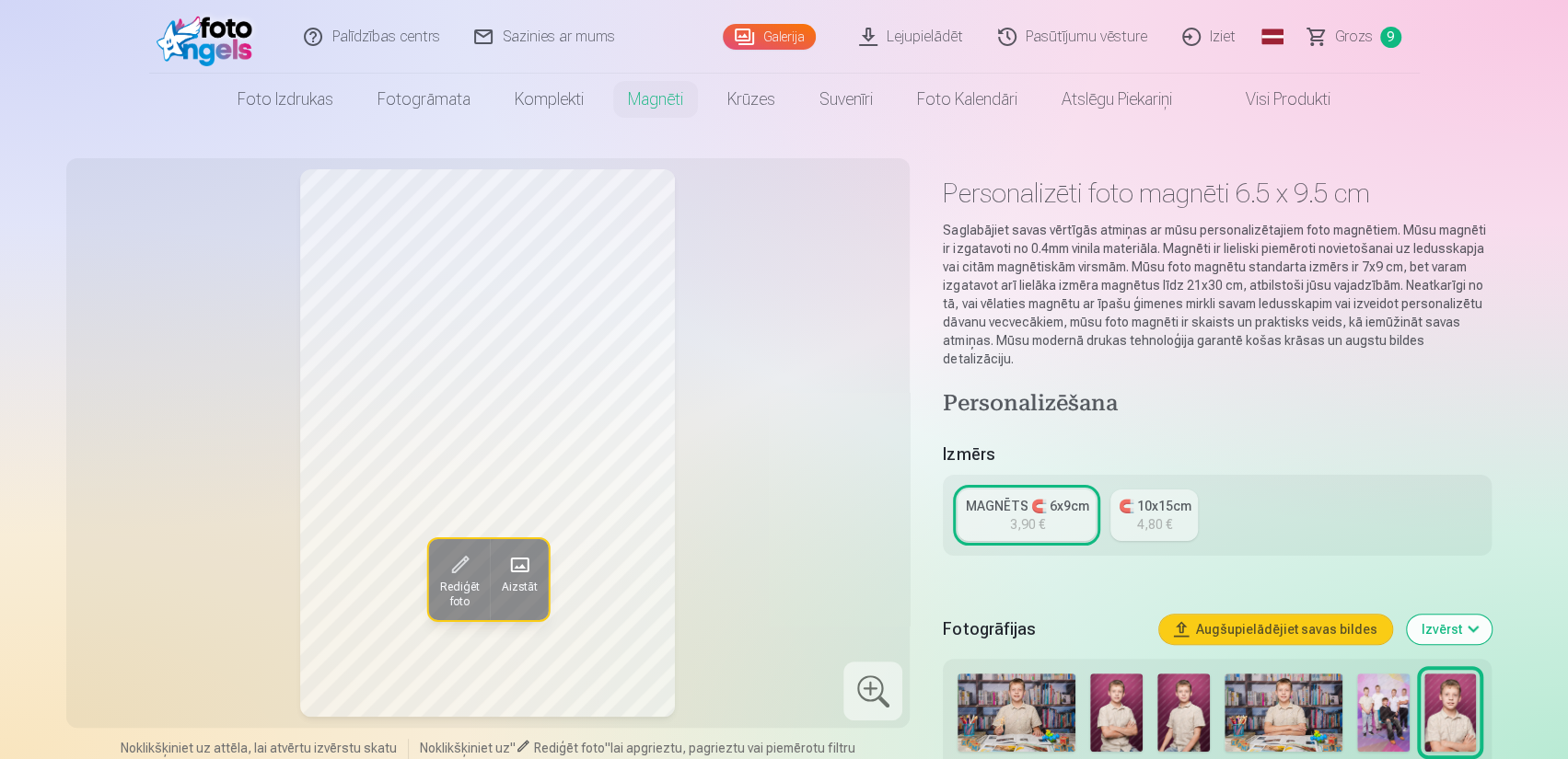
click at [1333, 35] on link "Grozs 9" at bounding box center [1355, 37] width 129 height 74
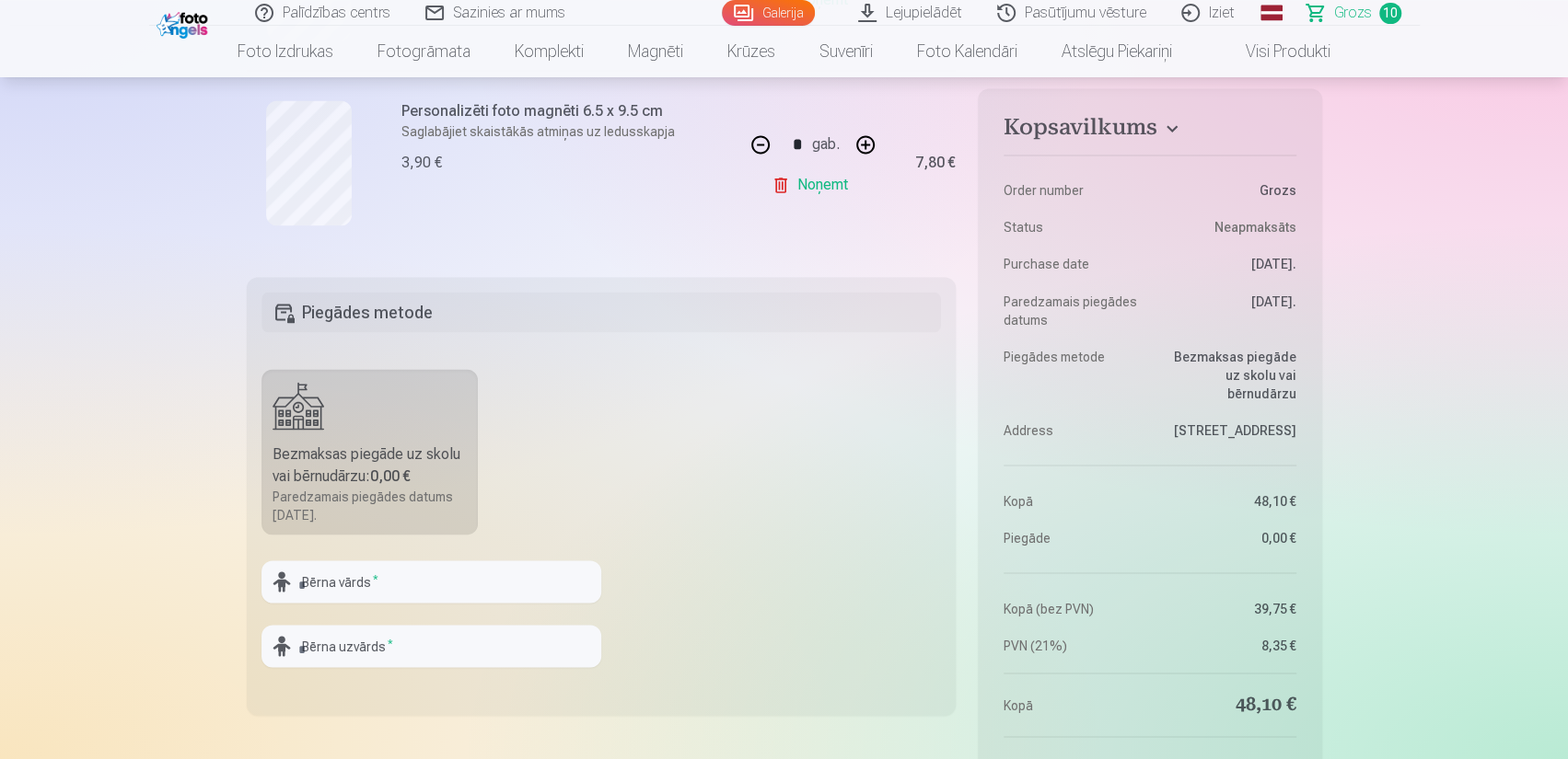
scroll to position [2210, 0]
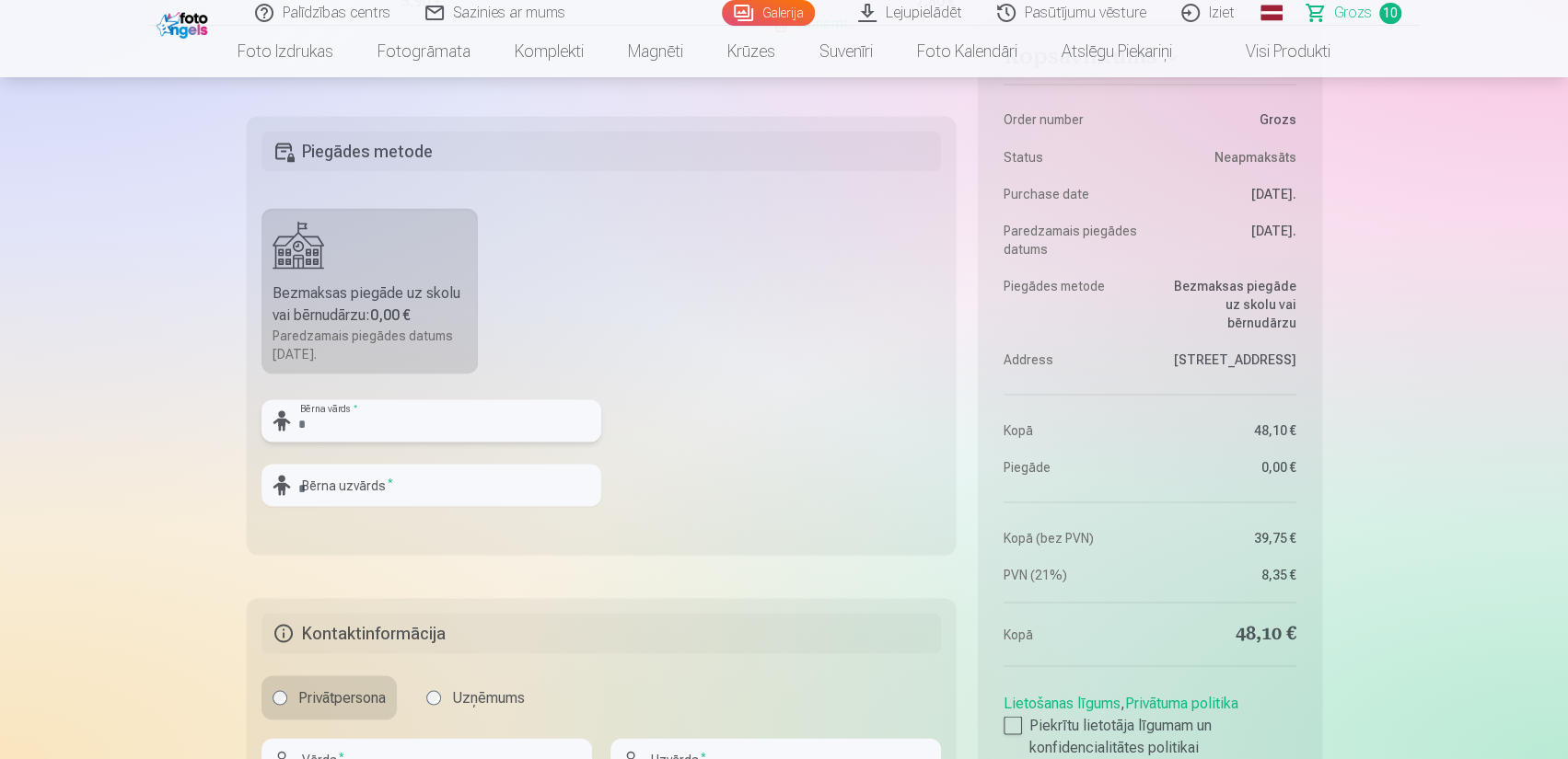
click at [308, 417] on input "text" at bounding box center [431, 420] width 339 height 42
type input "**********"
click at [328, 487] on input "text" at bounding box center [431, 484] width 339 height 42
type input "********"
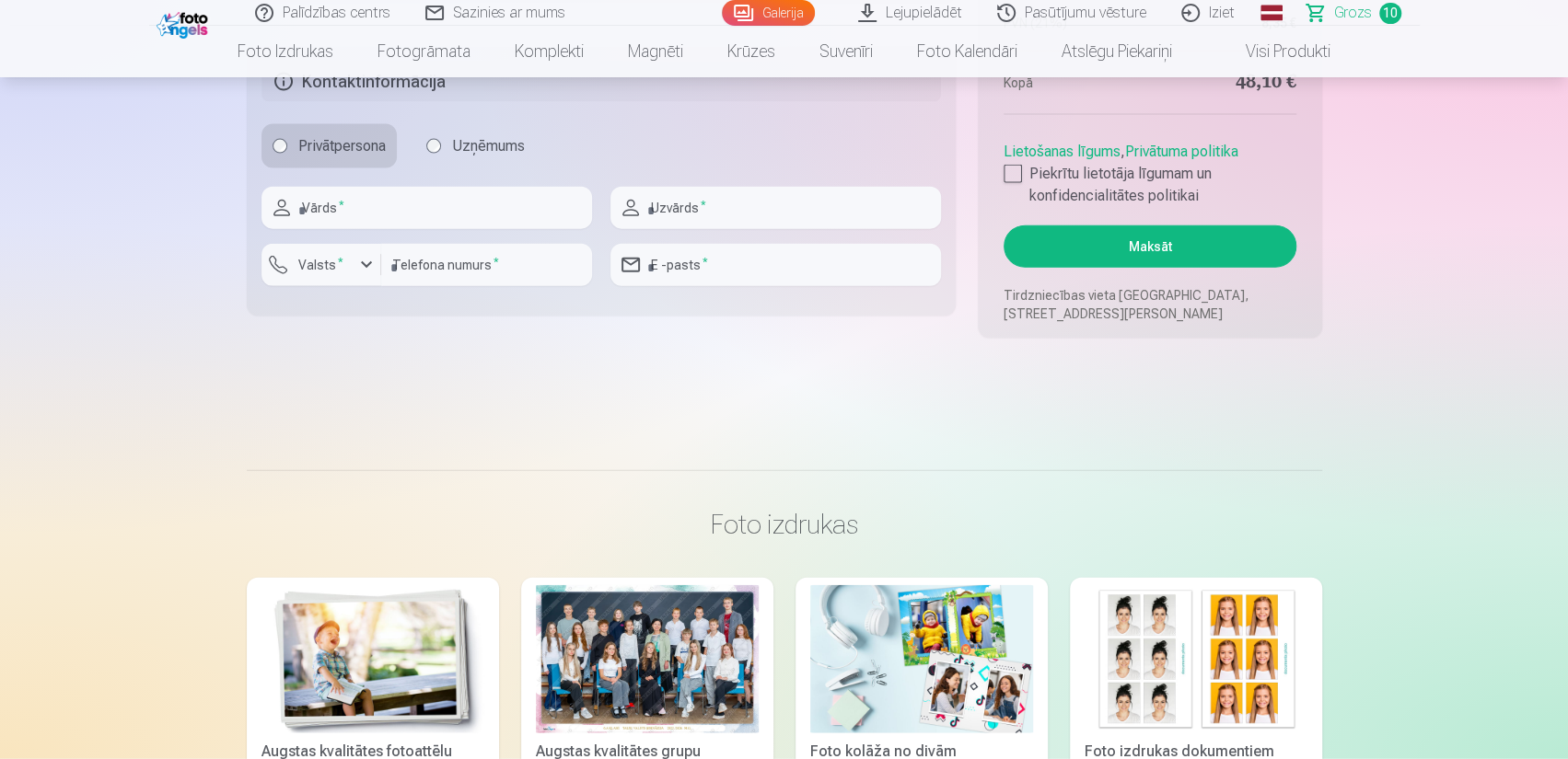
scroll to position [2761, 0]
click at [414, 207] on input "text" at bounding box center [426, 206] width 331 height 42
type input "*******"
click at [370, 260] on div "button" at bounding box center [366, 264] width 22 height 22
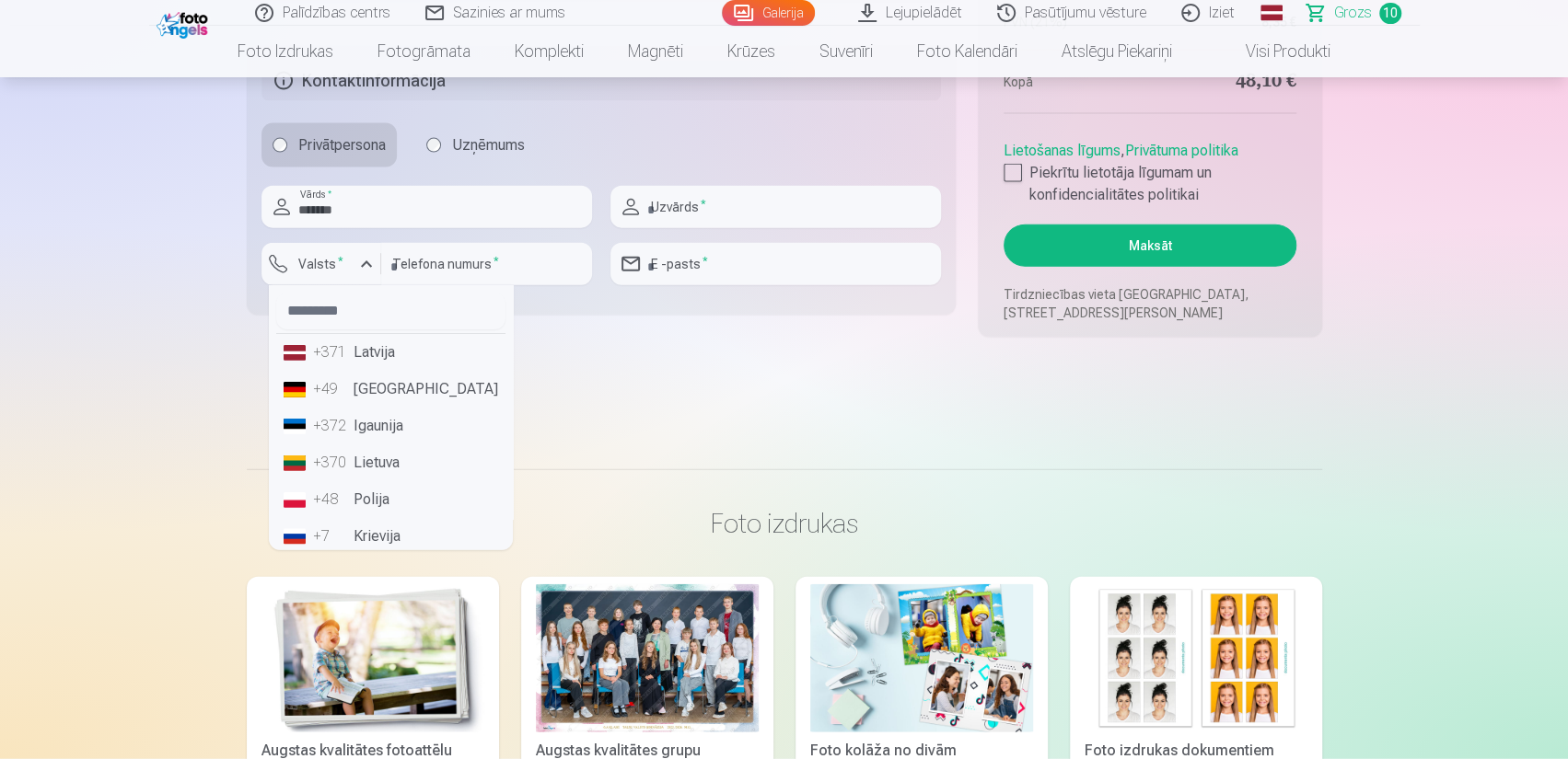
click at [329, 341] on div "+371" at bounding box center [331, 352] width 37 height 22
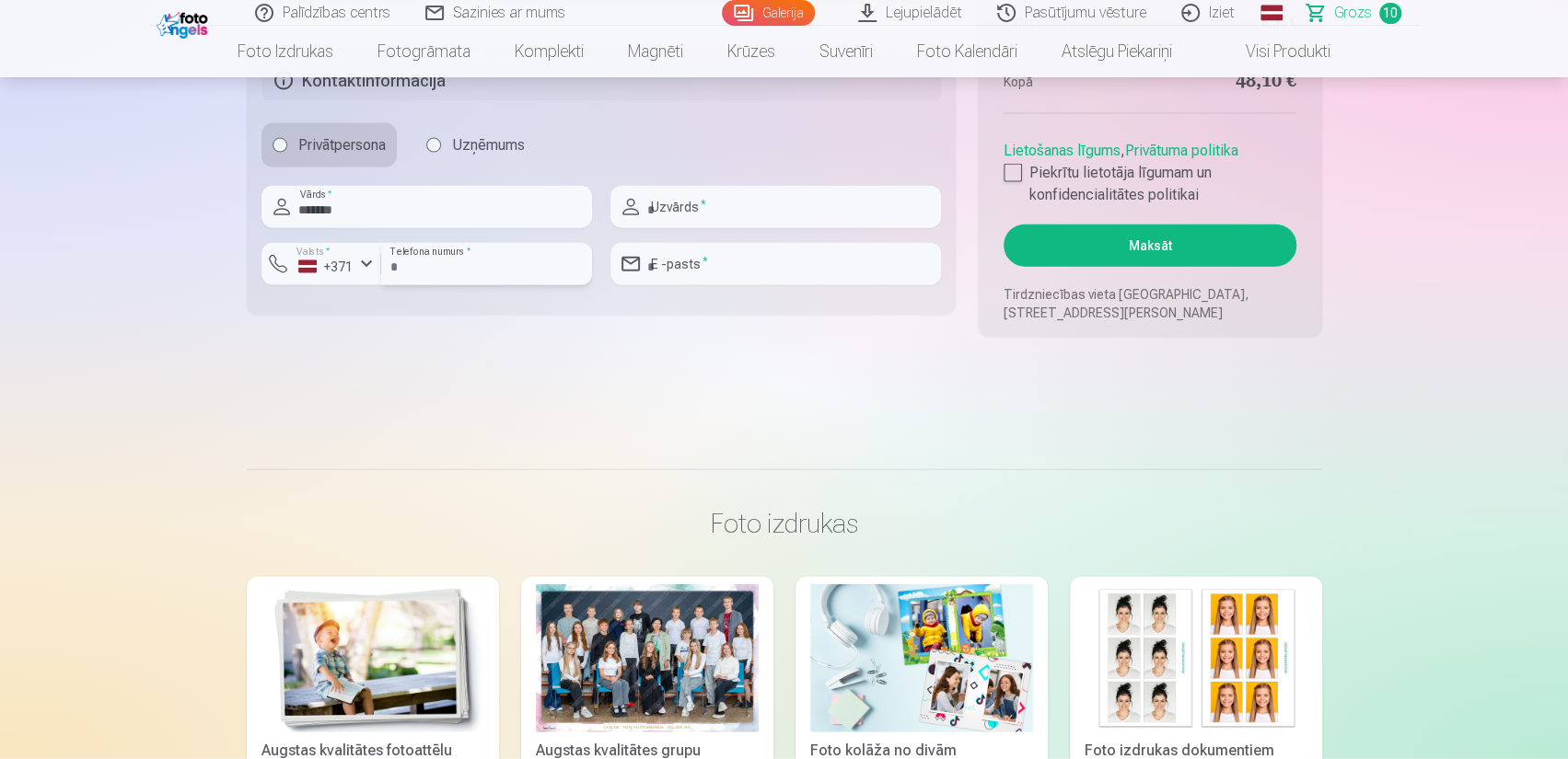
click at [451, 256] on input "number" at bounding box center [486, 263] width 211 height 42
type input "********"
click at [720, 201] on input "text" at bounding box center [775, 206] width 331 height 42
type input "*********"
click at [709, 259] on input "email" at bounding box center [775, 263] width 331 height 42
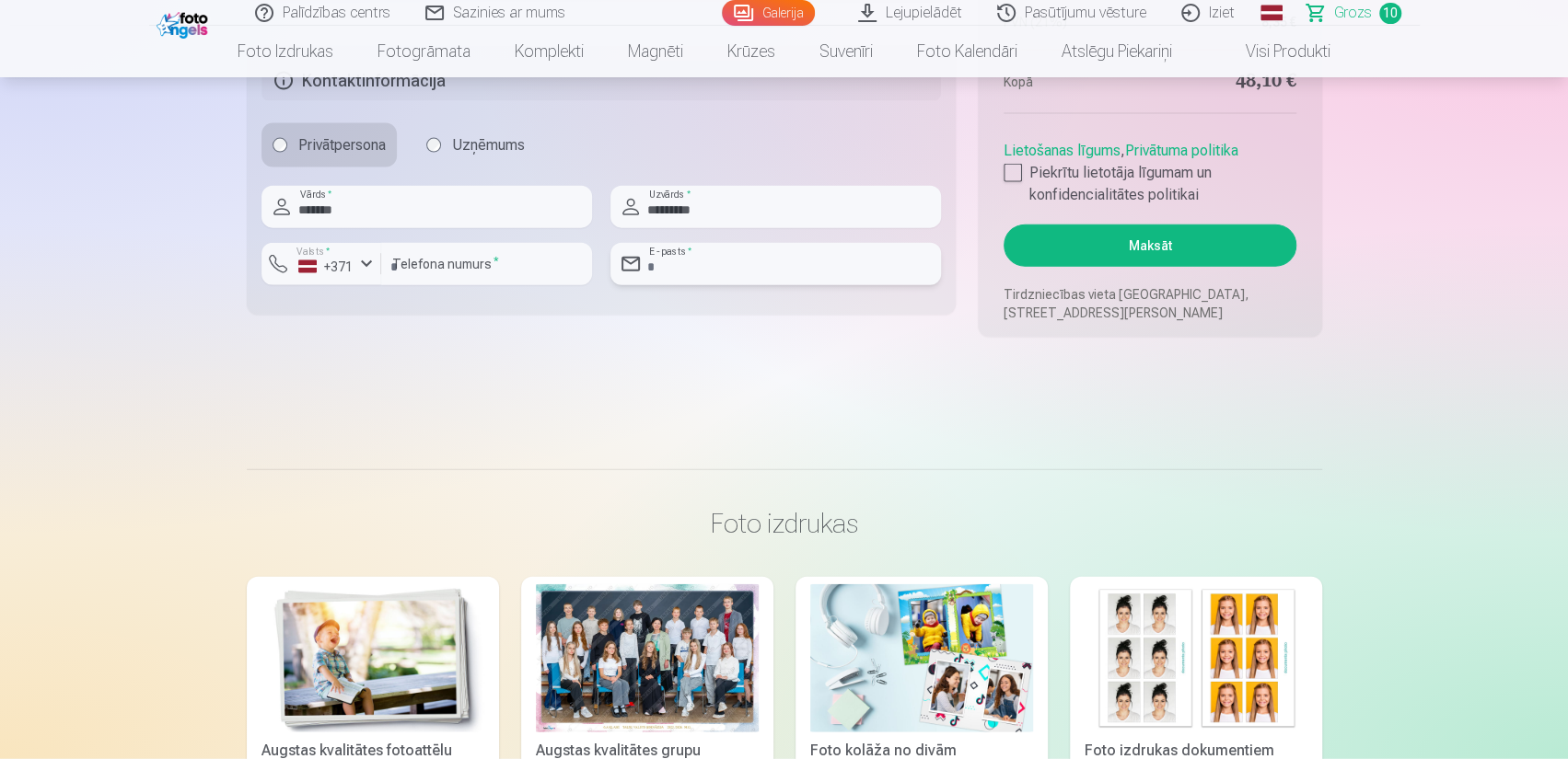
type input "**********"
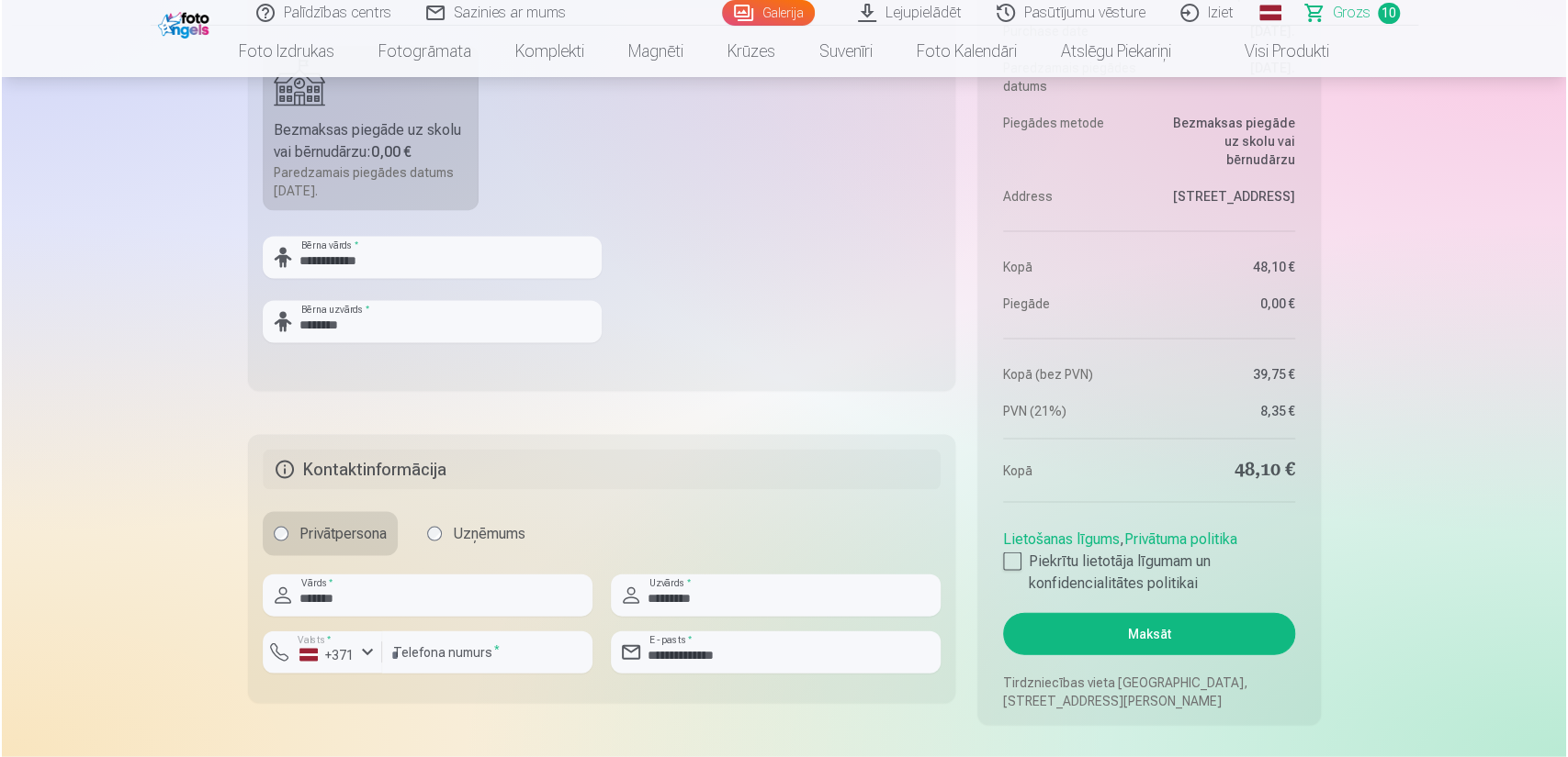
scroll to position [2295, 0]
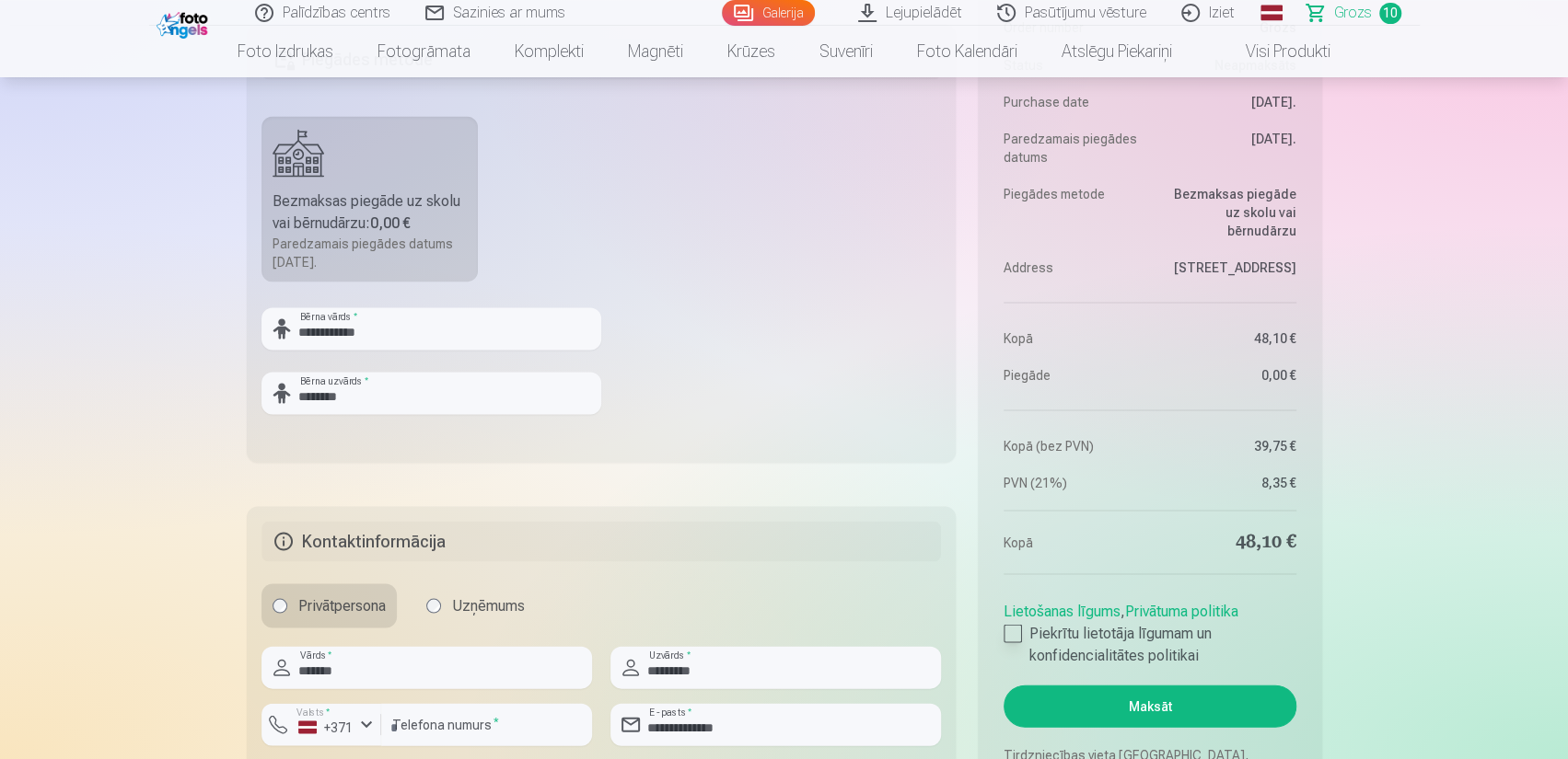
drag, startPoint x: 1018, startPoint y: 623, endPoint x: 1029, endPoint y: 635, distance: 16.3
click at [1018, 624] on div at bounding box center [1013, 633] width 19 height 19
click at [1120, 696] on button "Maksāt" at bounding box center [1149, 706] width 291 height 42
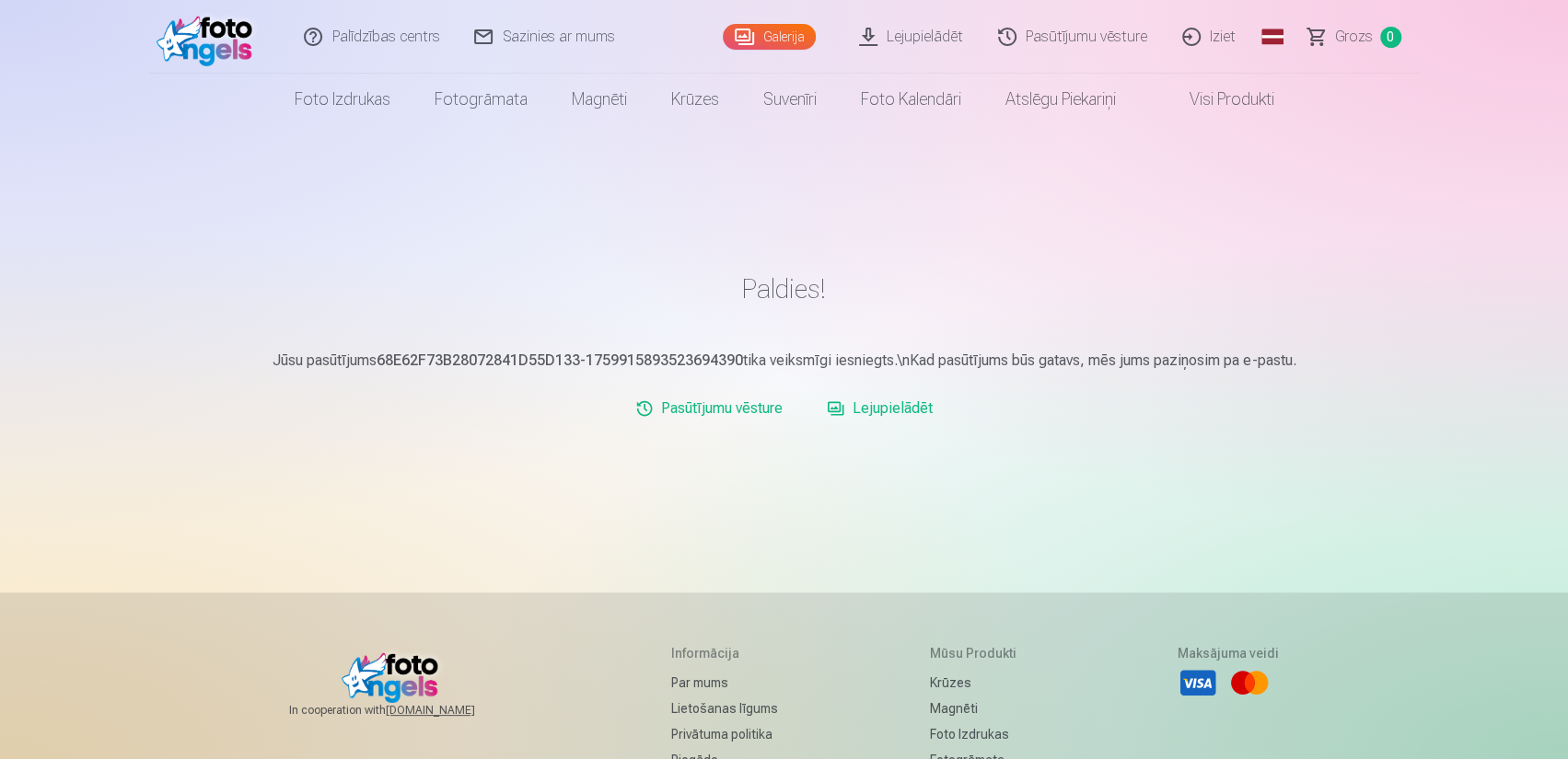
click at [899, 36] on link "Lejupielādēt" at bounding box center [912, 37] width 139 height 74
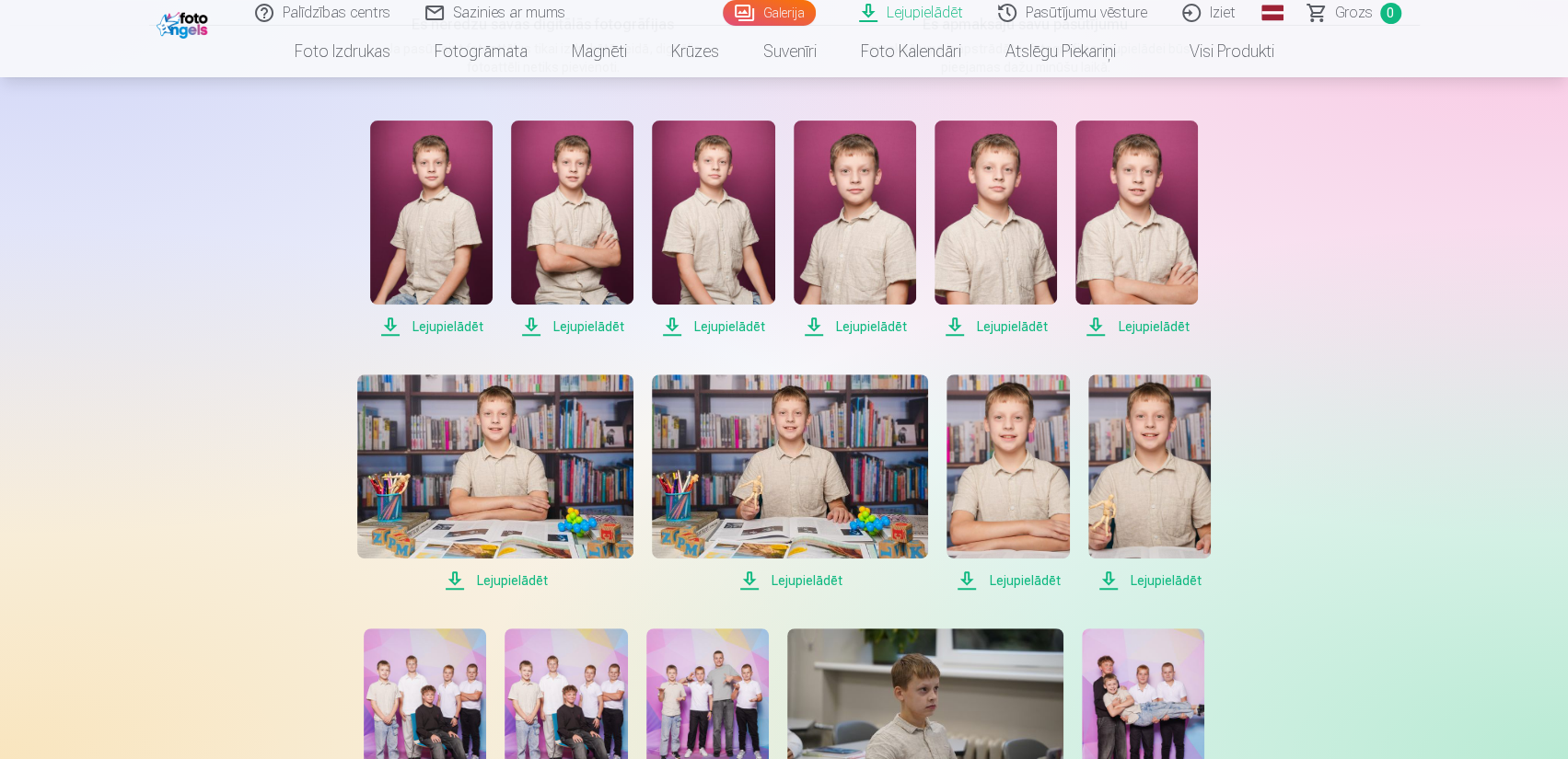
scroll to position [276, 0]
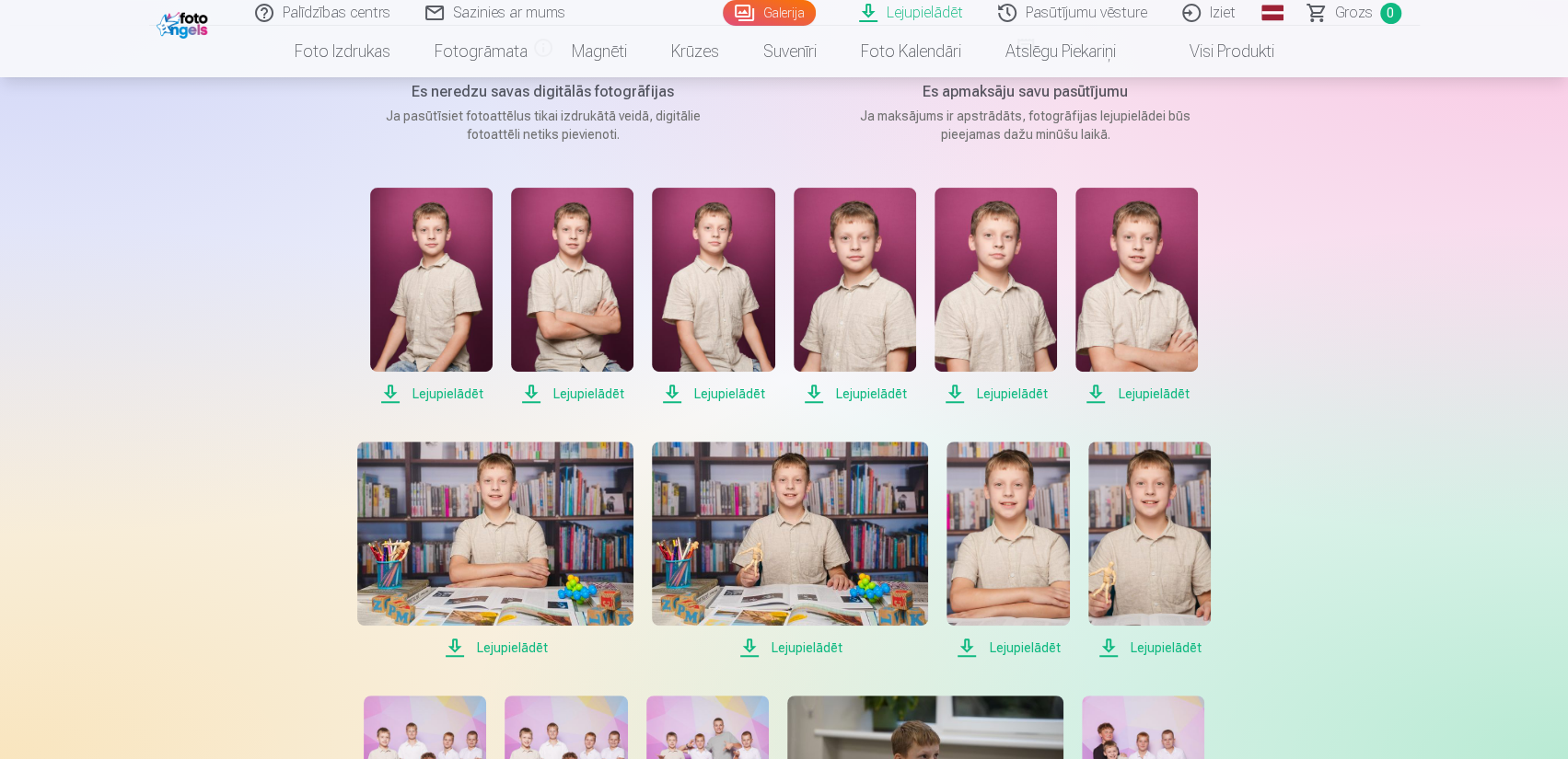
click at [440, 399] on span "Lejupielādēt" at bounding box center [431, 394] width 123 height 22
click at [569, 394] on span "Lejupielādēt" at bounding box center [572, 394] width 123 height 22
click at [720, 393] on span "Lejupielādēt" at bounding box center [712, 394] width 123 height 22
click at [880, 393] on span "Lejupielādēt" at bounding box center [855, 394] width 123 height 22
click at [993, 394] on span "Lejupielādēt" at bounding box center [995, 394] width 123 height 22
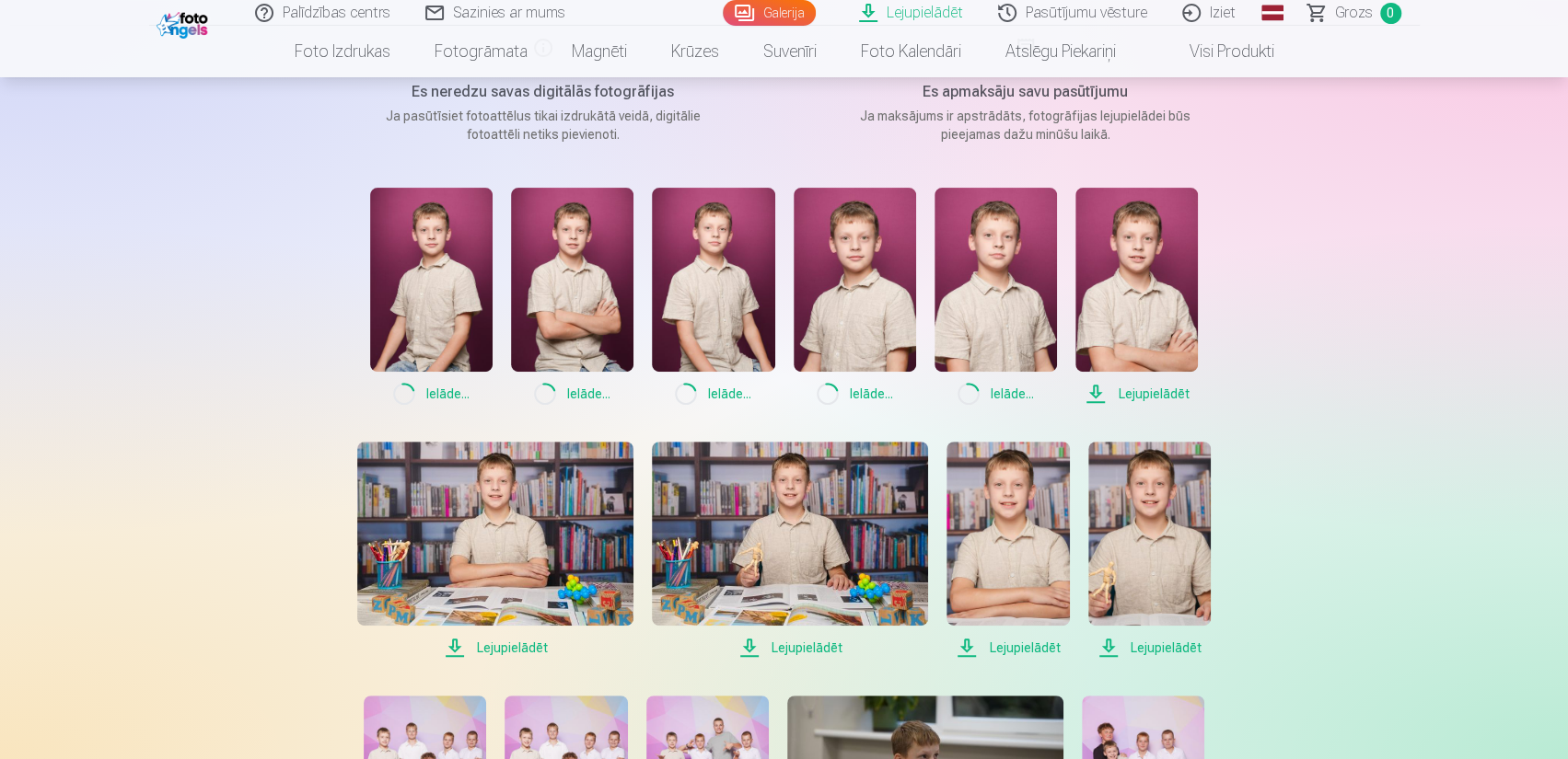
click at [1132, 391] on span "Lejupielādēt" at bounding box center [1136, 394] width 123 height 22
click at [520, 646] on span "Lejupielādēt" at bounding box center [495, 648] width 276 height 22
click at [799, 653] on span "Lejupielādēt" at bounding box center [789, 648] width 276 height 22
click at [1026, 648] on span "Lejupielādēt" at bounding box center [1008, 648] width 123 height 22
drag, startPoint x: 1151, startPoint y: 651, endPoint x: 1168, endPoint y: 654, distance: 17.3
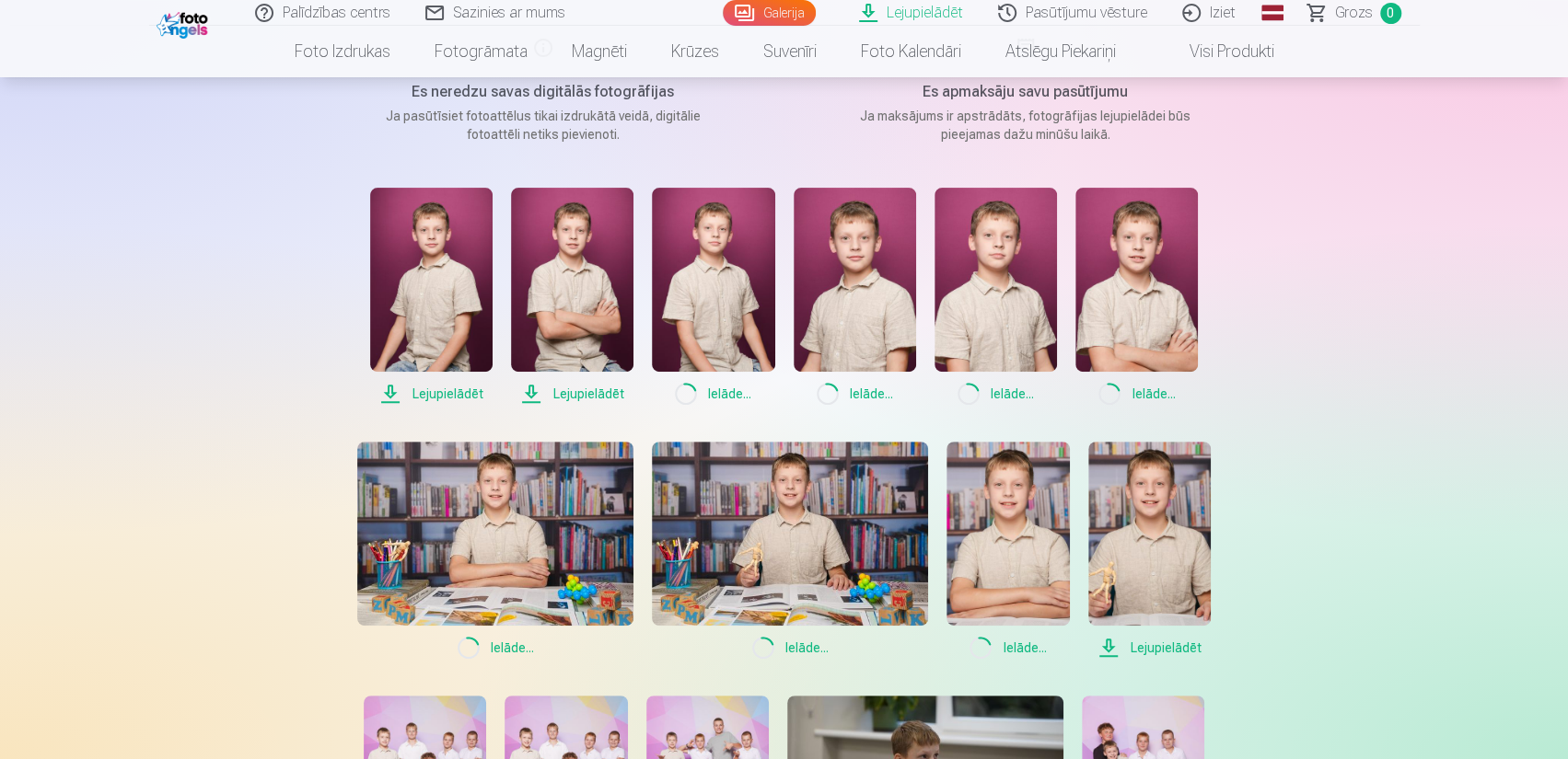
click at [1151, 651] on span "Lejupielādēt" at bounding box center [1149, 648] width 123 height 22
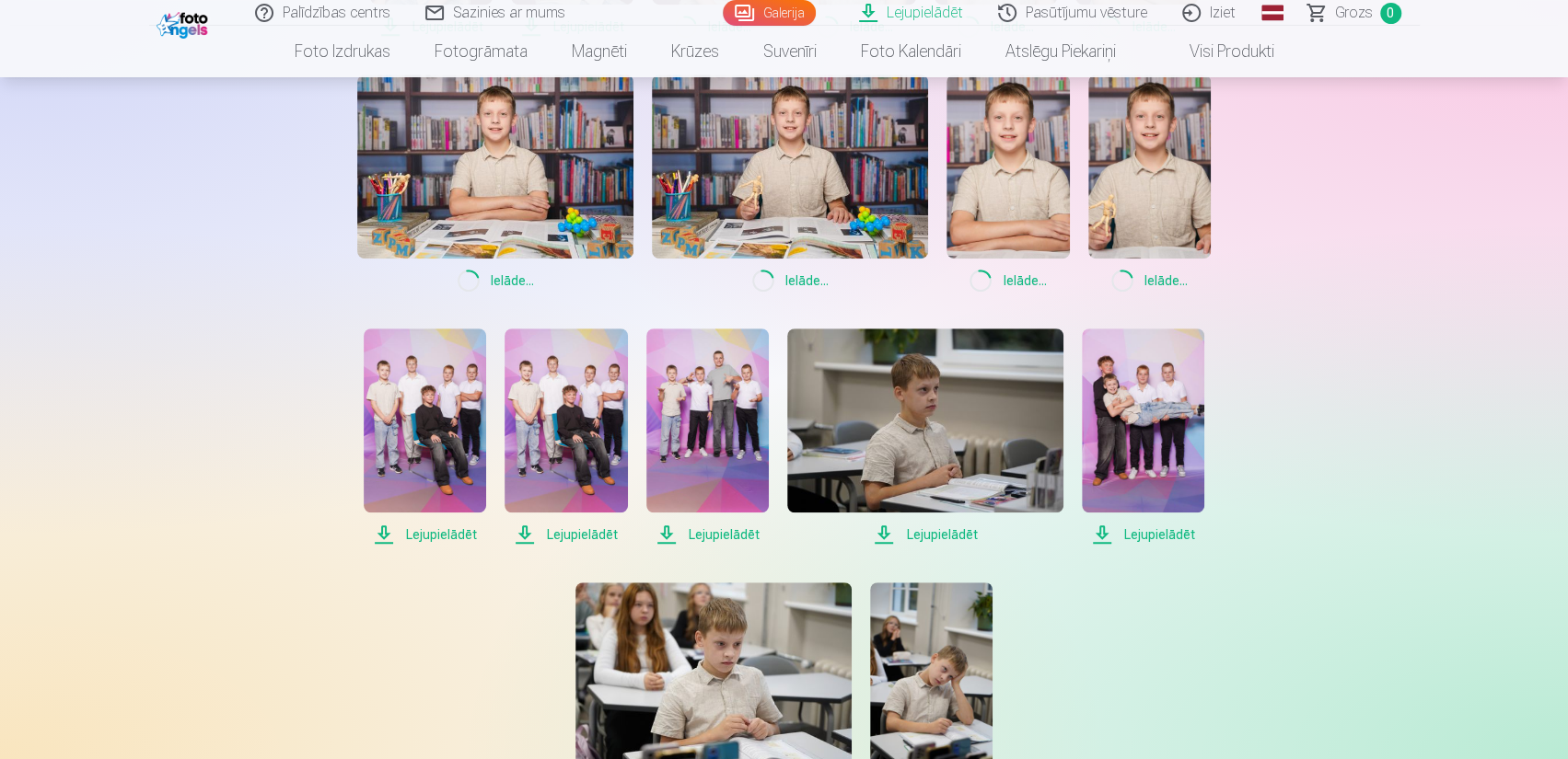
scroll to position [645, 0]
click at [431, 541] on span "Lejupielādēt" at bounding box center [425, 534] width 123 height 22
drag, startPoint x: 561, startPoint y: 540, endPoint x: 630, endPoint y: 547, distance: 69.4
click at [561, 540] on span "Lejupielādēt" at bounding box center [565, 534] width 123 height 22
click at [719, 533] on span "Lejupielādēt" at bounding box center [708, 534] width 123 height 22
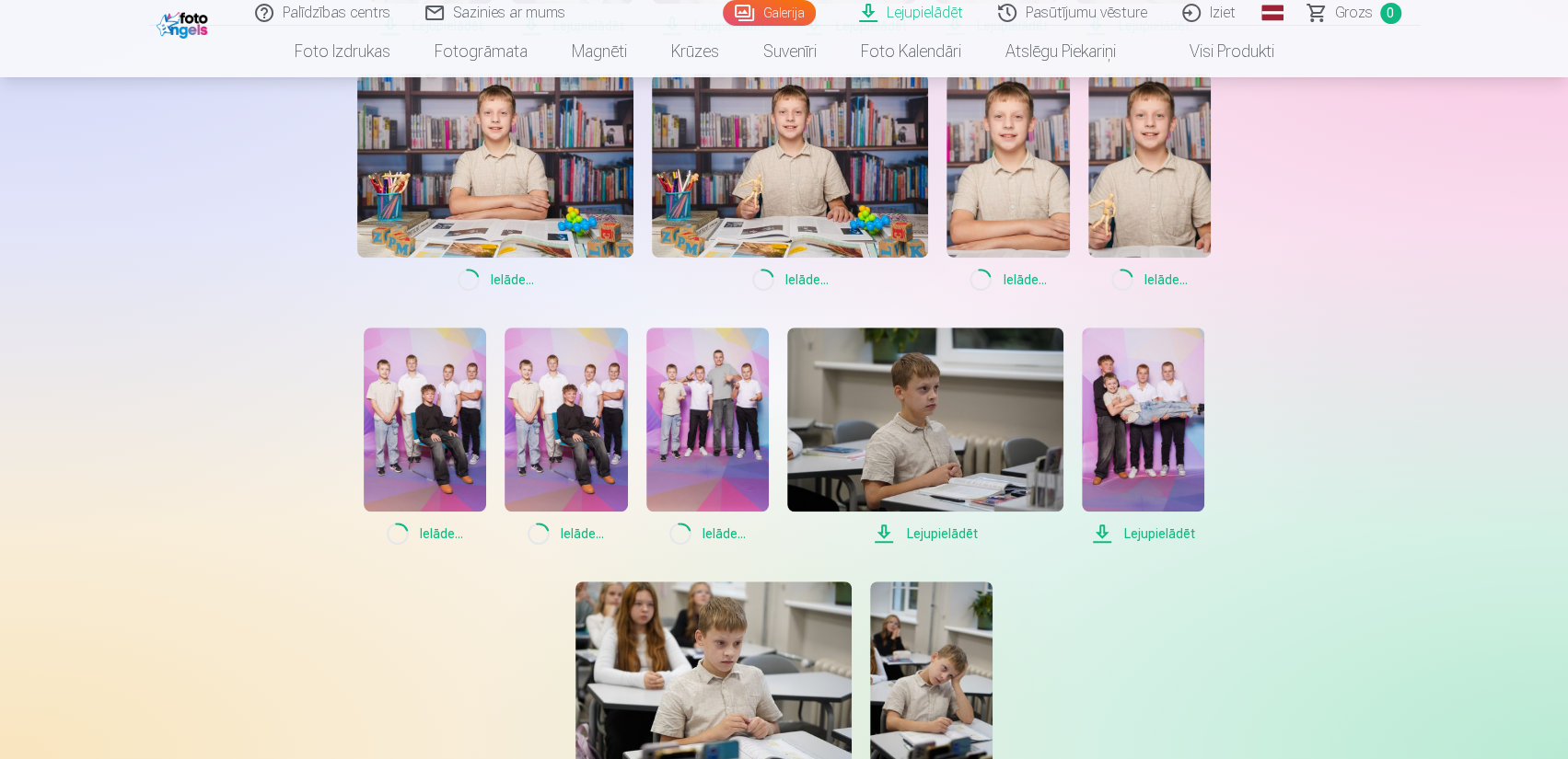
click at [944, 536] on span "Lejupielādēt" at bounding box center [925, 534] width 276 height 22
click at [1138, 539] on span "Lejupielādēt" at bounding box center [1142, 534] width 123 height 22
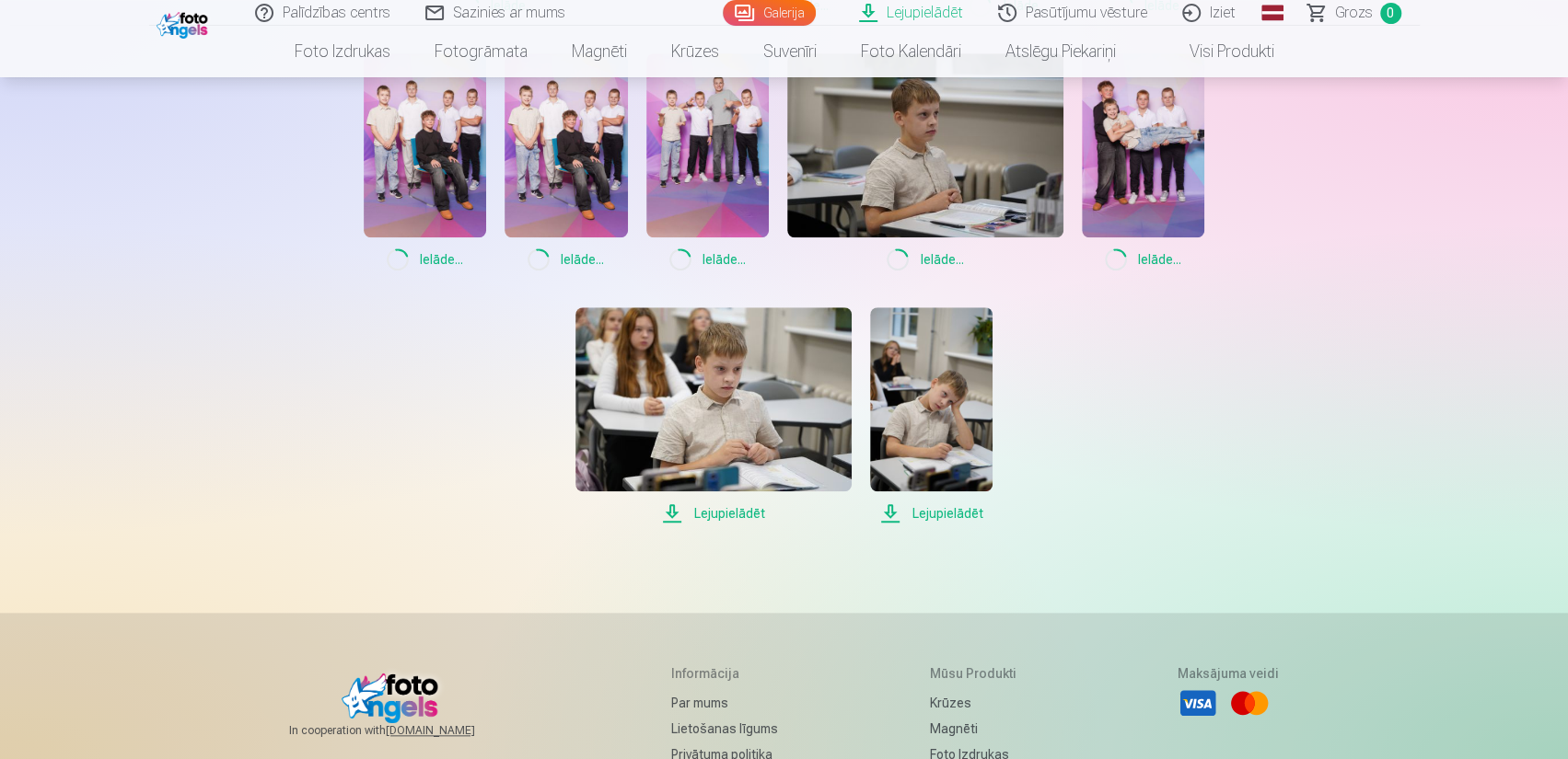
scroll to position [920, 0]
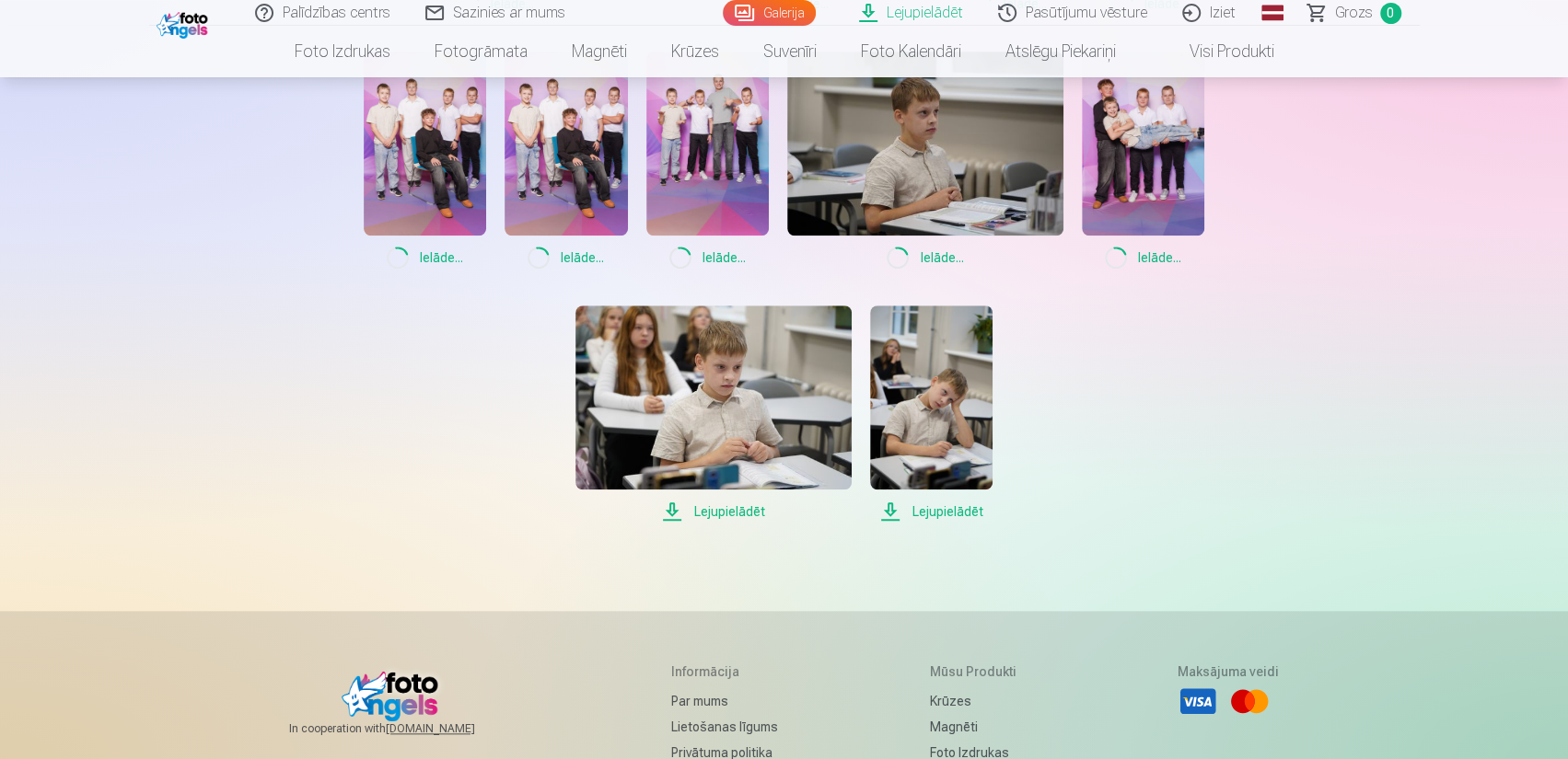
click at [727, 513] on span "Lejupielādēt" at bounding box center [713, 512] width 276 height 22
click at [924, 513] on span "Lejupielādēt" at bounding box center [931, 512] width 123 height 22
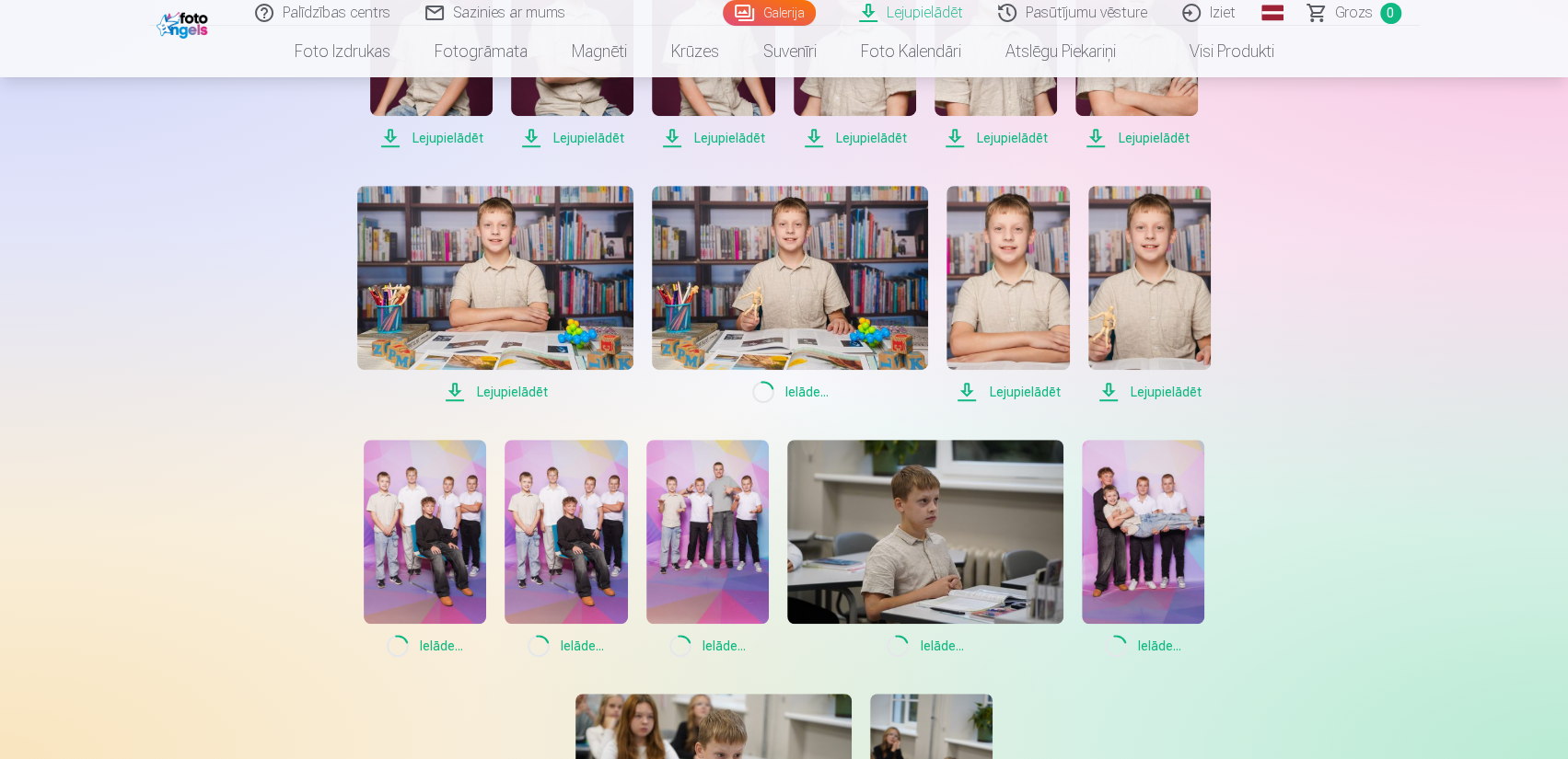
scroll to position [368, 0]
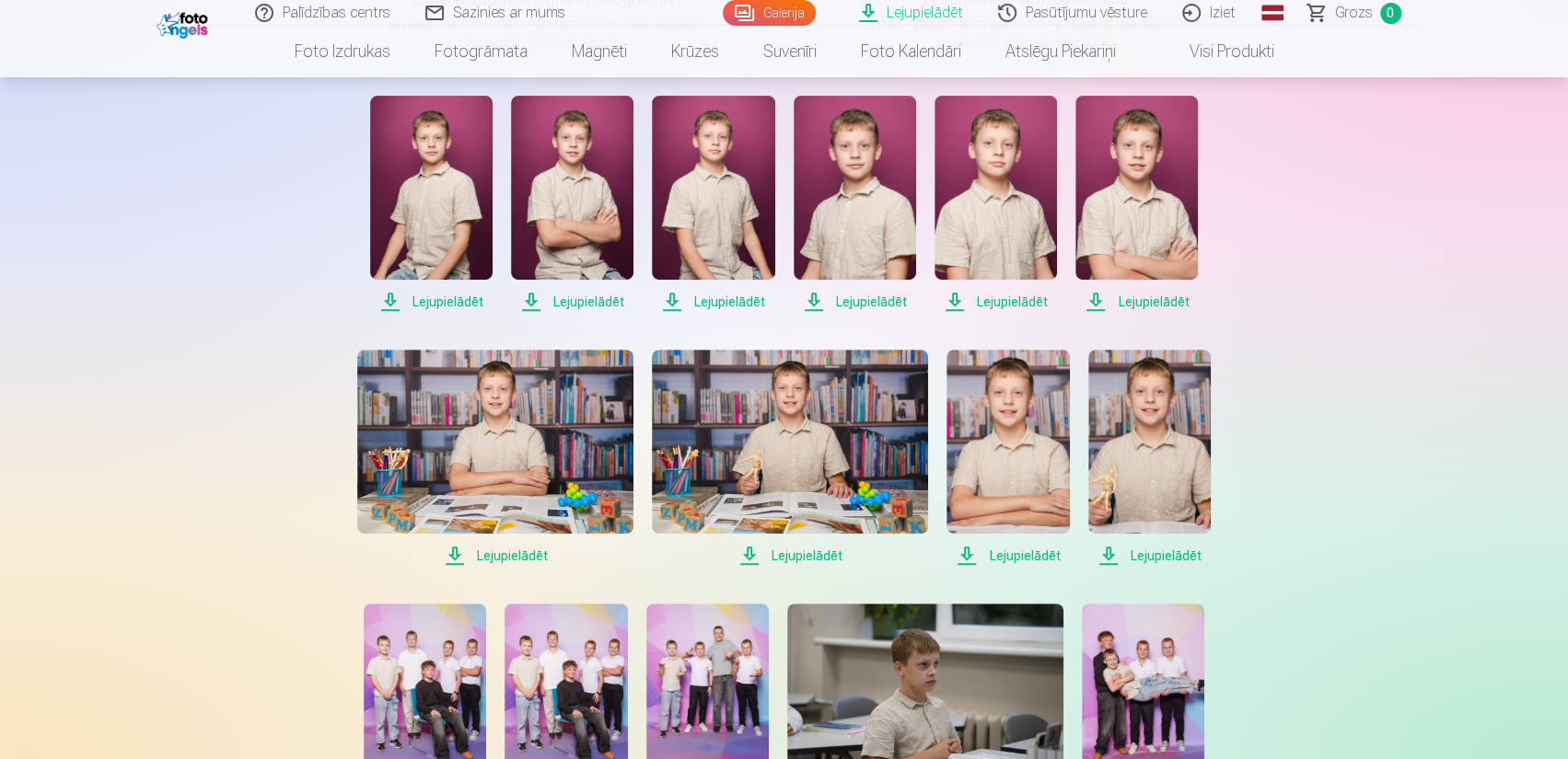
click at [1213, 10] on link "Iziet" at bounding box center [1210, 13] width 88 height 26
click at [1228, 16] on link "Iziet" at bounding box center [1210, 13] width 88 height 26
